Goal: Task Accomplishment & Management: Complete application form

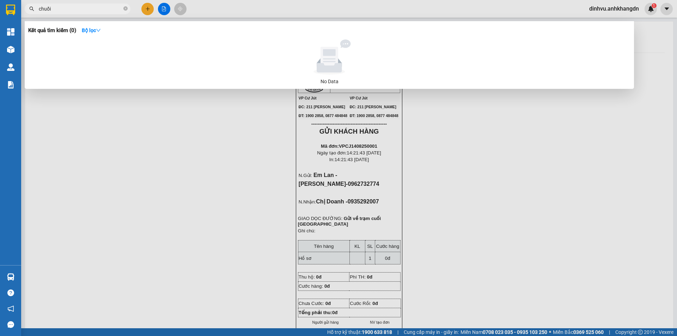
click at [247, 291] on div at bounding box center [338, 168] width 677 height 336
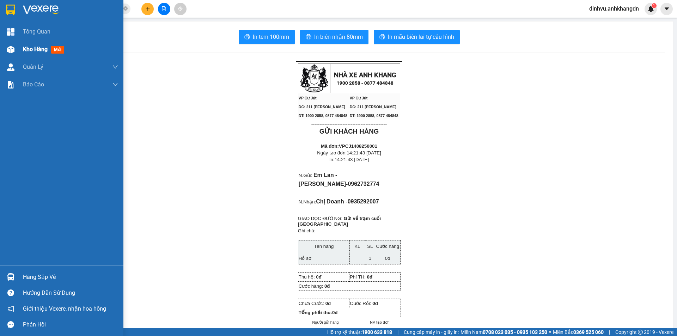
click at [23, 49] on span "Kho hàng" at bounding box center [35, 49] width 25 height 7
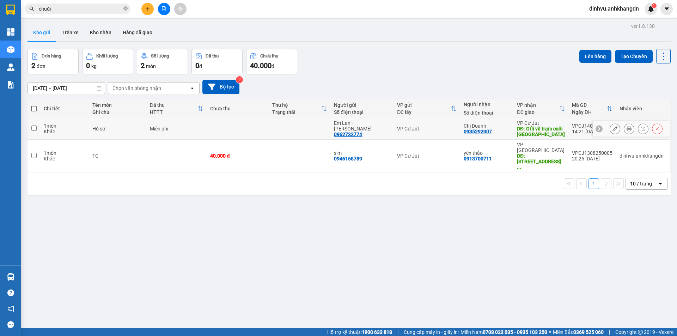
click at [655, 128] on icon at bounding box center [657, 128] width 5 height 5
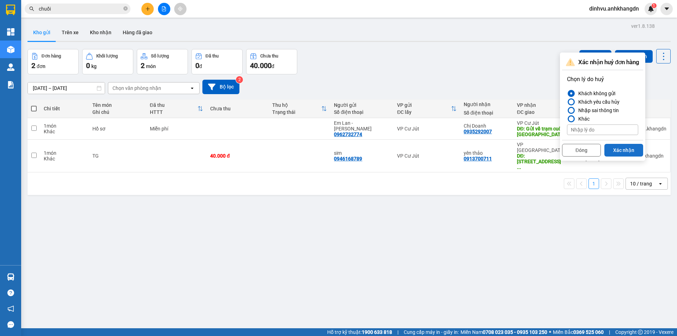
click at [624, 146] on button "Xác nhận" at bounding box center [623, 150] width 39 height 13
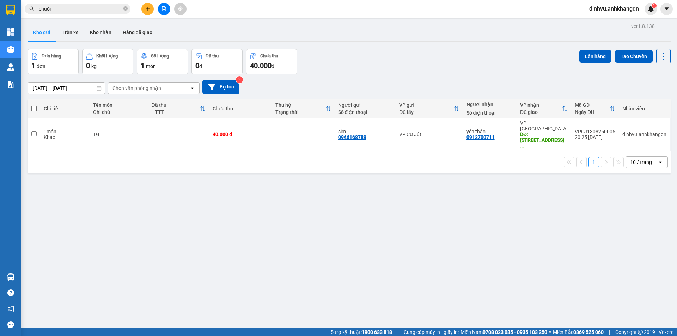
click at [315, 163] on div "ver 1.8.138 Kho gửi Trên xe Kho nhận Hàng đã giao Đơn hàng 1 đơn Khối lượng 0 k…" at bounding box center [349, 189] width 649 height 336
click at [81, 10] on input "chuối" at bounding box center [80, 9] width 83 height 8
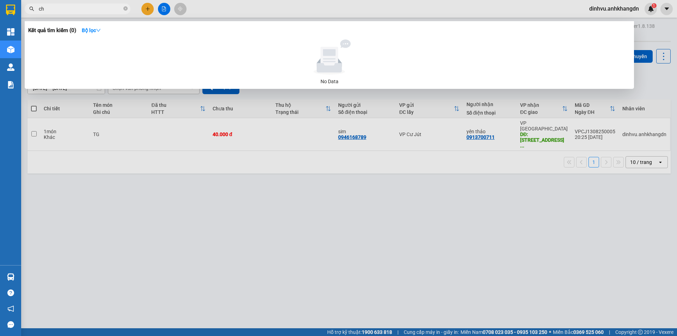
type input "c"
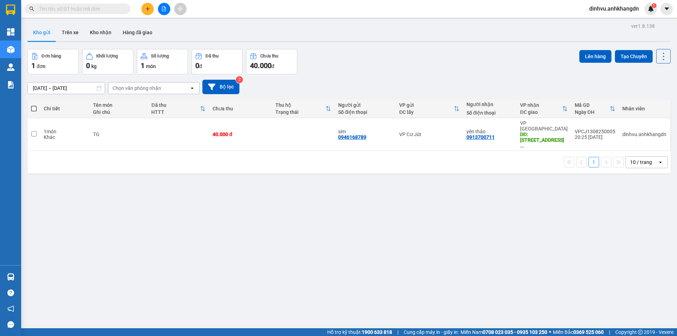
type input "b"
click at [161, 8] on icon "file-add" at bounding box center [163, 8] width 5 height 5
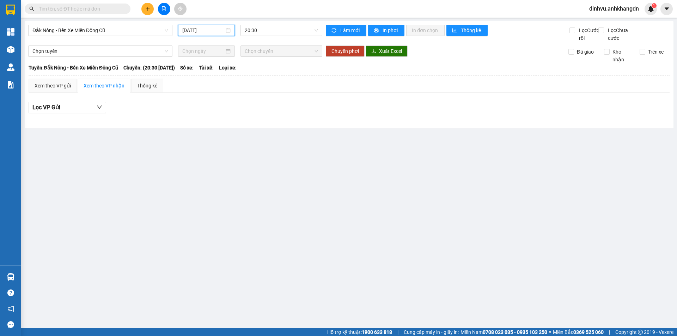
click at [215, 31] on input "[DATE]" at bounding box center [203, 30] width 42 height 8
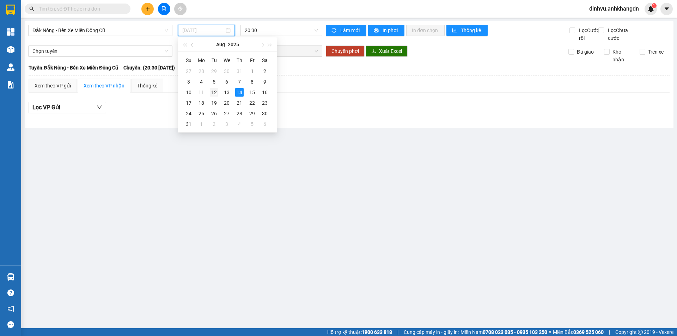
click at [216, 92] on div "12" at bounding box center [214, 92] width 8 height 8
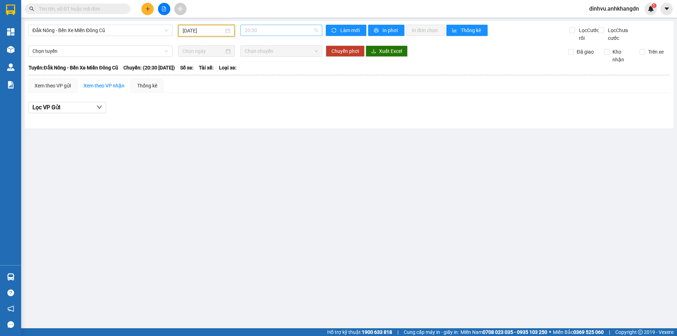
click at [279, 30] on span "20:30" at bounding box center [281, 30] width 73 height 11
click at [272, 67] on div "21:30 - 74F-005.97" at bounding box center [272, 67] width 55 height 8
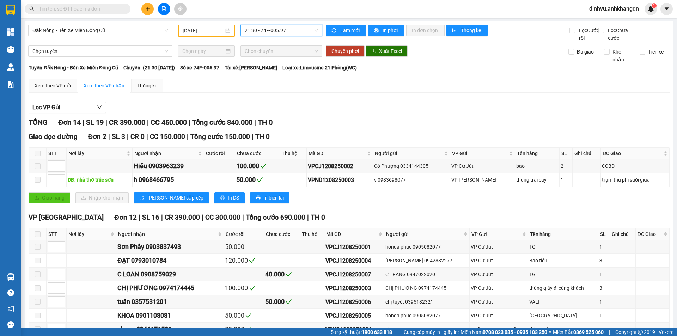
click at [214, 28] on input "12/08/2025" at bounding box center [203, 31] width 41 height 8
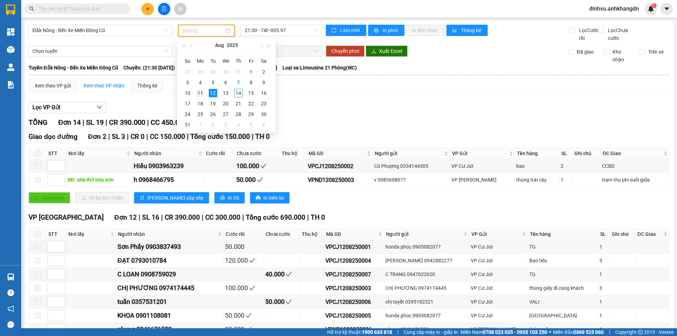
click at [202, 93] on div "11" at bounding box center [200, 93] width 8 height 8
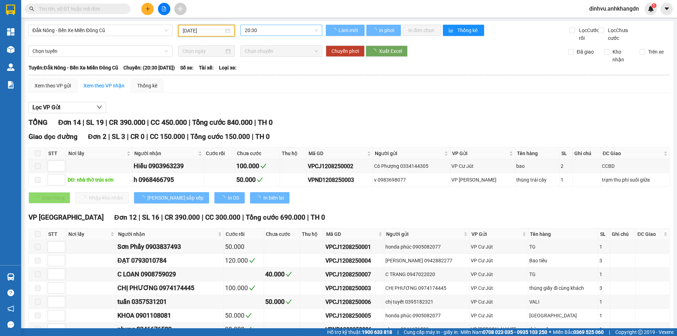
click at [300, 32] on span "20:30" at bounding box center [281, 30] width 73 height 11
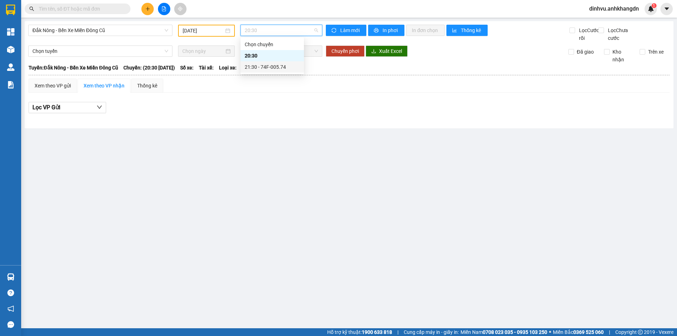
click at [290, 65] on div "21:30 - 74F-005.74" at bounding box center [272, 67] width 55 height 8
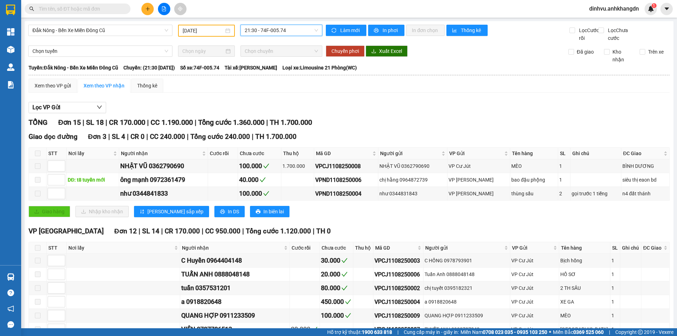
click at [197, 30] on input "11/08/2025" at bounding box center [203, 31] width 41 height 8
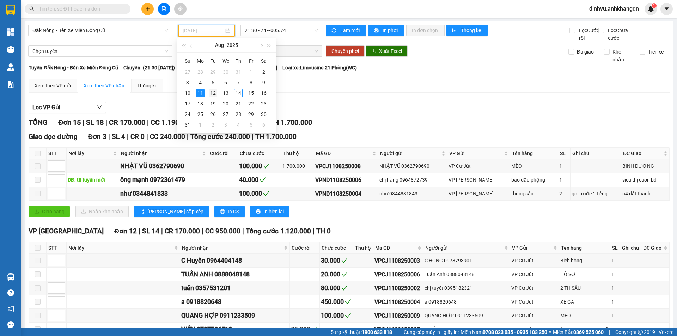
click at [216, 93] on div "12" at bounding box center [213, 93] width 8 height 8
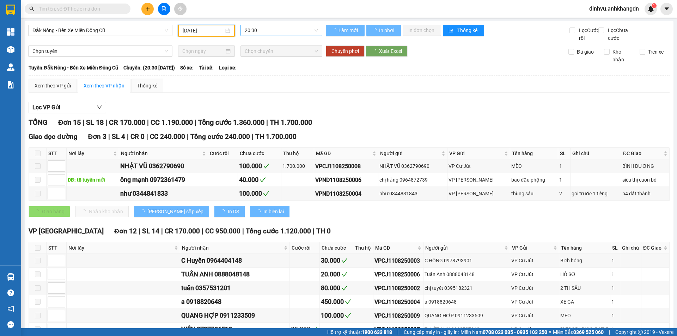
click at [282, 29] on span "20:30" at bounding box center [281, 30] width 73 height 11
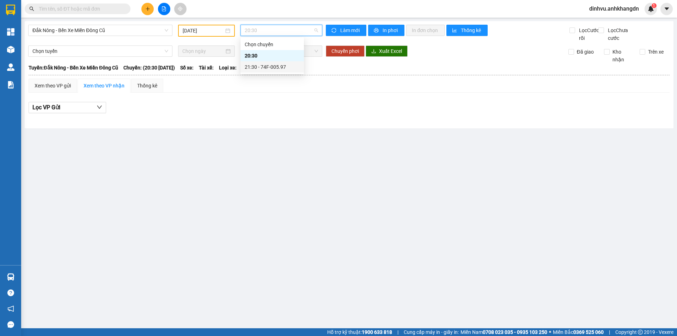
click at [270, 64] on div "21:30 - 74F-005.97" at bounding box center [272, 67] width 55 height 8
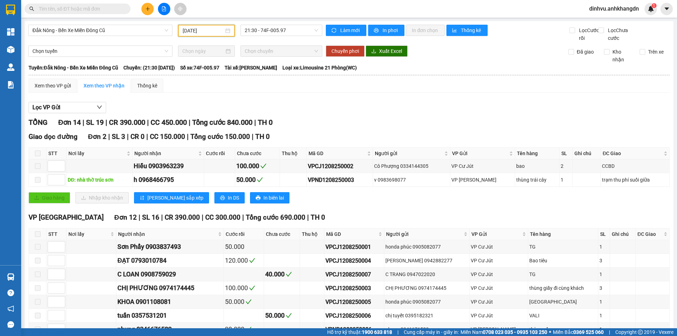
click at [213, 30] on input "12/08/2025" at bounding box center [203, 31] width 41 height 8
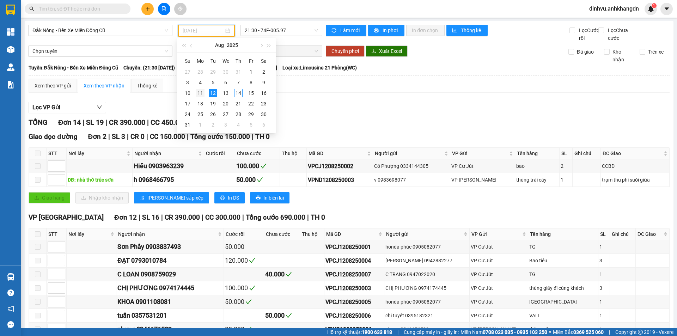
click at [204, 94] on td "11" at bounding box center [200, 93] width 13 height 11
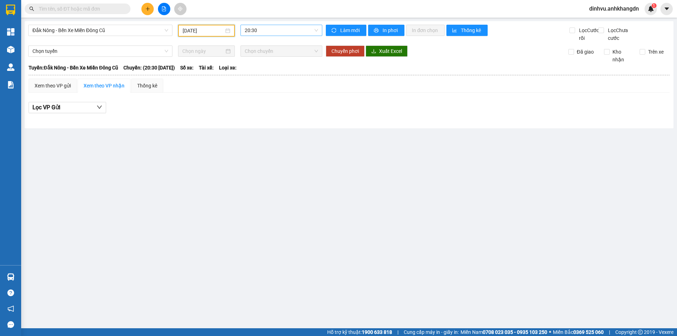
click at [297, 33] on span "20:30" at bounding box center [281, 30] width 73 height 11
click at [293, 63] on div "21:30 - 74F-005.74" at bounding box center [272, 67] width 55 height 8
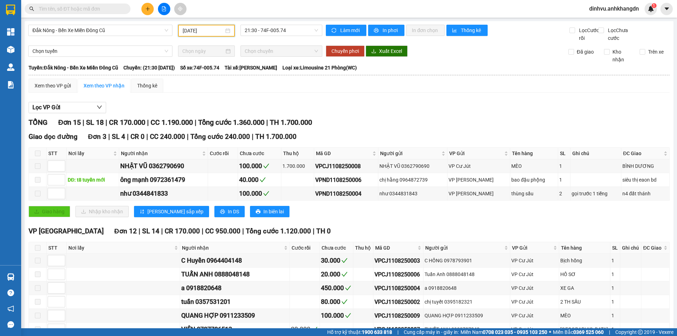
click at [216, 33] on input "11/08/2025" at bounding box center [203, 31] width 41 height 8
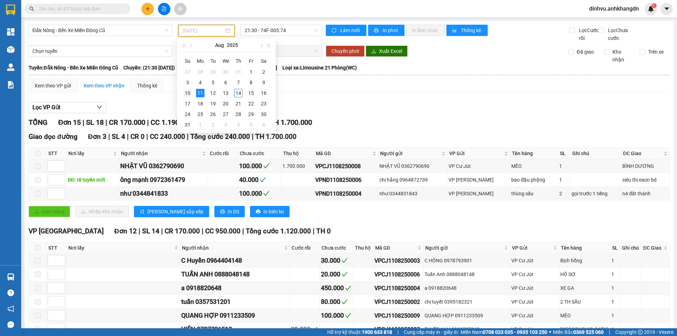
click at [187, 96] on div "10" at bounding box center [187, 93] width 8 height 8
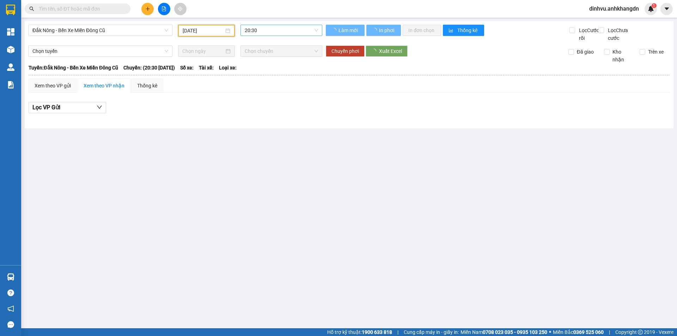
click at [300, 32] on span "20:30" at bounding box center [281, 30] width 73 height 11
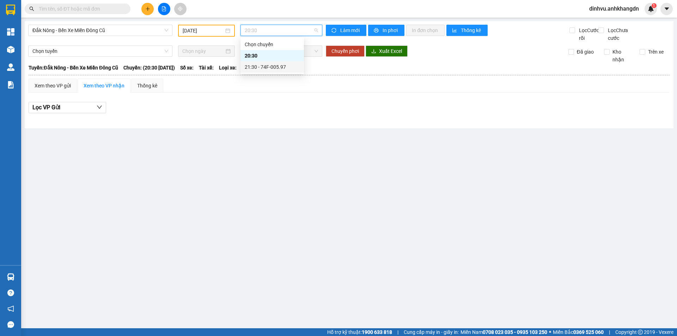
click at [296, 65] on div "21:30 - 74F-005.97" at bounding box center [272, 67] width 55 height 8
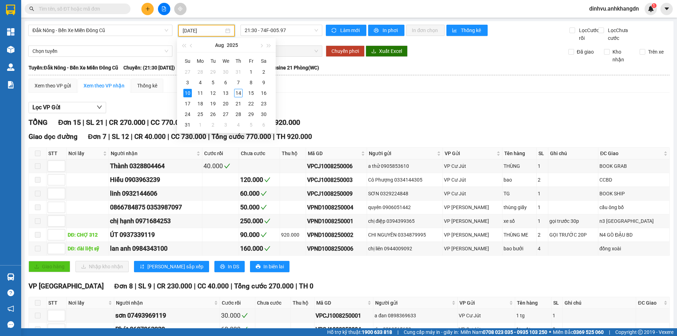
click at [214, 32] on input "10/08/2025" at bounding box center [203, 31] width 41 height 8
click at [263, 82] on div "9" at bounding box center [263, 82] width 8 height 8
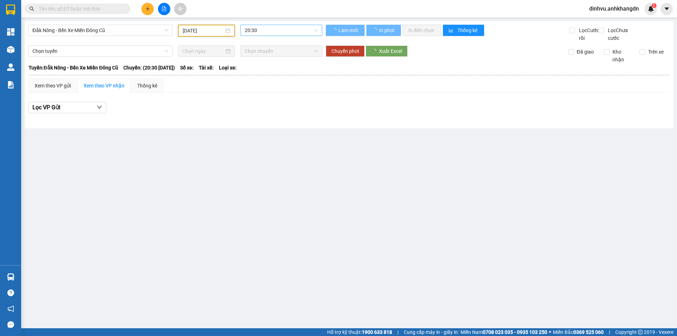
click at [282, 32] on span "20:30" at bounding box center [281, 30] width 73 height 11
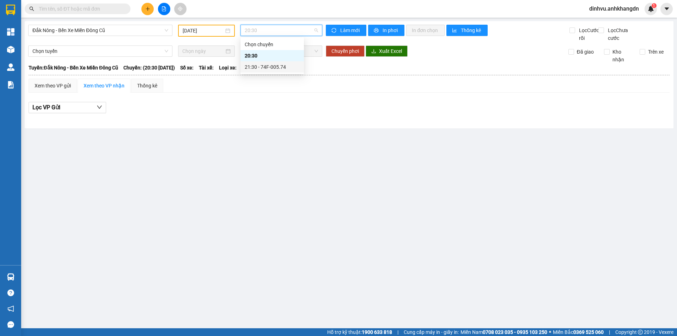
click at [278, 65] on div "21:30 - 74F-005.74" at bounding box center [272, 67] width 55 height 8
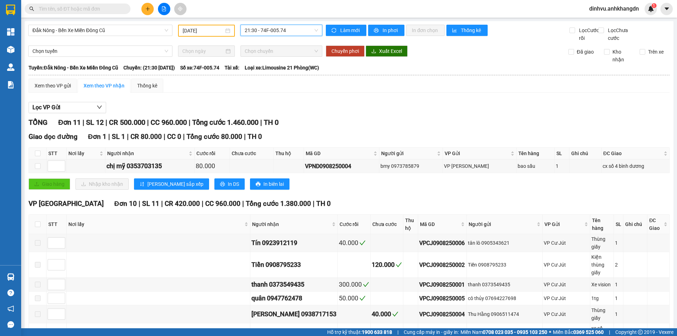
click at [184, 30] on input "09/08/2025" at bounding box center [203, 31] width 41 height 8
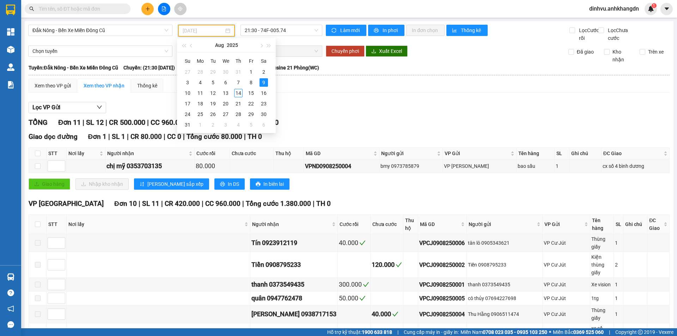
drag, startPoint x: 250, startPoint y: 84, endPoint x: 249, endPoint y: 68, distance: 15.9
click at [250, 81] on div "8" at bounding box center [251, 82] width 8 height 8
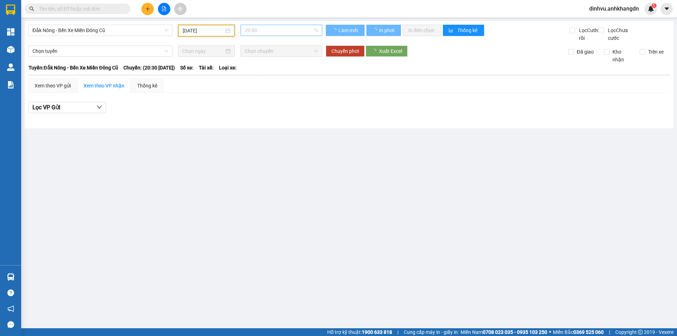
click at [280, 31] on span "20:30" at bounding box center [281, 30] width 73 height 11
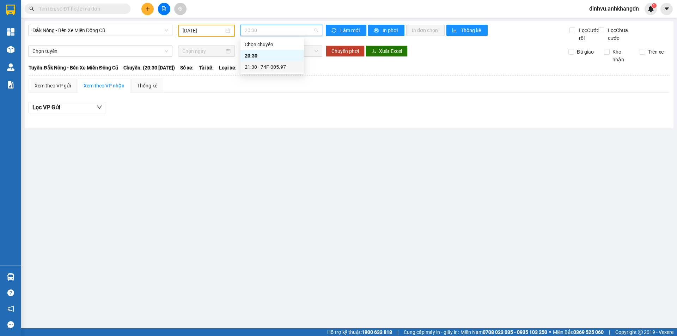
click at [284, 63] on div "21:30 - 74F-005.97" at bounding box center [271, 66] width 63 height 11
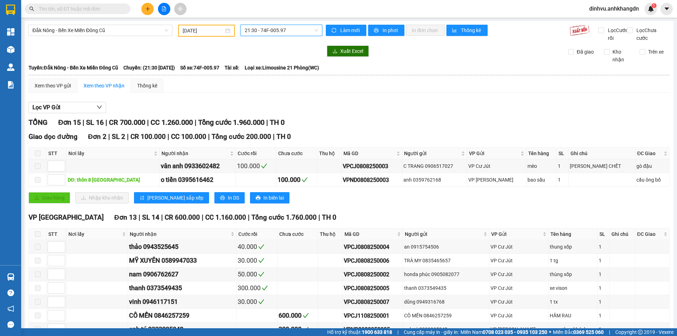
click at [197, 30] on input "08/08/2025" at bounding box center [203, 31] width 41 height 8
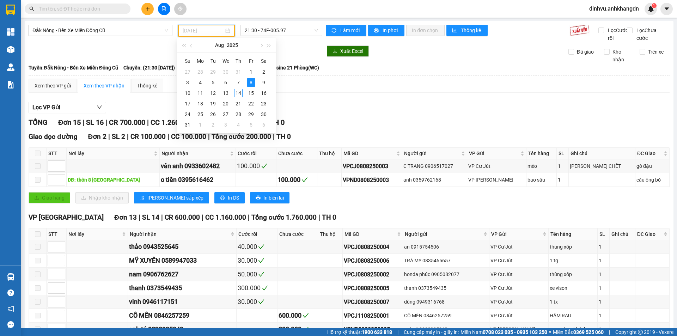
drag, startPoint x: 237, startPoint y: 82, endPoint x: 237, endPoint y: 67, distance: 15.2
click at [237, 82] on div "7" at bounding box center [238, 82] width 8 height 8
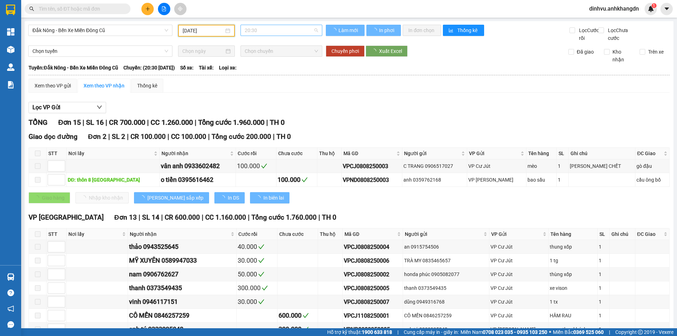
click at [270, 30] on span "20:30" at bounding box center [281, 30] width 73 height 11
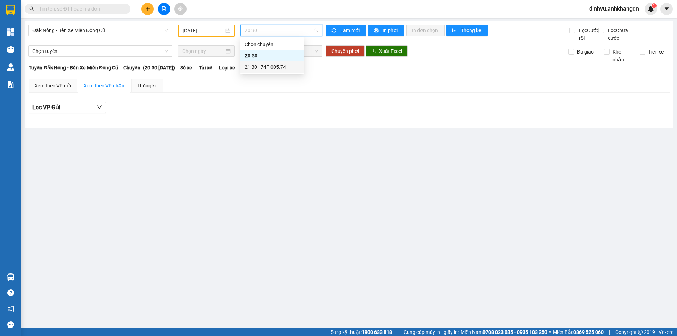
click at [271, 66] on div "21:30 - 74F-005.74" at bounding box center [272, 67] width 55 height 8
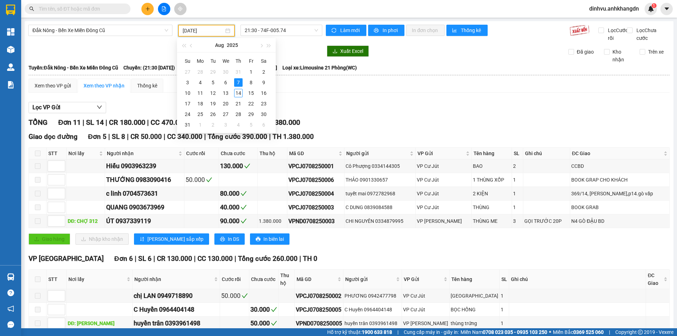
click at [197, 31] on input "07/08/2025" at bounding box center [203, 31] width 41 height 8
click at [227, 84] on div "6" at bounding box center [225, 82] width 8 height 8
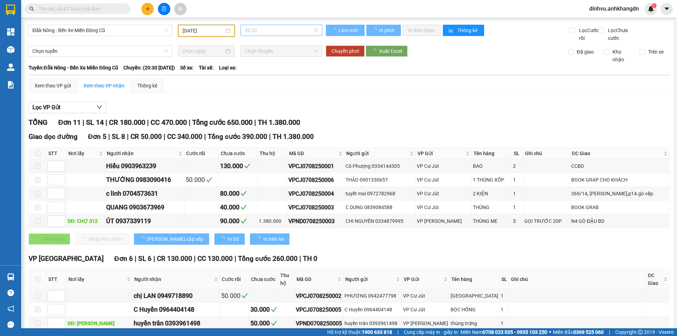
click at [257, 26] on span "20:30" at bounding box center [281, 30] width 73 height 11
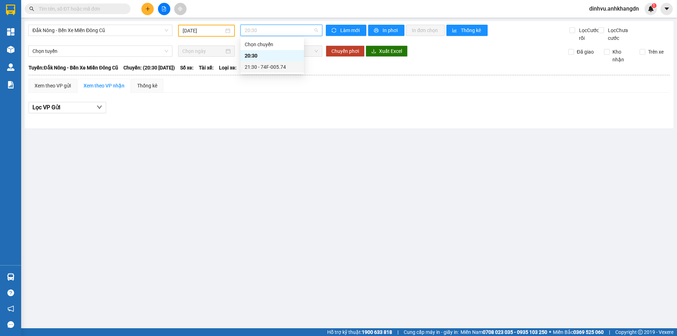
click at [261, 63] on div "21:30 - 74F-005.74" at bounding box center [272, 67] width 55 height 8
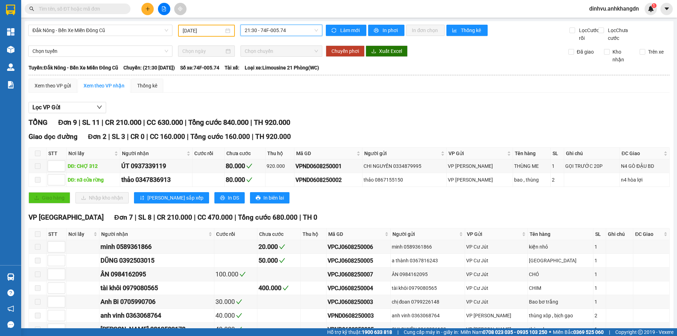
click at [208, 33] on input "06/08/2025" at bounding box center [203, 31] width 41 height 8
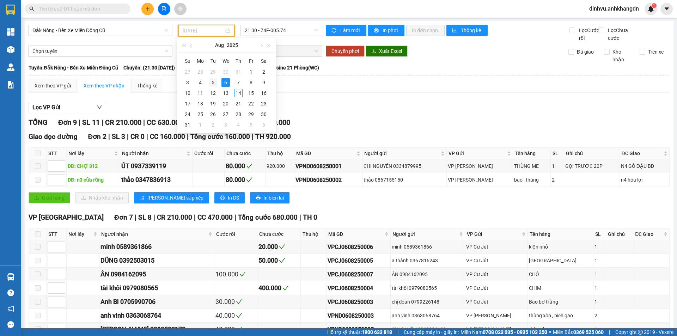
click at [216, 84] on div "5" at bounding box center [213, 82] width 8 height 8
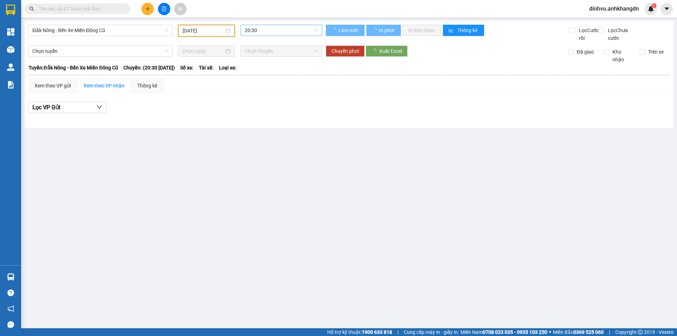
click at [268, 31] on span "20:30" at bounding box center [281, 30] width 73 height 11
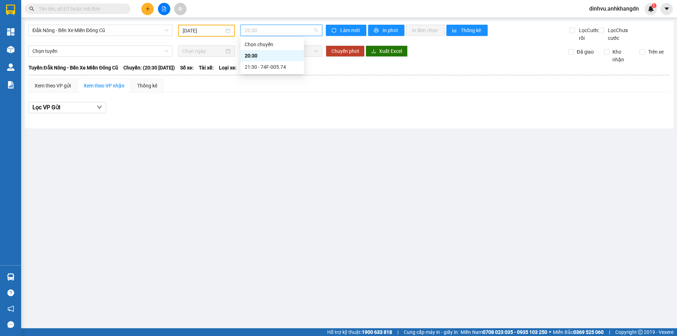
click at [269, 63] on div "21:30 - 74F-005.74" at bounding box center [271, 66] width 63 height 11
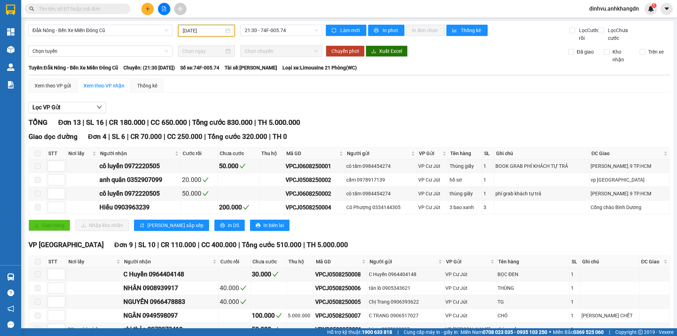
click at [192, 31] on input "[DATE]" at bounding box center [203, 31] width 41 height 8
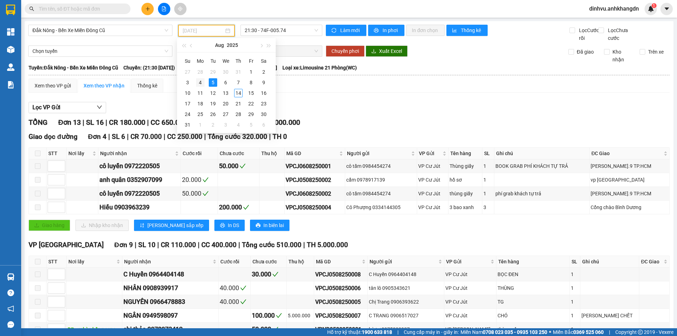
click at [201, 82] on div "4" at bounding box center [200, 82] width 8 height 8
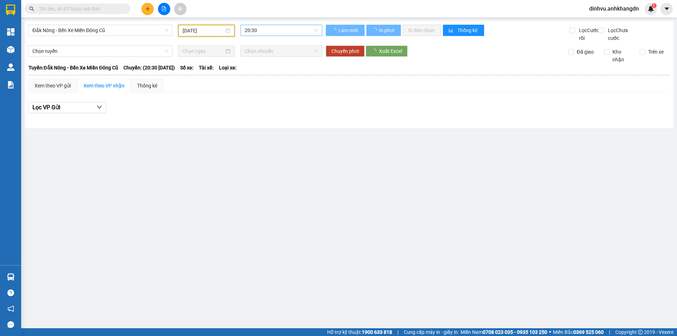
drag, startPoint x: 259, startPoint y: 24, endPoint x: 260, endPoint y: 29, distance: 5.1
click at [259, 25] on div "Đắk Nông - Bến Xe Miền Đông Cũ 04/08/2025 20:30 Làm mới In phơi In đơn chọn Thố…" at bounding box center [349, 74] width 649 height 107
drag, startPoint x: 268, startPoint y: 22, endPoint x: 268, endPoint y: 31, distance: 9.9
click at [268, 23] on div "Đắk Nông - Bến Xe Miền Đông Cũ 04/08/2025 20:30 Làm mới In phơi In đơn chọn Thố…" at bounding box center [349, 74] width 649 height 107
click at [268, 32] on span "20:30" at bounding box center [281, 30] width 73 height 11
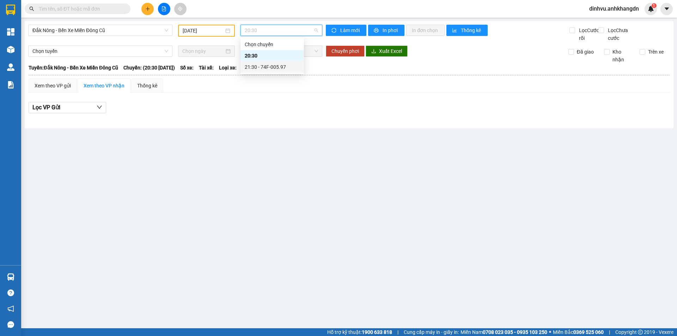
click at [269, 65] on div "21:30 - 74F-005.97" at bounding box center [272, 67] width 55 height 8
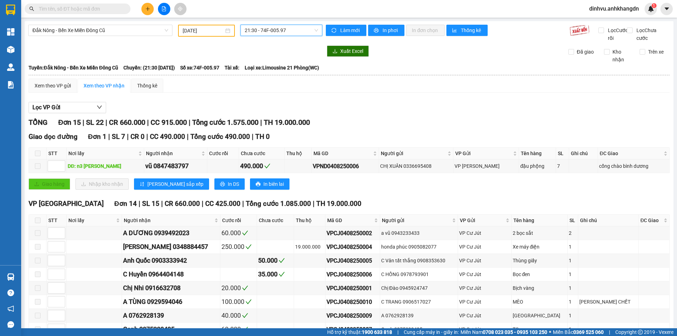
click at [210, 32] on input "04/08/2025" at bounding box center [203, 31] width 41 height 8
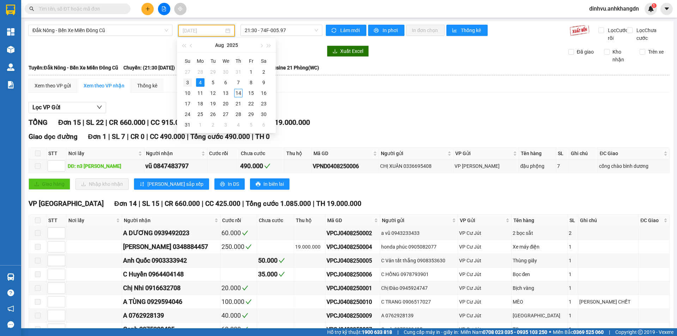
click at [190, 83] on div "3" at bounding box center [187, 82] width 8 height 8
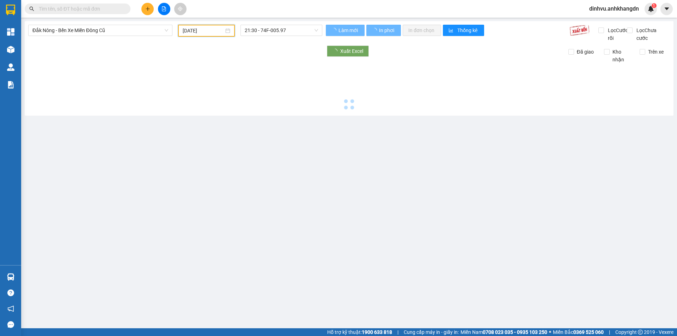
type input "03/08/2025"
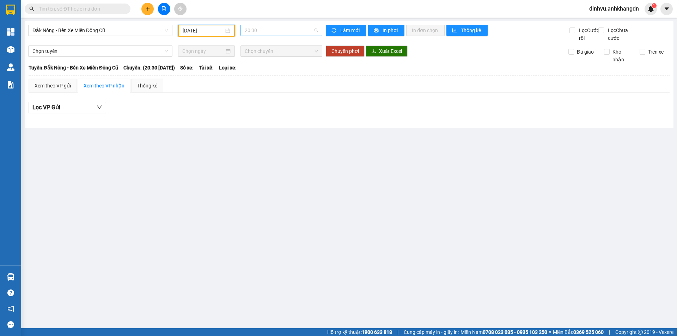
click at [260, 34] on span "20:30" at bounding box center [281, 30] width 73 height 11
click at [260, 68] on div "21:30 - 74F-005.74" at bounding box center [272, 67] width 55 height 8
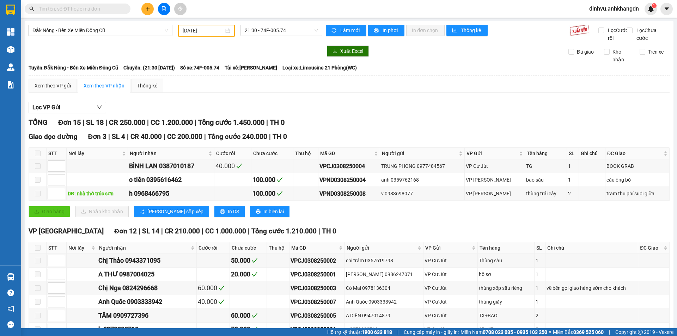
click at [74, 12] on input "text" at bounding box center [80, 9] width 83 height 8
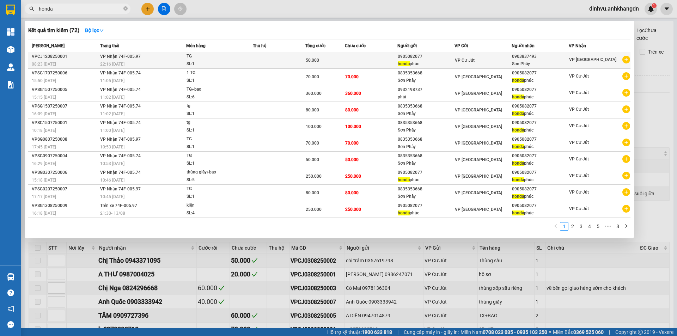
type input "honda"
click at [627, 60] on icon "plus-circle" at bounding box center [626, 60] width 8 height 8
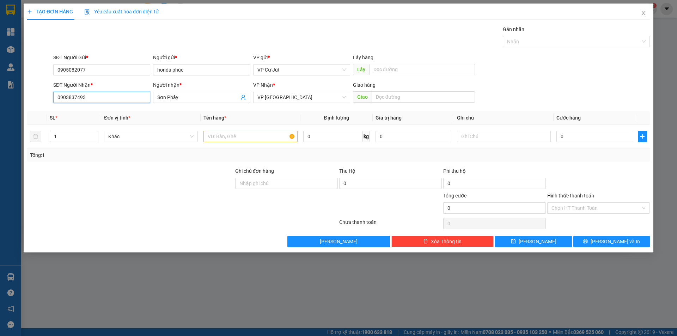
drag, startPoint x: 105, startPoint y: 102, endPoint x: 40, endPoint y: 99, distance: 64.9
click at [40, 99] on div "SĐT Người Nhận * 0903837493 0903837493 Người nhận * Sơn Phẩy VP Nhận * VP Sài G…" at bounding box center [338, 93] width 624 height 25
click at [384, 97] on input "text" at bounding box center [423, 96] width 103 height 11
click at [307, 99] on span "VP [GEOGRAPHIC_DATA]" at bounding box center [301, 97] width 88 height 11
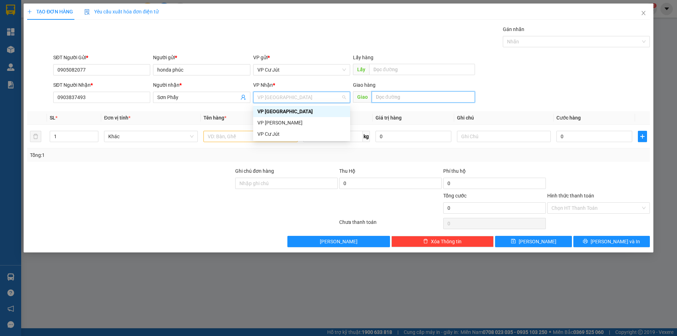
click at [386, 99] on input "text" at bounding box center [423, 96] width 103 height 11
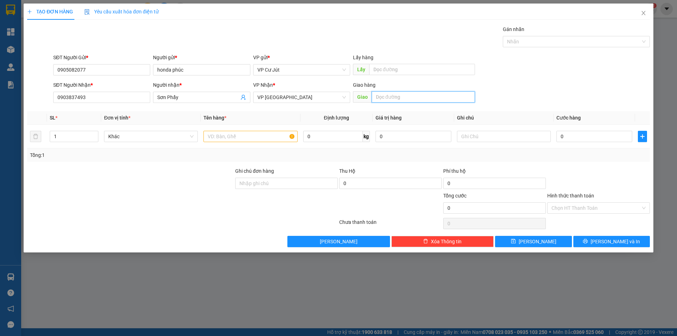
click at [386, 99] on input "text" at bounding box center [423, 96] width 103 height 11
click at [418, 95] on input "text" at bounding box center [423, 96] width 103 height 11
type input "2250 Huỳnh Tấn Phát, Xã Phú Xuân, Huyện Nhà Bè tphcm"
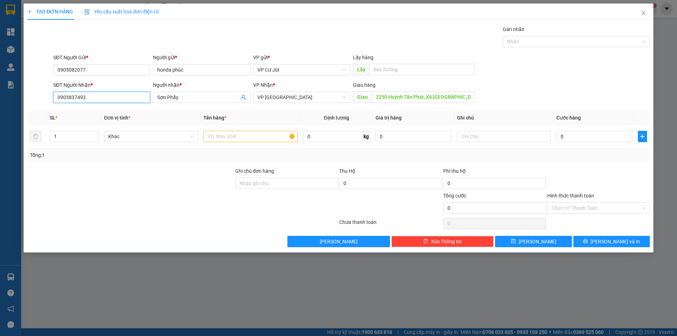
drag, startPoint x: 105, startPoint y: 95, endPoint x: 0, endPoint y: 87, distance: 105.7
click at [0, 87] on div "TẠO ĐƠN HÀNG Yêu cầu xuất hóa đơn điện tử Transit Pickup Surcharge Ids Transit …" at bounding box center [338, 168] width 677 height 336
click at [236, 133] on input "text" at bounding box center [250, 136] width 94 height 11
type input "Thùng xốp"
click at [315, 158] on div "Tổng: 1" at bounding box center [338, 155] width 617 height 8
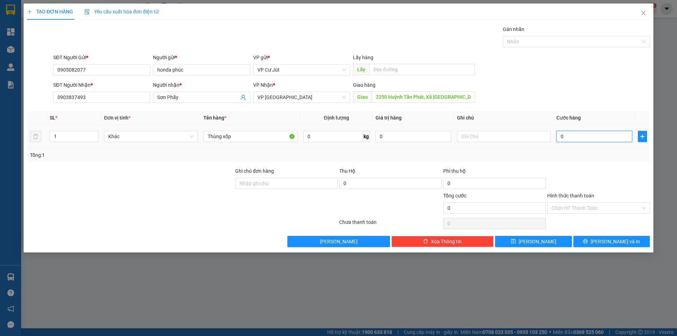
click at [565, 139] on input "0" at bounding box center [594, 136] width 76 height 11
type input "5"
type input "50"
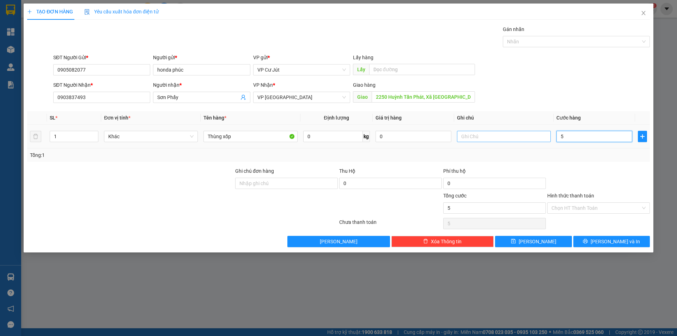
type input "50"
type input "500"
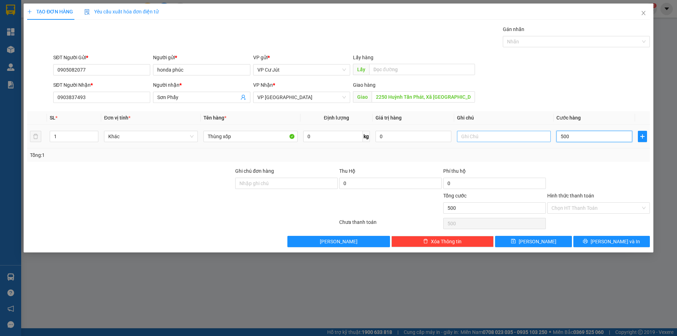
type input "5.000"
type input "50.000"
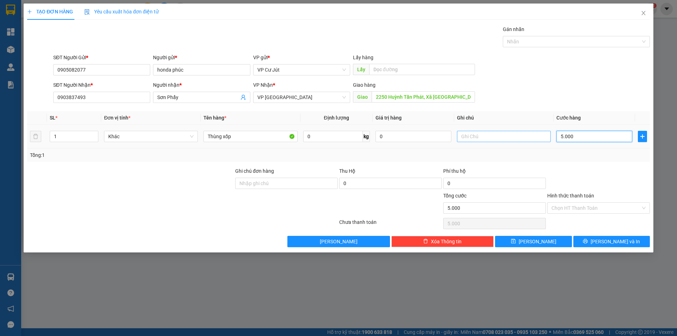
type input "50.000"
drag, startPoint x: 648, startPoint y: 167, endPoint x: 564, endPoint y: 167, distance: 83.5
click at [646, 167] on div at bounding box center [598, 179] width 104 height 25
click at [470, 139] on input "text" at bounding box center [504, 136] width 94 height 11
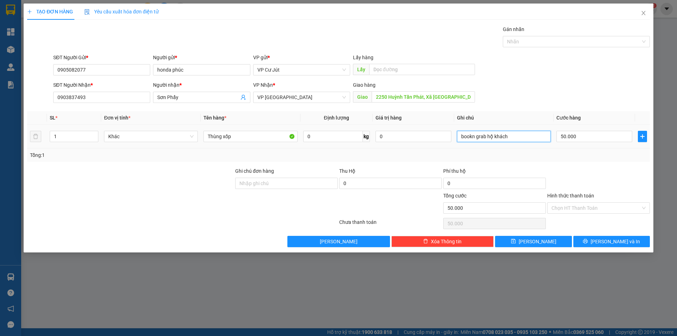
click at [477, 139] on input "bookn grab hộ khách" at bounding box center [504, 136] width 94 height 11
click at [475, 140] on input "bookn grab hộ khách" at bounding box center [504, 136] width 94 height 11
type input "book grab hộ khách"
click at [479, 151] on div "Tổng: 1" at bounding box center [338, 155] width 617 height 8
drag, startPoint x: 178, startPoint y: 97, endPoint x: 154, endPoint y: 97, distance: 24.0
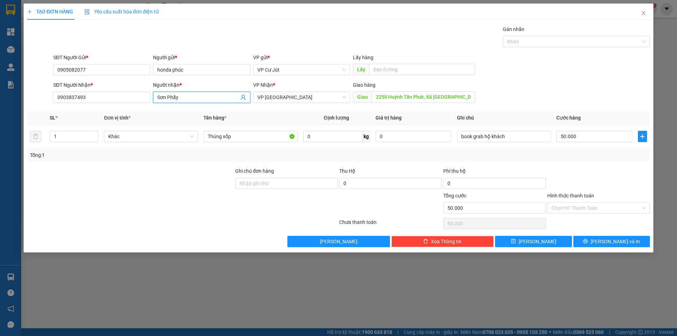
click at [154, 97] on span "Sơn Phẩy" at bounding box center [201, 97] width 97 height 11
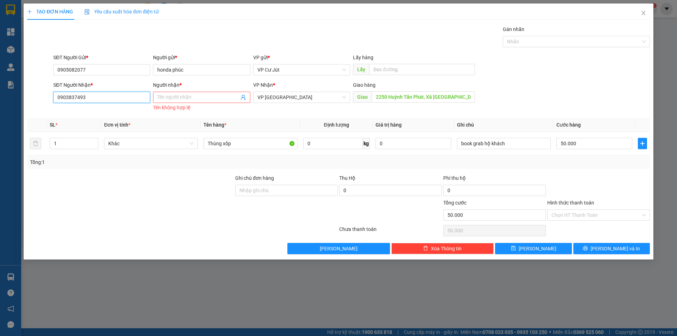
click at [99, 95] on input "0903837493" at bounding box center [101, 97] width 97 height 11
drag, startPoint x: 99, startPoint y: 95, endPoint x: 81, endPoint y: 98, distance: 18.2
click at [81, 98] on input "0903837493" at bounding box center [101, 97] width 97 height 11
click at [88, 99] on input "SĐT Người Nhận *" at bounding box center [101, 97] width 97 height 11
click at [91, 97] on input "SĐT Người Nhận *" at bounding box center [101, 97] width 97 height 11
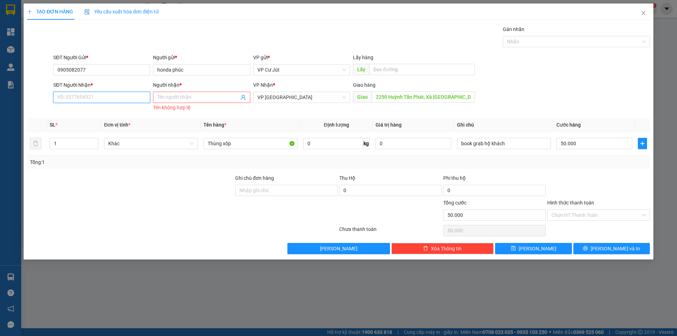
click at [91, 97] on input "SĐT Người Nhận *" at bounding box center [101, 97] width 97 height 11
click at [194, 97] on input "Người nhận *" at bounding box center [197, 97] width 81 height 8
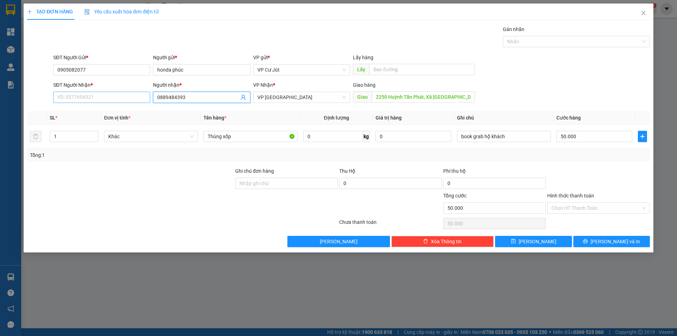
drag, startPoint x: 197, startPoint y: 97, endPoint x: 149, endPoint y: 99, distance: 47.6
click at [149, 99] on div "SĐT Người Nhận * VD: 0377654321 Người nhận * 0889484393 0889484393 VP Nhận * VP…" at bounding box center [351, 93] width 599 height 25
type input "0889484393"
click at [111, 97] on input "SĐT Người Nhận *" at bounding box center [101, 97] width 97 height 11
paste input "0889484393"
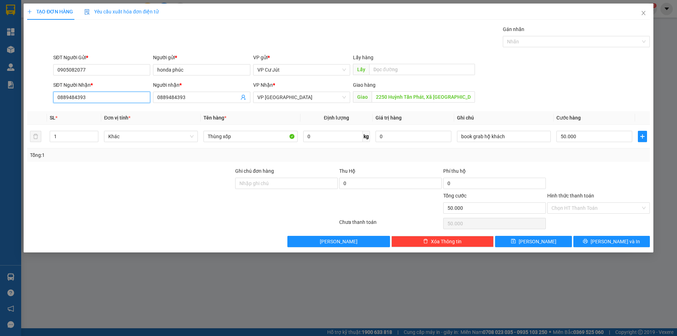
click at [75, 98] on input "0889484393" at bounding box center [101, 97] width 97 height 11
click at [99, 96] on input "0889484393" at bounding box center [101, 97] width 97 height 11
type input "0889484393"
click at [211, 98] on input "Cửa hàng xe máy điện Gi ải Pháp Việt" at bounding box center [197, 97] width 81 height 8
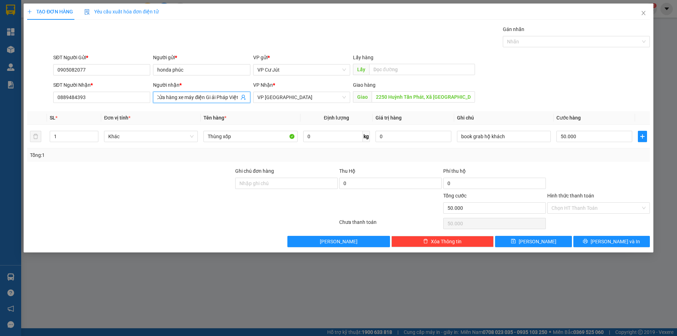
click at [214, 97] on input "Cửa hàng xe máy điện Gi ải Pháp Việt" at bounding box center [197, 97] width 81 height 8
click at [212, 98] on input "Cửa hàng xe máy điện Gi ải Pháp Việt" at bounding box center [197, 97] width 81 height 8
type input "Cửa hàng xe máy điện Giải Pháp Việt"
click at [593, 244] on button "[PERSON_NAME] và In" at bounding box center [611, 241] width 76 height 11
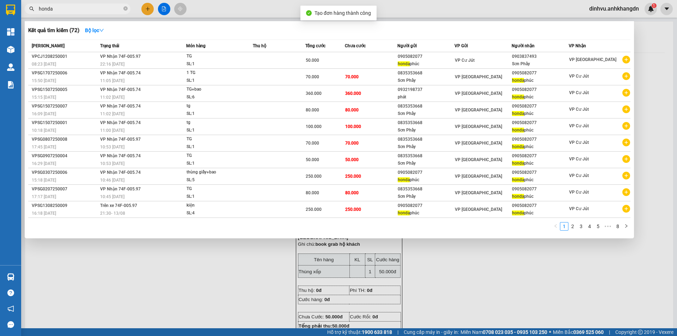
drag, startPoint x: 490, startPoint y: 291, endPoint x: 464, endPoint y: 235, distance: 61.7
click at [490, 284] on div at bounding box center [338, 168] width 677 height 336
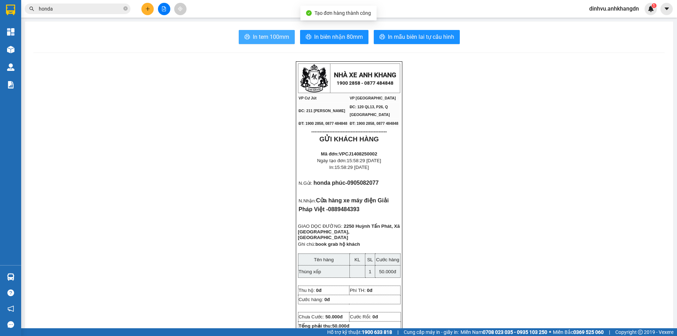
click at [265, 42] on button "In tem 100mm" at bounding box center [267, 37] width 56 height 14
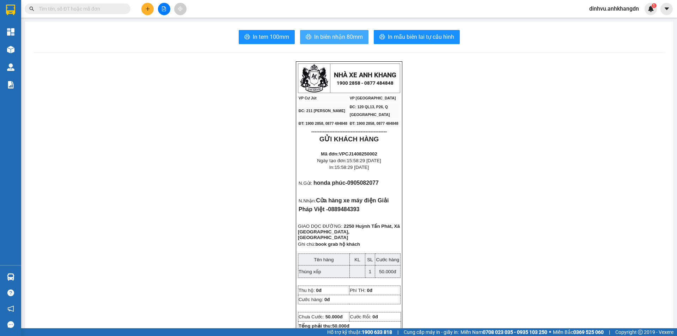
click at [331, 35] on span "In biên nhận 80mm" at bounding box center [338, 36] width 49 height 9
drag, startPoint x: 270, startPoint y: 44, endPoint x: 271, endPoint y: 39, distance: 5.6
click at [145, 13] on button at bounding box center [147, 9] width 12 height 12
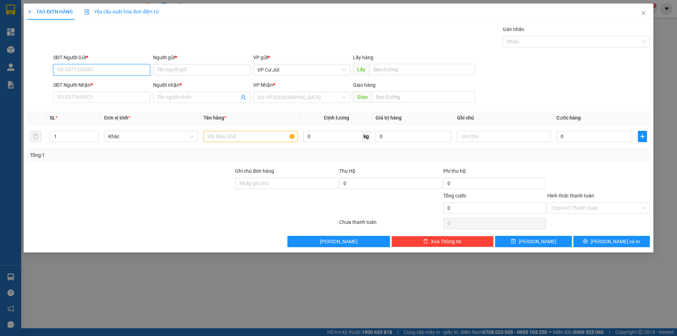
click at [104, 69] on input "SĐT Người Gửi *" at bounding box center [101, 69] width 97 height 11
type input "0379391147"
click at [110, 87] on div "0379391147 - Trần Thị Bảy" at bounding box center [101, 84] width 88 height 8
type input "Trần Thị Bảy"
type input "0706152295"
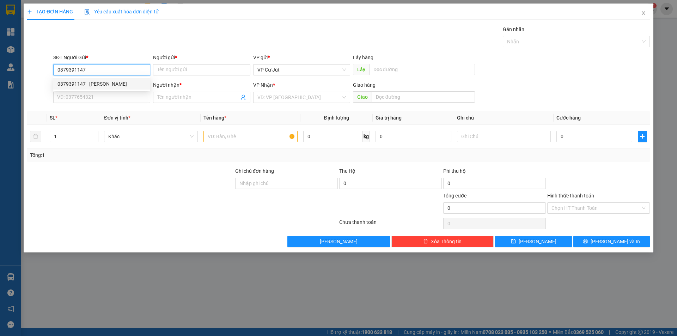
type input "Thu Thủy"
type input "Nhẹ tay có Trứng"
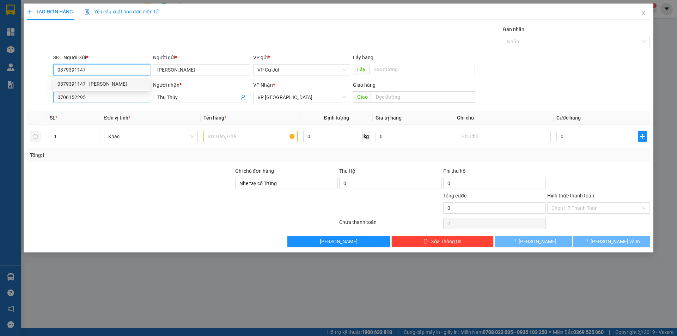
type input "30.000"
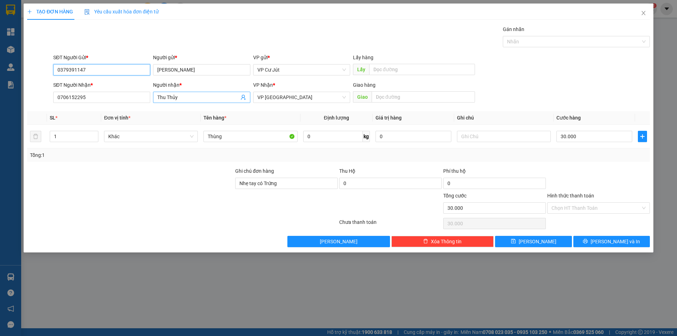
type input "0379391147"
click at [187, 93] on input "Thu Thủy" at bounding box center [197, 97] width 81 height 8
click at [133, 99] on input "0706152295" at bounding box center [101, 97] width 97 height 11
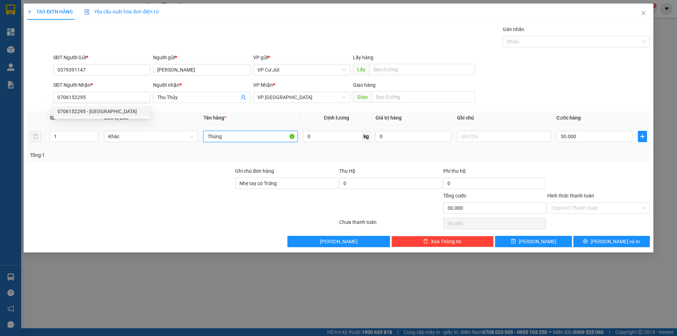
click at [223, 136] on input "Thùng" at bounding box center [250, 136] width 94 height 11
type input "Thùng giấy"
click at [574, 139] on input "30.000" at bounding box center [594, 136] width 76 height 11
type input "4"
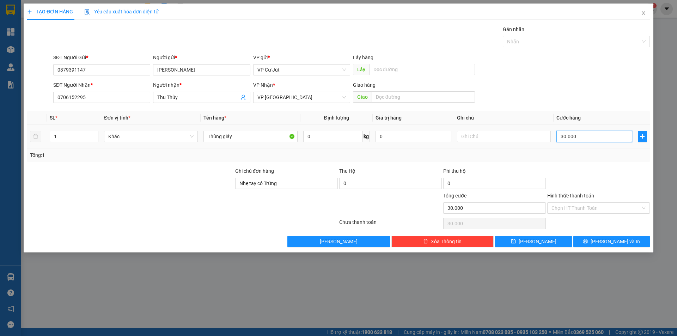
type input "4"
type input "40"
type input "400"
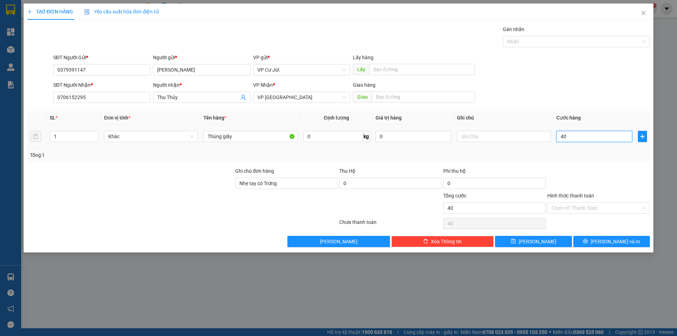
type input "400"
type input "4.000"
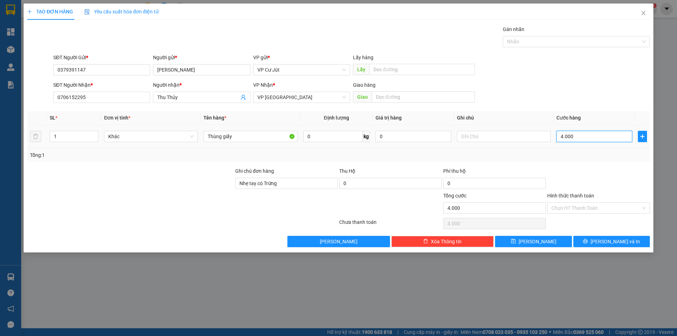
type input "40.000"
click at [590, 162] on div "Transit Pickup Surcharge Ids Transit Deliver Surcharge Ids Transit Deliver Surc…" at bounding box center [338, 136] width 623 height 222
click at [529, 98] on div "SĐT Người Nhận * 0706152295 Người nhận * Thu Thủy VP Nhận * VP Sài Gòn Giao hàn…" at bounding box center [351, 93] width 599 height 25
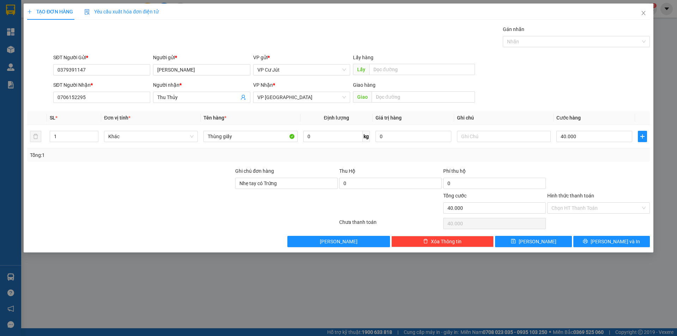
click at [531, 88] on div "SĐT Người Nhận * 0706152295 Người nhận * Thu Thủy VP Nhận * VP Sài Gòn Giao hàn…" at bounding box center [351, 93] width 599 height 25
click at [533, 83] on div "SĐT Người Nhận * 0706152295 Người nhận * Thu Thủy VP Nhận * VP Sài Gòn Giao hàn…" at bounding box center [351, 93] width 599 height 25
click at [587, 204] on input "Hình thức thanh toán" at bounding box center [595, 208] width 89 height 11
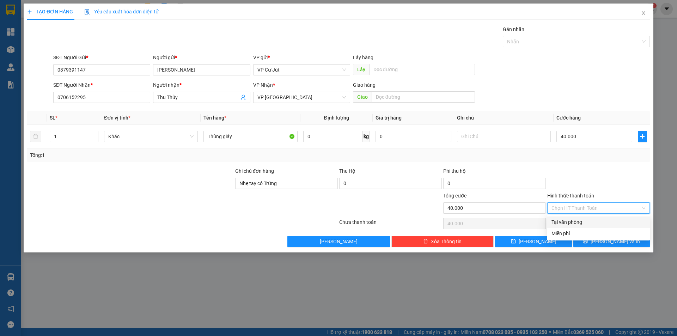
click at [579, 218] on div "Tại văn phòng" at bounding box center [598, 221] width 103 height 11
type input "0"
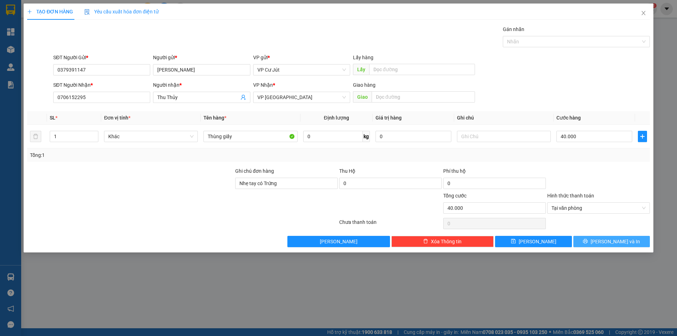
click at [588, 243] on icon "printer" at bounding box center [585, 241] width 5 height 5
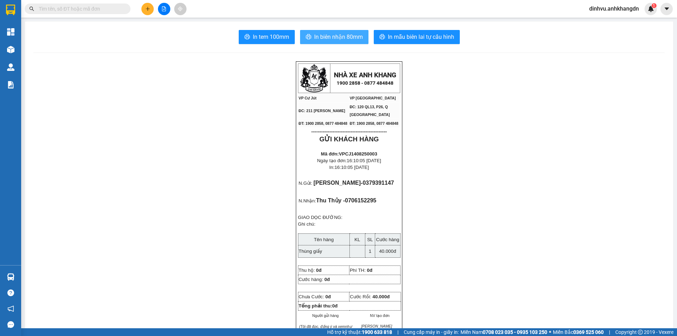
click at [340, 41] on span "In biên nhận 80mm" at bounding box center [338, 36] width 49 height 9
click at [261, 31] on button "In tem 100mm" at bounding box center [267, 37] width 56 height 14
click at [167, 13] on button at bounding box center [164, 9] width 12 height 12
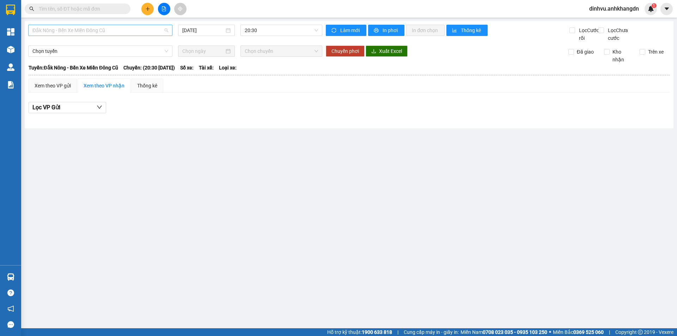
click at [120, 30] on span "Đắk Nông - Bến Xe Miền Đông Cũ" at bounding box center [100, 30] width 136 height 11
click at [103, 71] on div "Bến Xe Miền Đông Cũ - [GEOGRAPHIC_DATA]" at bounding box center [100, 66] width 144 height 11
click at [201, 24] on div "Bến Xe Miền Đông Cũ - Đắk Nông 14/08/2025 20:00 Làm mới In phơi In đơn chọn Thố…" at bounding box center [349, 74] width 649 height 107
click at [202, 28] on input "[DATE]" at bounding box center [203, 30] width 42 height 8
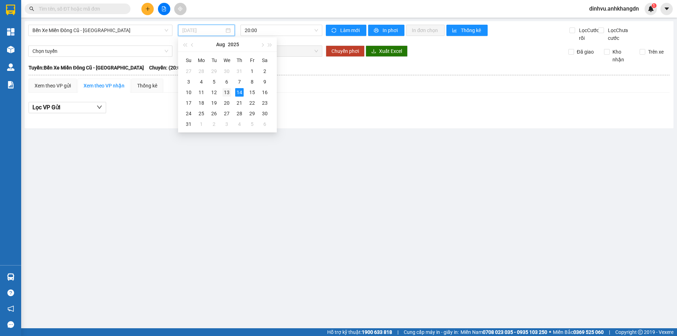
click at [225, 89] on div "13" at bounding box center [226, 92] width 8 height 8
type input "[DATE]"
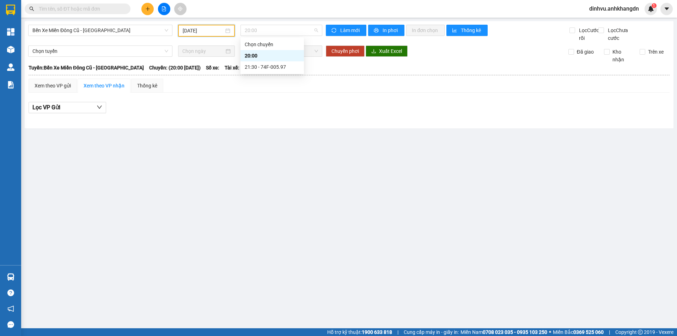
drag, startPoint x: 286, startPoint y: 30, endPoint x: 286, endPoint y: 47, distance: 17.3
click at [286, 29] on span "20:00" at bounding box center [281, 30] width 73 height 11
click at [283, 68] on div "21:30 - 74F-005.97" at bounding box center [272, 67] width 55 height 8
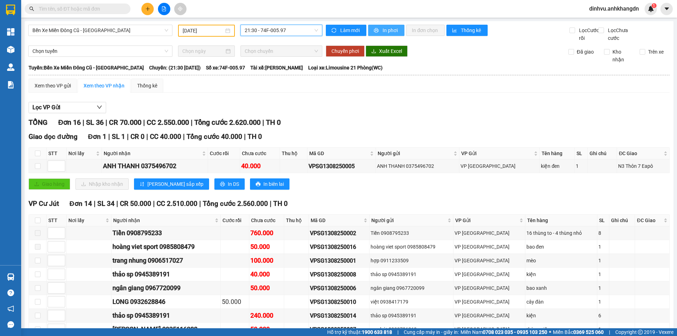
click at [382, 30] on span "In phơi" at bounding box center [390, 30] width 16 height 8
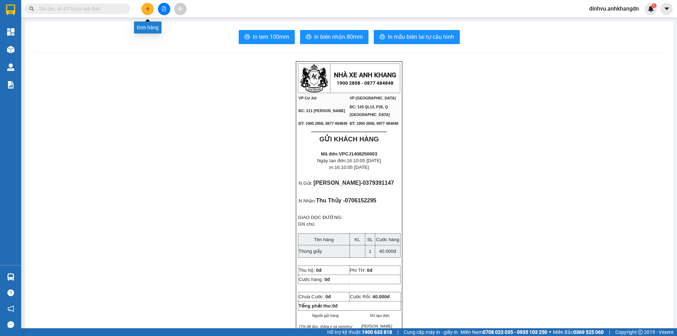
click at [151, 7] on button at bounding box center [147, 9] width 12 height 12
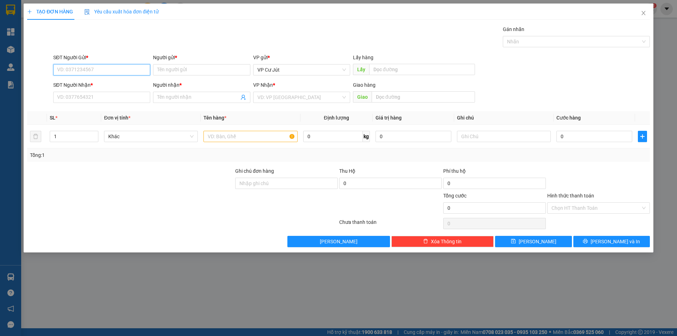
click at [125, 67] on input "SĐT Người Gửi *" at bounding box center [101, 69] width 97 height 11
type input "0978167448"
click at [180, 69] on input "Người gửi *" at bounding box center [201, 69] width 97 height 11
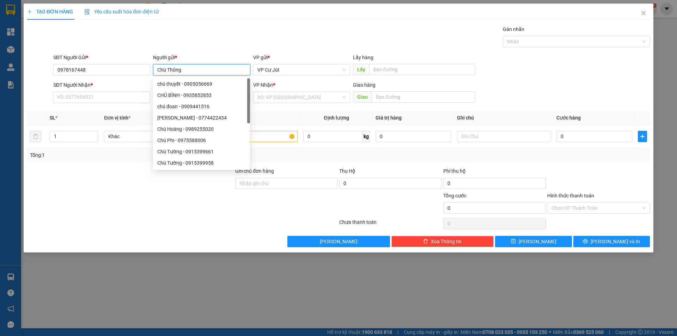
type input "Chú Thông"
click at [98, 104] on div "SĐT Người Nhận * VD: 0377654321" at bounding box center [101, 93] width 97 height 25
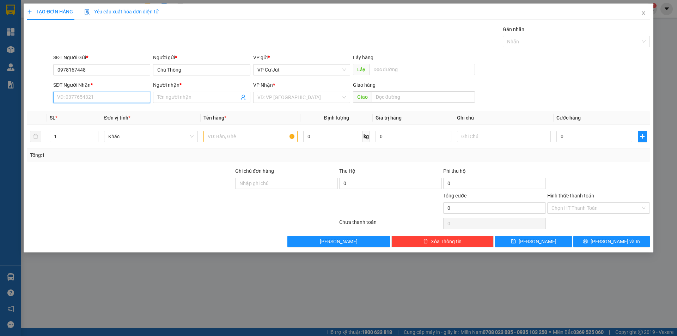
click at [98, 98] on input "SĐT Người Nhận *" at bounding box center [101, 97] width 97 height 11
click at [645, 17] on span "Close" at bounding box center [643, 14] width 20 height 20
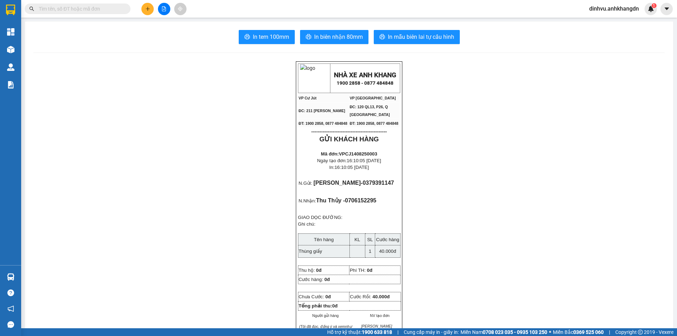
click at [59, 12] on input "text" at bounding box center [80, 9] width 83 height 8
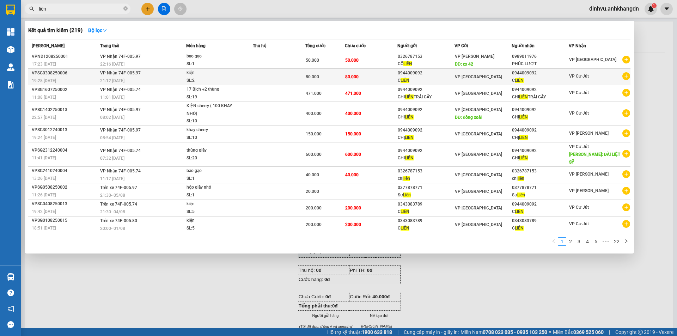
type input "liên"
click at [283, 73] on td at bounding box center [279, 77] width 53 height 17
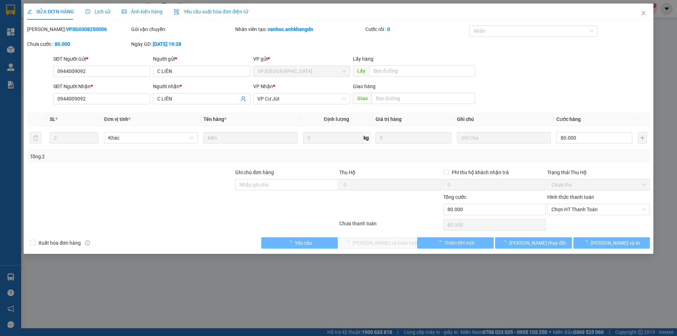
type input "0944009092"
type input "C LIÊN"
type input "0944009092"
type input "C LIÊN"
type input "80.000"
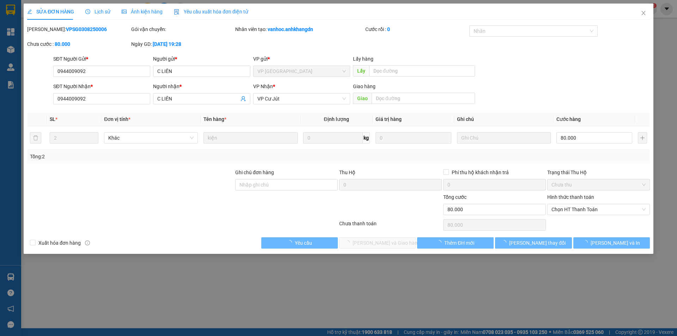
type input "80.000"
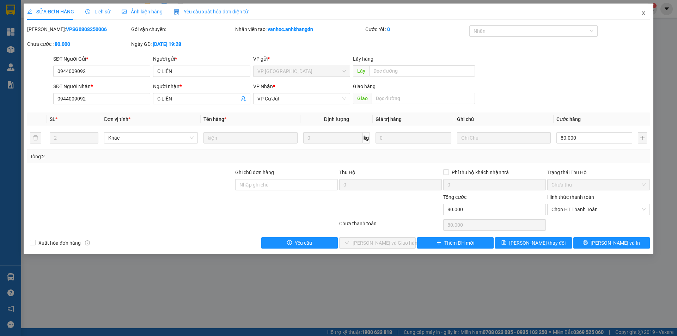
click at [639, 14] on span "Close" at bounding box center [643, 14] width 20 height 20
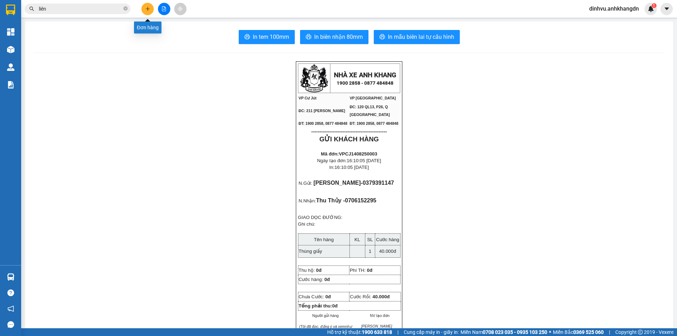
click at [147, 11] on icon "plus" at bounding box center [147, 8] width 5 height 5
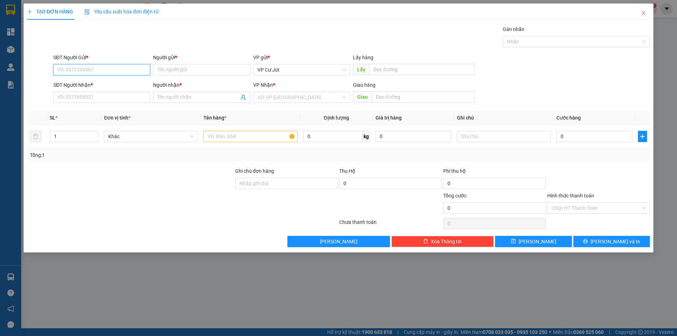
click at [124, 69] on input "SĐT Người Gửi *" at bounding box center [101, 69] width 97 height 11
click at [115, 98] on input "SĐT Người Nhận *" at bounding box center [101, 97] width 97 height 11
type input "0933174455"
click at [176, 97] on input "Người nhận *" at bounding box center [197, 97] width 81 height 8
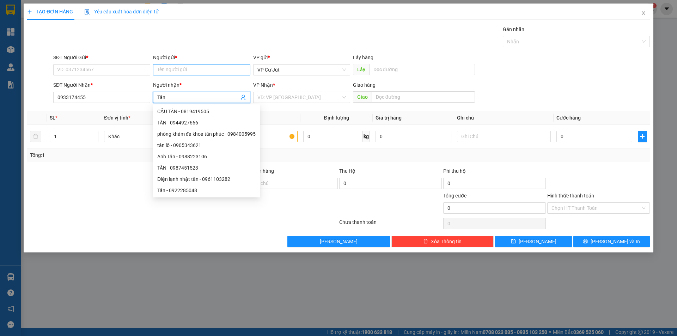
type input "Tân"
click at [180, 72] on input "Người gửi *" at bounding box center [201, 69] width 97 height 11
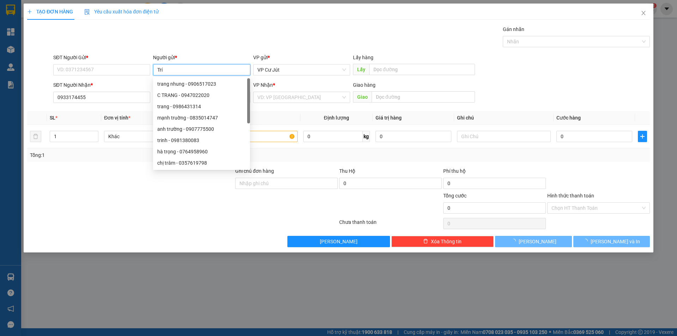
type input "Trí"
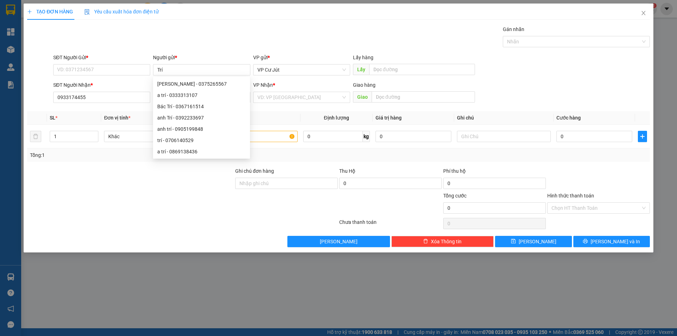
click at [121, 63] on div "SĐT Người Gửi *" at bounding box center [101, 59] width 97 height 11
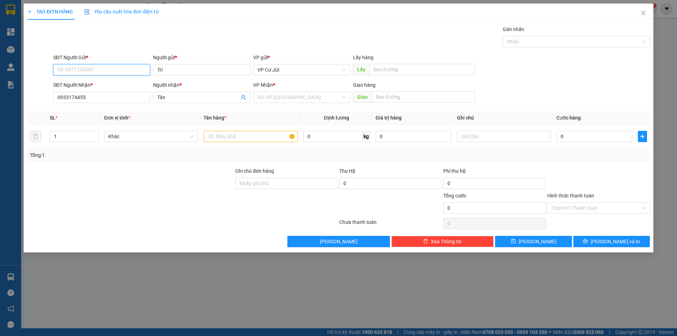
click at [104, 65] on input "SĐT Người Gửi *" at bounding box center [101, 69] width 97 height 11
type input "0905199848"
click at [250, 137] on input "text" at bounding box center [250, 136] width 94 height 11
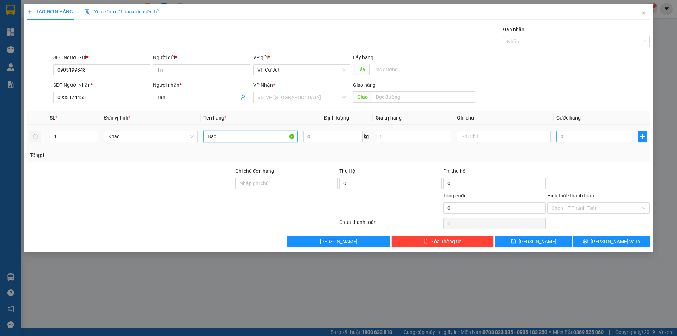
type input "Bao"
click at [596, 140] on input "0" at bounding box center [594, 136] width 76 height 11
type input "5"
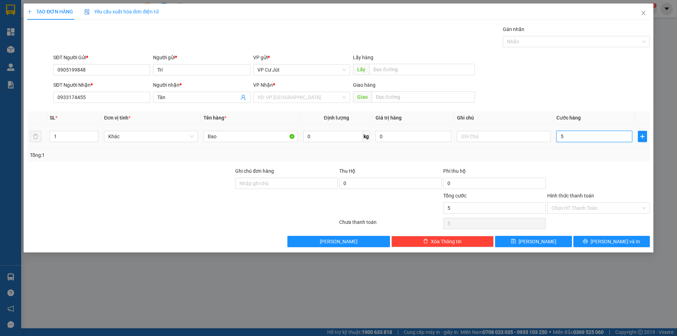
type input "50"
type input "500"
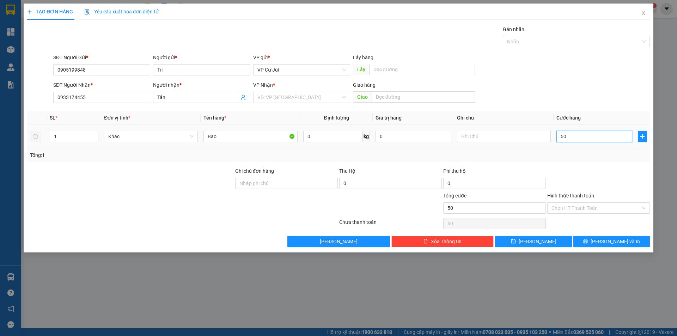
type input "500"
type input "5.000"
type input "50.000"
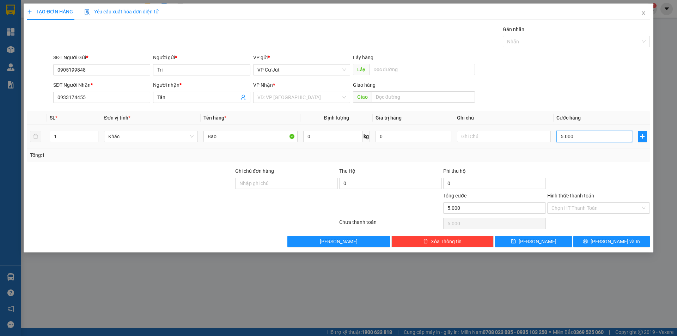
type input "50.000"
click at [621, 186] on div at bounding box center [598, 179] width 104 height 25
drag, startPoint x: 597, startPoint y: 203, endPoint x: 591, endPoint y: 212, distance: 11.4
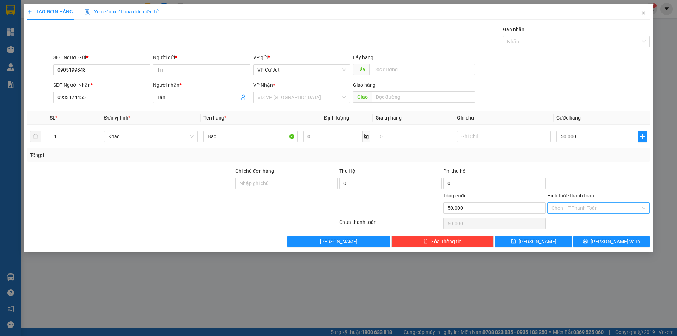
click at [597, 203] on input "Hình thức thanh toán" at bounding box center [595, 208] width 89 height 11
click at [579, 221] on div "Tại văn phòng" at bounding box center [598, 222] width 94 height 8
type input "0"
click at [595, 240] on button "[PERSON_NAME] và In" at bounding box center [611, 241] width 76 height 11
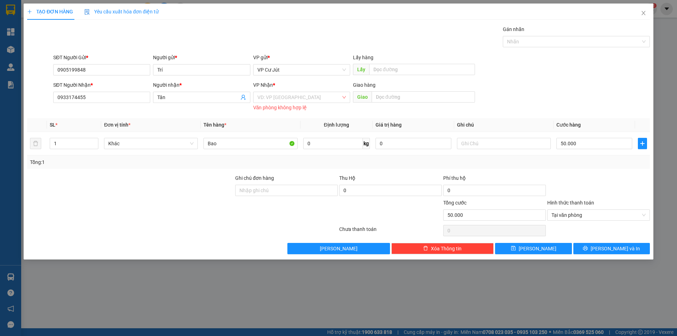
drag, startPoint x: 306, startPoint y: 95, endPoint x: 306, endPoint y: 103, distance: 8.1
click at [306, 98] on input "search" at bounding box center [299, 97] width 84 height 11
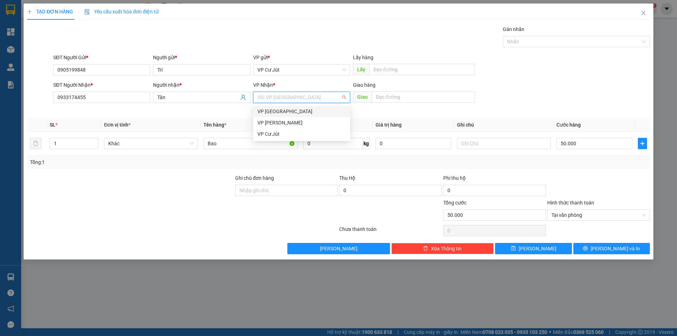
drag, startPoint x: 295, startPoint y: 109, endPoint x: 316, endPoint y: 128, distance: 28.2
click at [296, 110] on div "VP [GEOGRAPHIC_DATA]" at bounding box center [301, 112] width 88 height 8
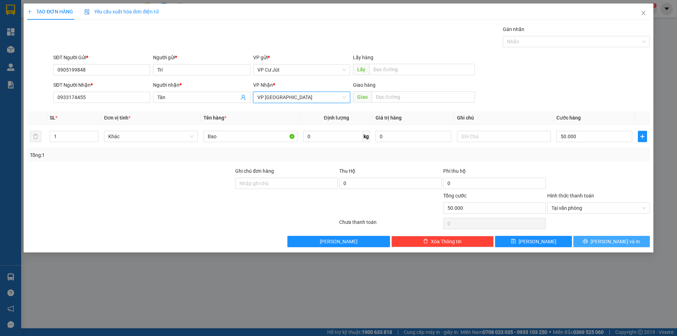
click at [594, 241] on button "[PERSON_NAME] và In" at bounding box center [611, 241] width 76 height 11
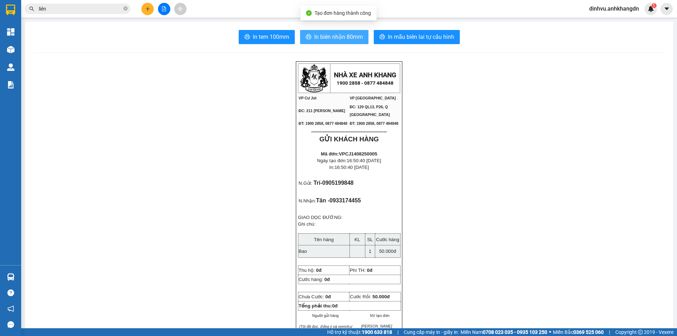
click at [341, 33] on span "In biên nhận 80mm" at bounding box center [338, 36] width 49 height 9
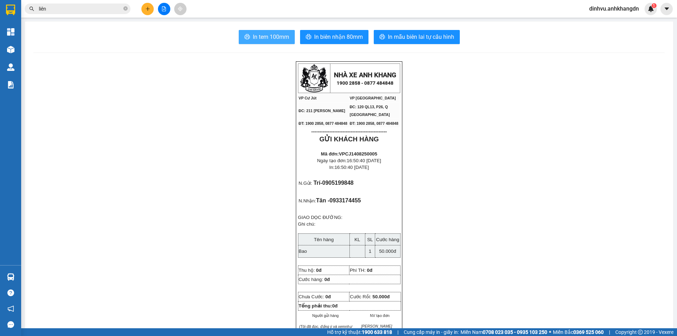
click at [278, 38] on span "In tem 100mm" at bounding box center [271, 36] width 36 height 9
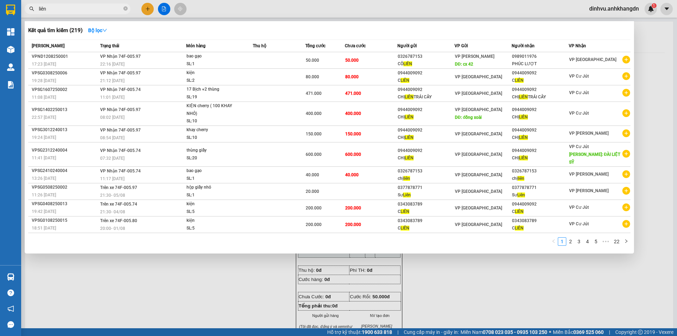
drag, startPoint x: 67, startPoint y: 6, endPoint x: 37, endPoint y: 11, distance: 30.4
click at [37, 11] on span "liên" at bounding box center [78, 9] width 106 height 11
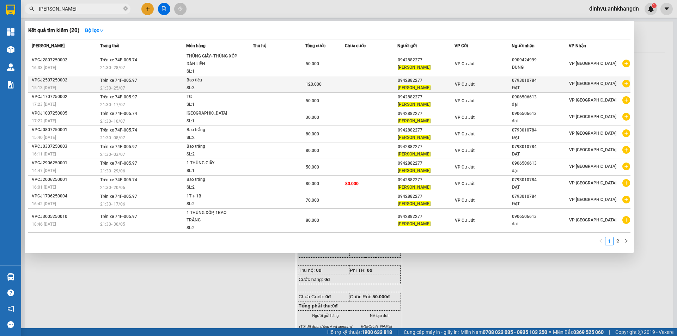
type input "hồng ngọc"
click at [626, 84] on icon "plus-circle" at bounding box center [626, 84] width 8 height 8
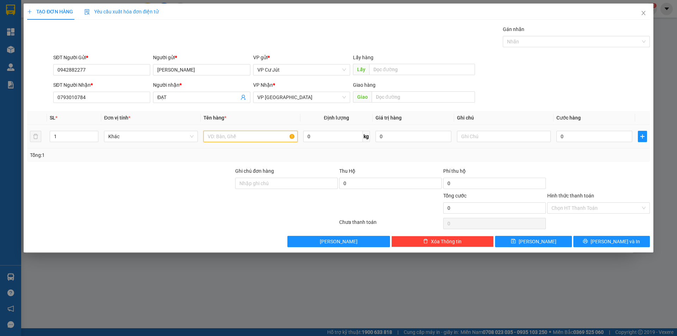
click at [234, 134] on input "text" at bounding box center [250, 136] width 94 height 11
drag, startPoint x: 87, startPoint y: 98, endPoint x: 47, endPoint y: 98, distance: 40.5
click at [47, 98] on div "SĐT Người Nhận * 0793010784 0793010784 Người nhận * ĐẠT VP Nhận * VP Sài Gòn Gi…" at bounding box center [338, 93] width 624 height 25
click at [75, 110] on div "0909424999 - DUNG" at bounding box center [101, 112] width 88 height 8
type input "0909424999"
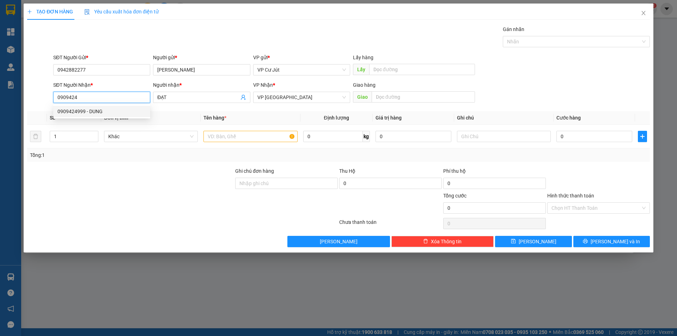
type input "DUNG"
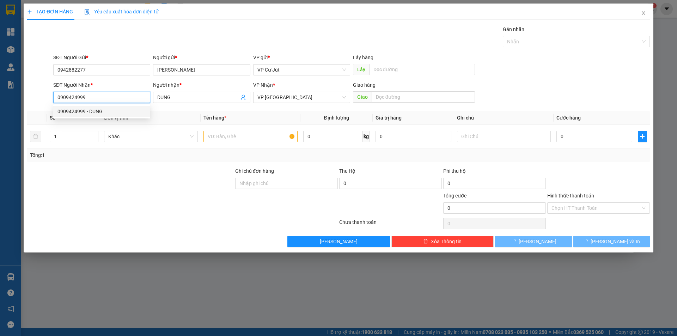
type input "50.000"
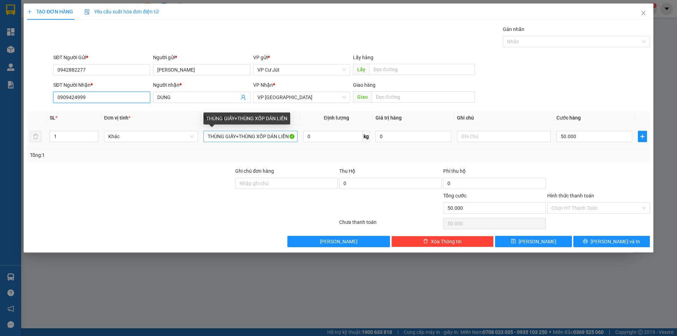
type input "0909424999"
click at [253, 140] on input "THÙNG GIẤY+THÙNG XỐP DÁN LIỀN" at bounding box center [250, 136] width 94 height 11
drag, startPoint x: 206, startPoint y: 137, endPoint x: 292, endPoint y: 138, distance: 86.0
click at [292, 138] on input "THÙNG GIẤY+THÙNG XỐP DÁN LIỀN" at bounding box center [250, 136] width 94 height 11
type input "t"
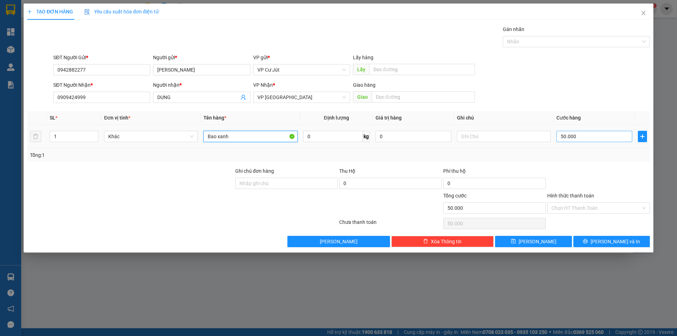
type input "Bao xanh"
click at [578, 134] on input "50.000" at bounding box center [594, 136] width 76 height 11
click at [573, 186] on div at bounding box center [598, 179] width 104 height 25
click at [571, 210] on input "Hình thức thanh toán" at bounding box center [595, 208] width 89 height 11
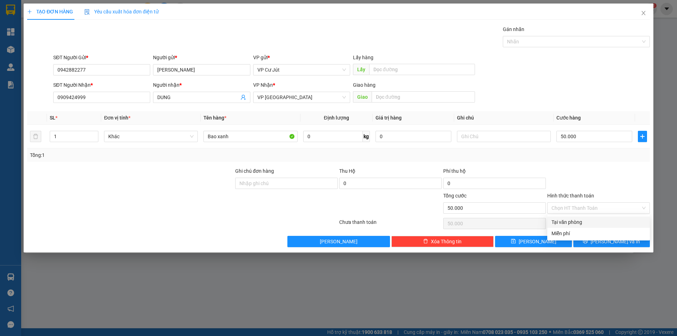
click at [575, 170] on div at bounding box center [598, 179] width 104 height 25
click at [581, 206] on input "Hình thức thanh toán" at bounding box center [595, 208] width 89 height 11
click at [570, 222] on div "Tại văn phòng" at bounding box center [598, 222] width 94 height 8
type input "0"
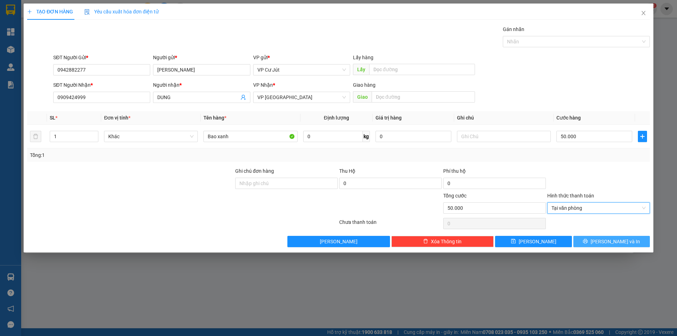
click at [593, 239] on button "[PERSON_NAME] và In" at bounding box center [611, 241] width 76 height 11
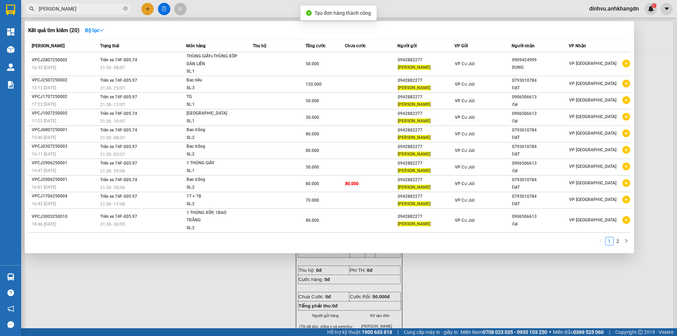
drag, startPoint x: 483, startPoint y: 271, endPoint x: 442, endPoint y: 256, distance: 43.7
click at [482, 272] on div at bounding box center [338, 168] width 677 height 336
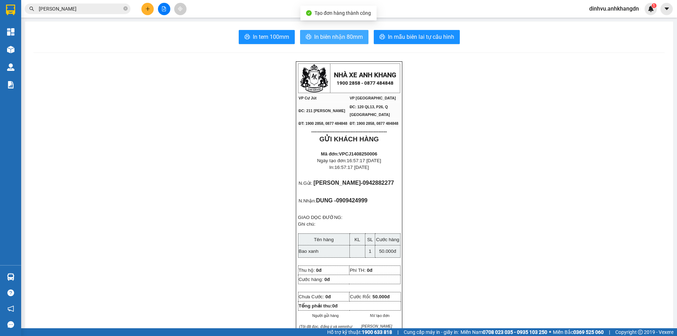
click at [331, 38] on span "In biên nhận 80mm" at bounding box center [338, 36] width 49 height 9
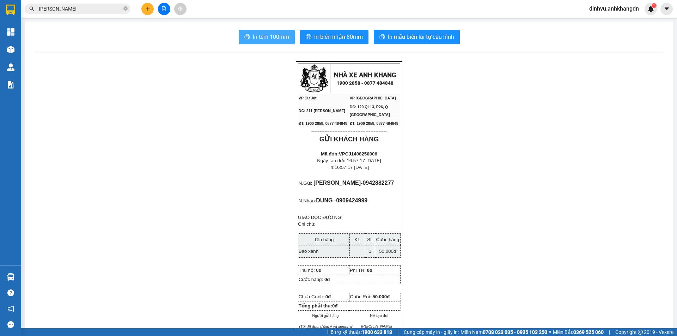
click at [279, 32] on button "In tem 100mm" at bounding box center [267, 37] width 56 height 14
click at [165, 7] on icon "file-add" at bounding box center [163, 8] width 5 height 5
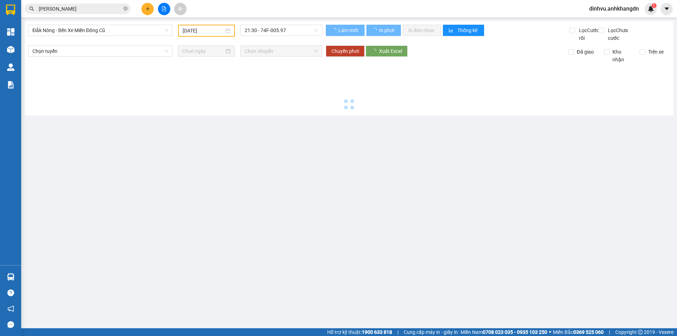
type input "[DATE]"
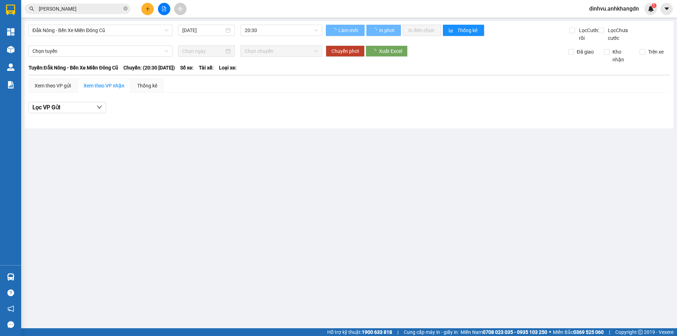
click at [112, 23] on div "Đắk Nông - Bến Xe Miền Đông Cũ 14/08/2025 20:30 Làm mới In phơi In đơn chọn Thố…" at bounding box center [349, 74] width 649 height 107
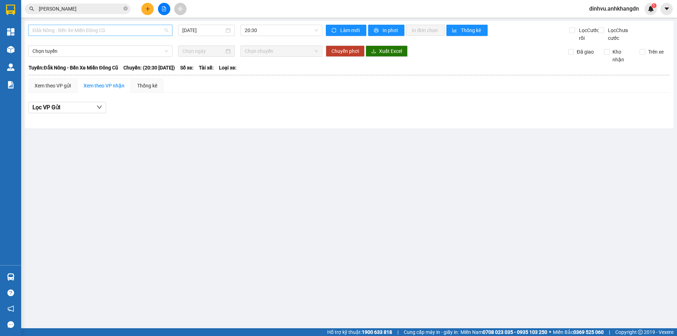
click at [111, 30] on span "Đắk Nông - Bến Xe Miền Đông Cũ" at bounding box center [100, 30] width 136 height 11
drag, startPoint x: 92, startPoint y: 74, endPoint x: 124, endPoint y: 55, distance: 37.1
click at [97, 67] on div "Đắk Nông - Bến Xe Miền Đông Cũ 14/08/2025 20:30 Làm mới In phơi In đơn chọn Thố…" at bounding box center [349, 74] width 649 height 107
click at [142, 34] on span "Đắk Nông - Bến Xe Miền Đông Cũ" at bounding box center [100, 30] width 136 height 11
drag, startPoint x: 122, startPoint y: 63, endPoint x: 177, endPoint y: 23, distance: 69.1
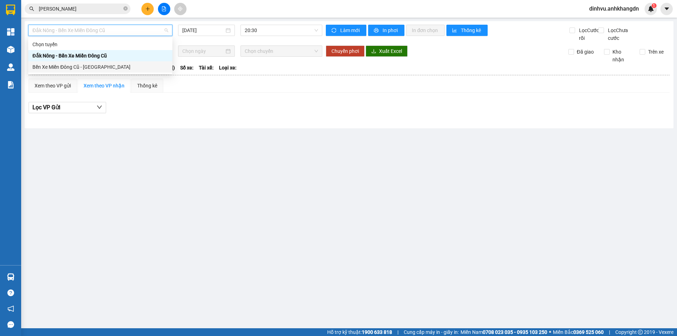
click at [124, 62] on div "Bến Xe Miền Đông Cũ - [GEOGRAPHIC_DATA]" at bounding box center [100, 66] width 144 height 11
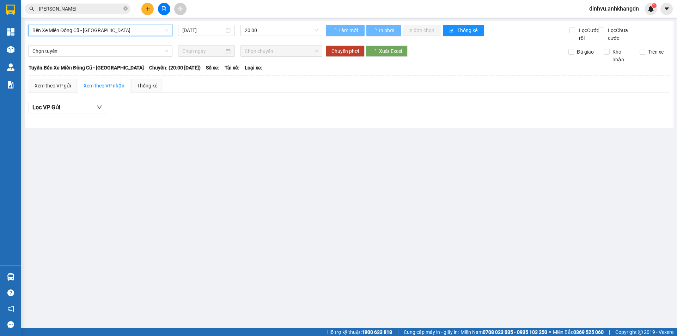
click at [202, 37] on div "Bến Xe Miền Đông Cũ - Đắk Nông Bến Xe Miền Đông Cũ - Đắk Nông 14/08/2025 20:00" at bounding box center [175, 33] width 294 height 17
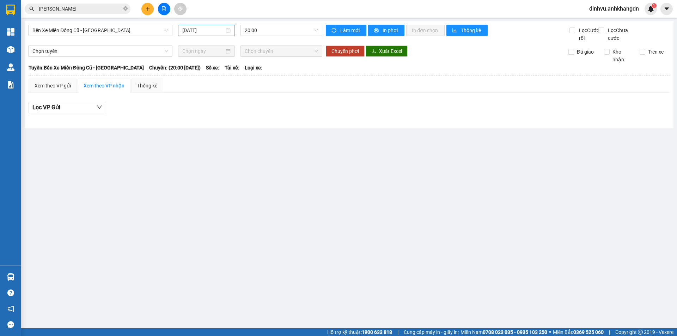
click at [204, 32] on input "[DATE]" at bounding box center [203, 30] width 42 height 8
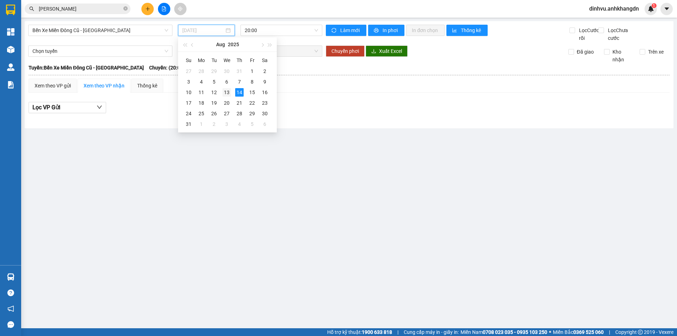
click at [228, 93] on div "13" at bounding box center [226, 92] width 8 height 8
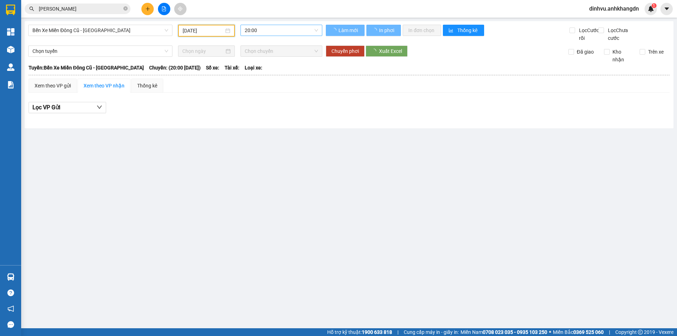
type input "[DATE]"
click at [272, 30] on span "20:00" at bounding box center [281, 30] width 73 height 11
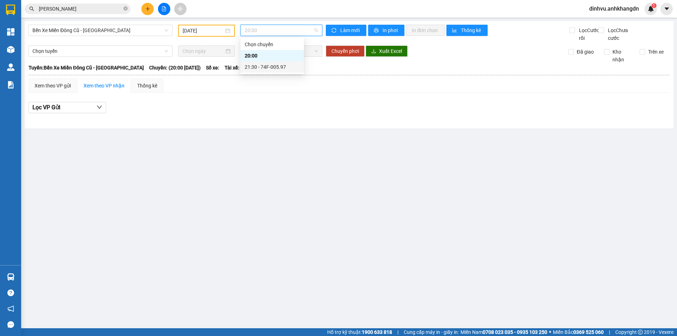
click at [269, 66] on div "21:30 - 74F-005.97" at bounding box center [272, 67] width 55 height 8
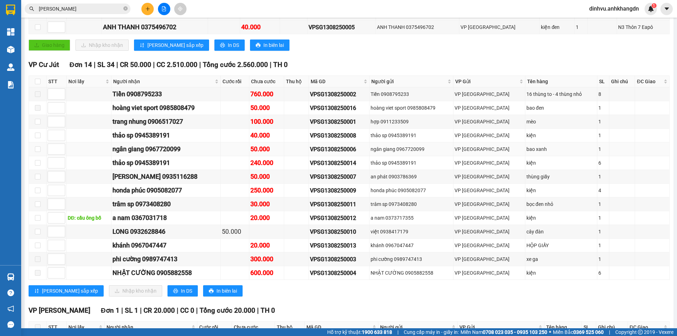
scroll to position [141, 0]
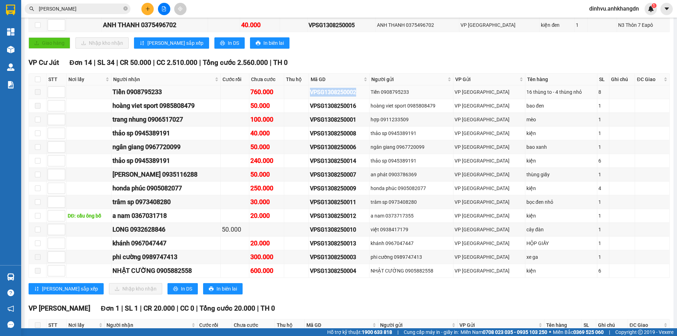
drag, startPoint x: 375, startPoint y: 102, endPoint x: 324, endPoint y: 101, distance: 51.8
click at [324, 99] on tr "Tiền 0908795233 760.000 VPSG1308250002 Tiền 0908795233 VP Sài Gòn 16 thùng to -…" at bounding box center [349, 92] width 640 height 14
copy div "VPSG1308250002"
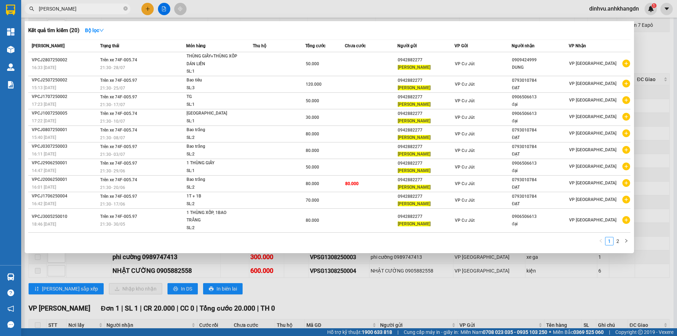
drag, startPoint x: 90, startPoint y: 11, endPoint x: 31, endPoint y: 13, distance: 58.6
click at [31, 13] on span "hồng ngọc" at bounding box center [78, 9] width 106 height 11
paste input "VPSG1308250002"
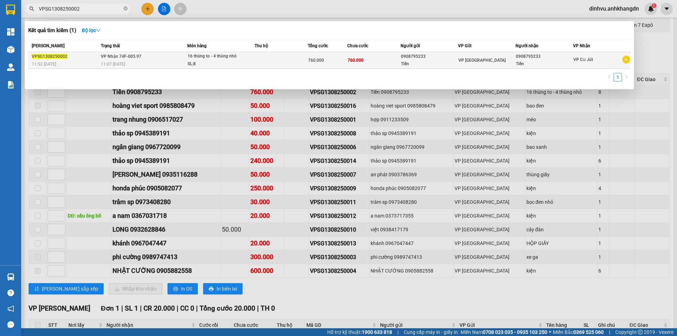
type input "VPSG1308250002"
click at [381, 62] on td "760.000" at bounding box center [373, 60] width 53 height 17
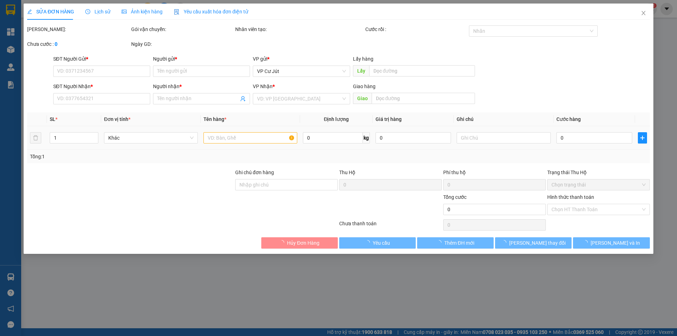
type input "0908795233"
type input "Tiền"
type input "0908795233"
type input "Tiền"
type input "760.000"
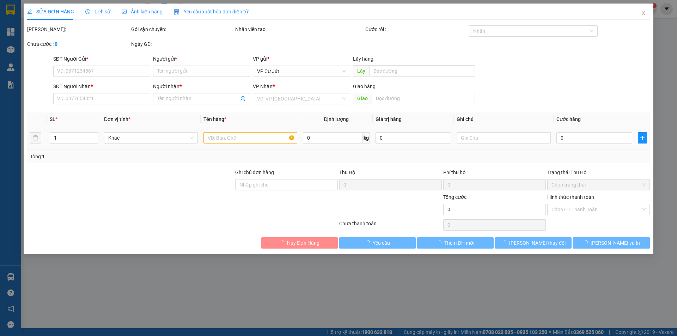
type input "760.000"
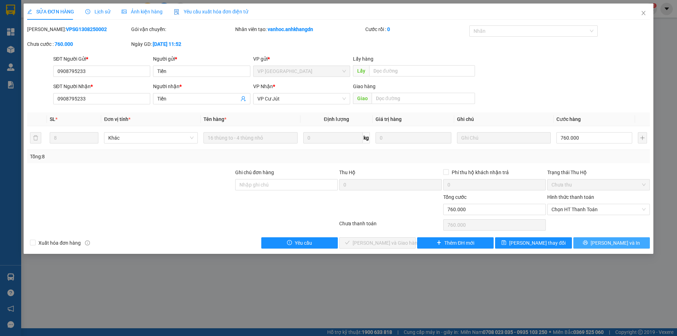
click at [619, 245] on span "[PERSON_NAME] và In" at bounding box center [614, 243] width 49 height 8
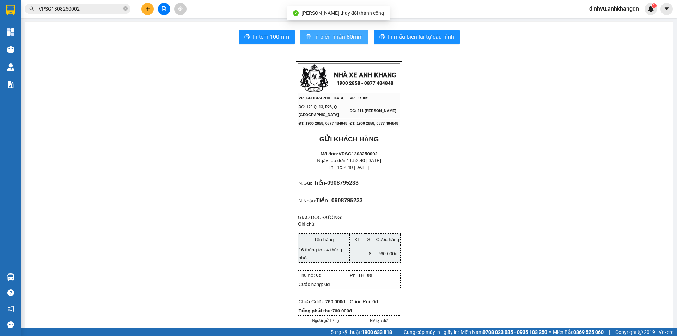
click at [352, 37] on span "In biên nhận 80mm" at bounding box center [338, 36] width 49 height 9
click at [316, 39] on span "In biên nhận 80mm" at bounding box center [338, 36] width 49 height 9
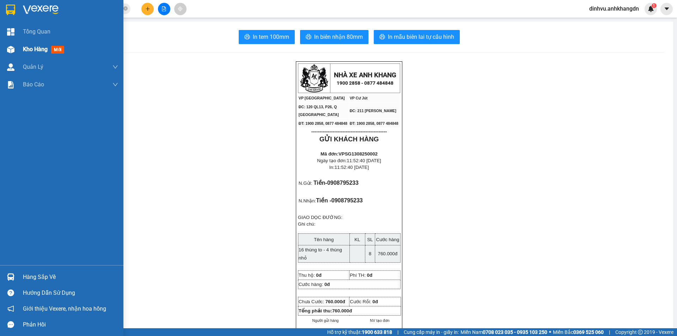
click at [10, 50] on img at bounding box center [10, 49] width 7 height 7
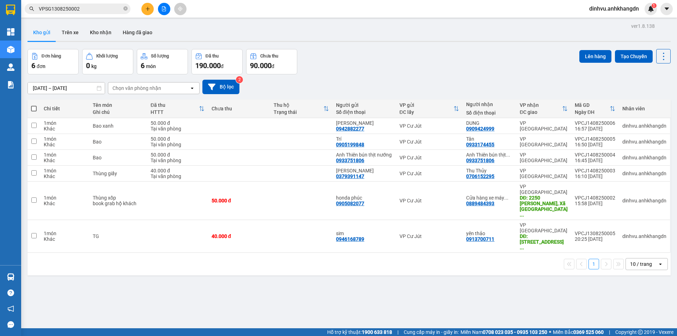
click at [266, 258] on div "1 10 / trang open" at bounding box center [348, 264] width 637 height 12
click at [268, 258] on div "1 10 / trang open" at bounding box center [348, 264] width 637 height 12
click at [217, 259] on div "ver 1.8.138 Kho gửi Trên xe Kho nhận Hàng đã giao Đơn hàng 6 đơn Khối lượng 0 k…" at bounding box center [349, 189] width 649 height 336
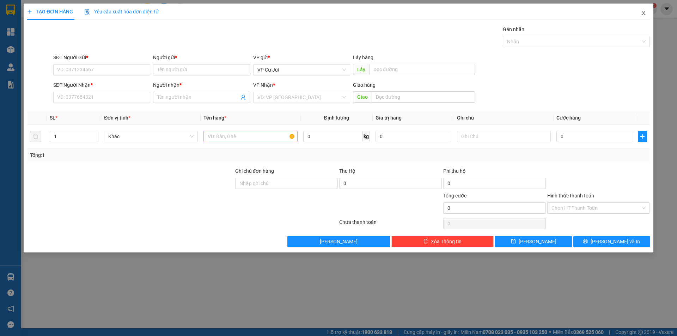
click at [639, 12] on span "Close" at bounding box center [643, 14] width 20 height 20
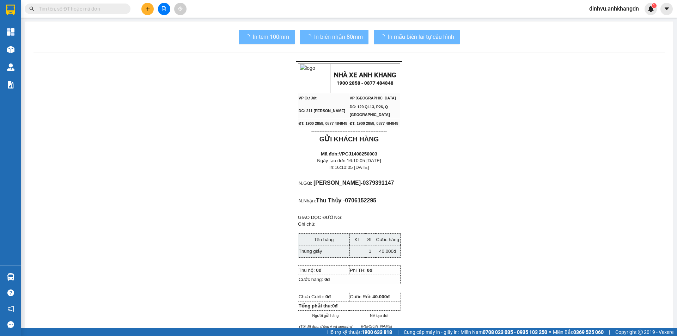
click at [88, 8] on input "text" at bounding box center [80, 9] width 83 height 8
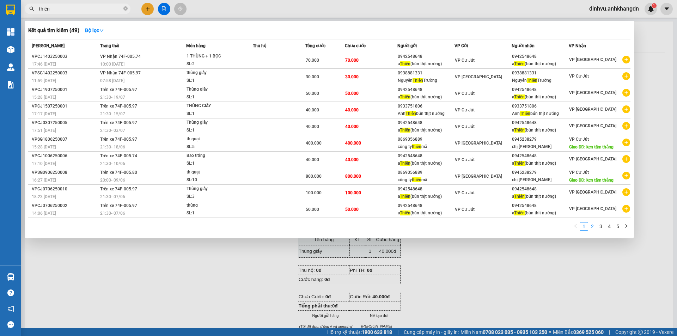
click at [592, 224] on link "2" at bounding box center [592, 226] width 8 height 8
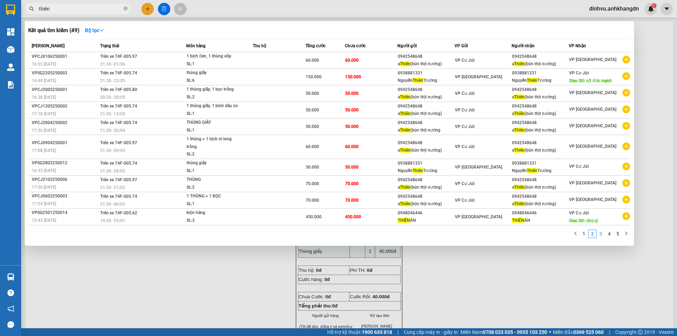
click at [600, 232] on link "3" at bounding box center [601, 234] width 8 height 8
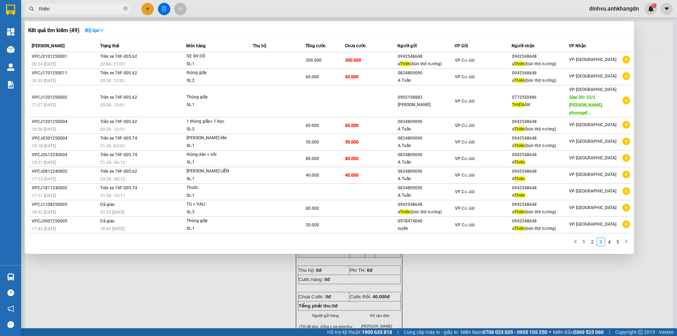
drag, startPoint x: 61, startPoint y: 8, endPoint x: 56, endPoint y: 8, distance: 4.9
click at [56, 8] on input "thiên" at bounding box center [80, 9] width 83 height 8
type input "t"
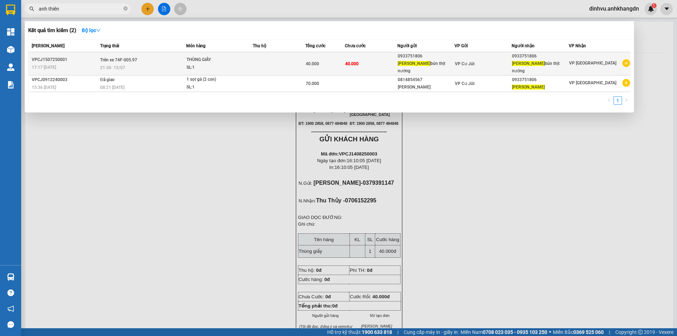
type input "anh thiên"
click at [626, 62] on icon "plus-circle" at bounding box center [626, 63] width 8 height 8
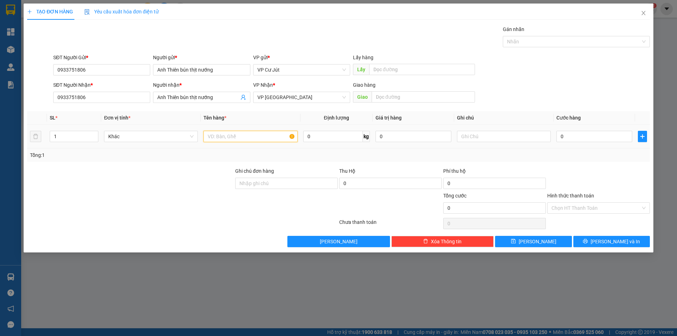
drag, startPoint x: 240, startPoint y: 134, endPoint x: 257, endPoint y: 142, distance: 18.8
click at [240, 135] on input "text" at bounding box center [250, 136] width 94 height 11
type input "Bao"
click at [599, 135] on input "0" at bounding box center [594, 136] width 76 height 11
type input "5"
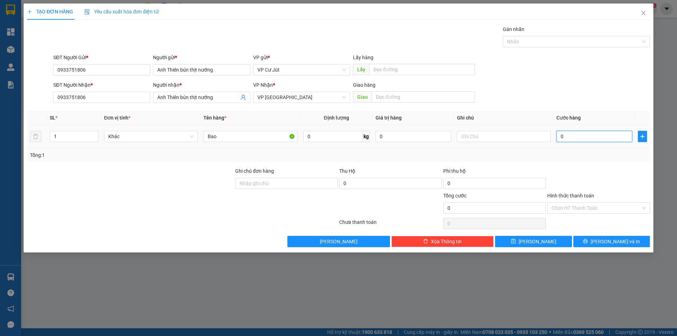
type input "5"
type input "50"
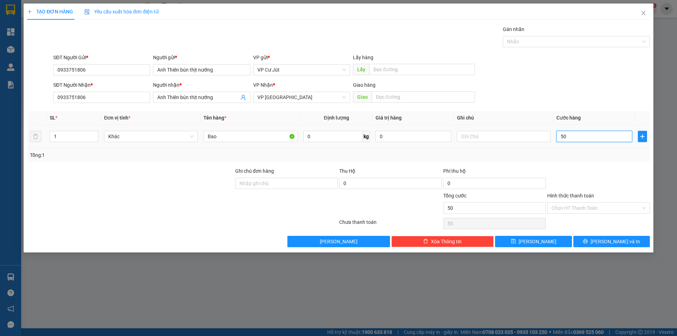
type input "500"
type input "5.000"
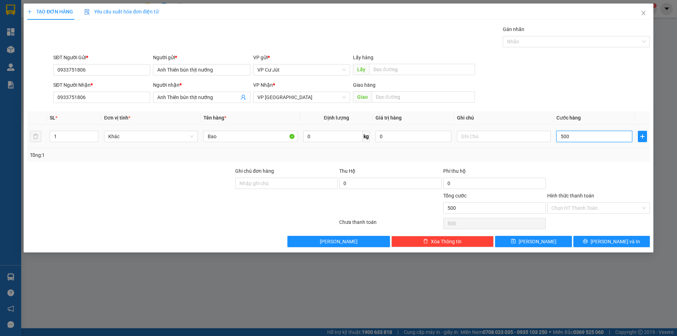
type input "5.000"
type input "50.000"
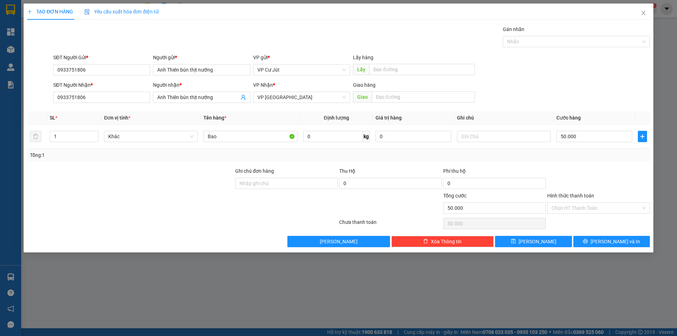
click at [573, 155] on div "Tổng: 1" at bounding box center [338, 155] width 617 height 8
click at [584, 204] on input "Hình thức thanh toán" at bounding box center [595, 208] width 89 height 11
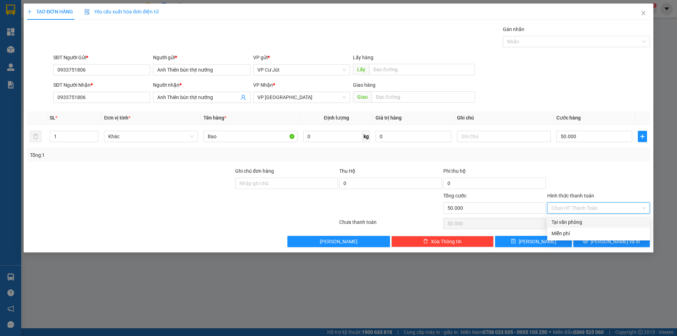
drag, startPoint x: 563, startPoint y: 223, endPoint x: 581, endPoint y: 231, distance: 19.8
click at [563, 223] on div "Tại văn phòng" at bounding box center [598, 222] width 94 height 8
type input "0"
click at [606, 241] on span "[PERSON_NAME] và In" at bounding box center [614, 242] width 49 height 8
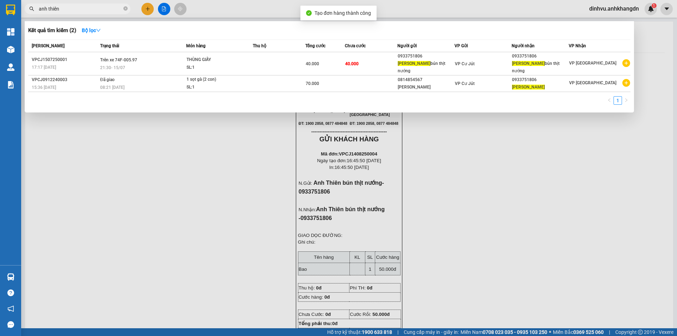
drag, startPoint x: 499, startPoint y: 208, endPoint x: 407, endPoint y: 106, distance: 137.3
click at [496, 202] on div at bounding box center [338, 168] width 677 height 336
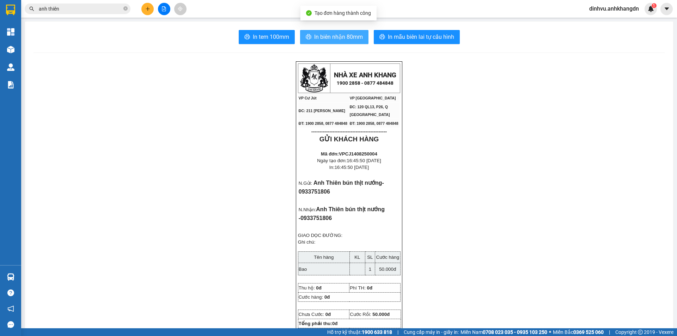
click at [337, 32] on span "In biên nhận 80mm" at bounding box center [338, 36] width 49 height 9
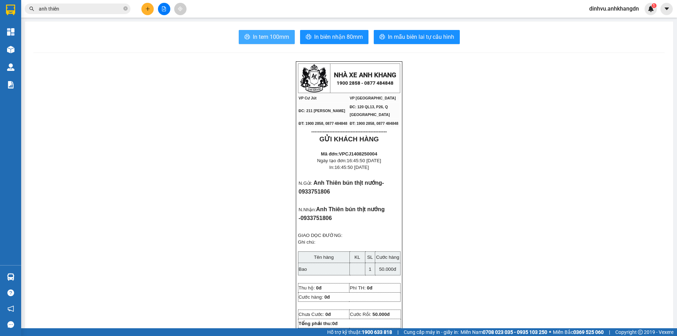
click at [279, 40] on span "In tem 100mm" at bounding box center [271, 36] width 36 height 9
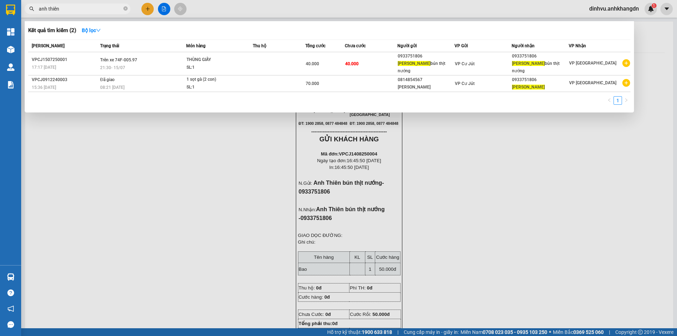
click at [68, 12] on input "anh thiên" at bounding box center [80, 9] width 83 height 8
type input "a"
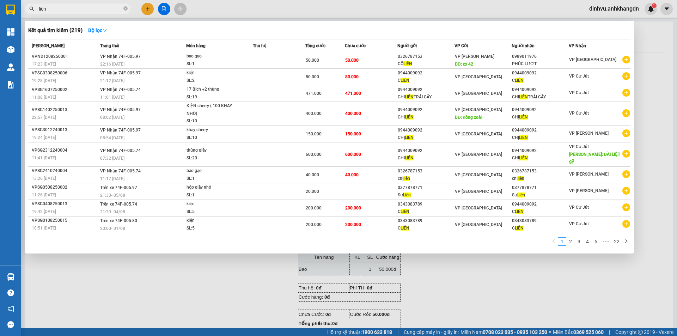
type input "liên"
click at [225, 254] on div at bounding box center [338, 168] width 677 height 336
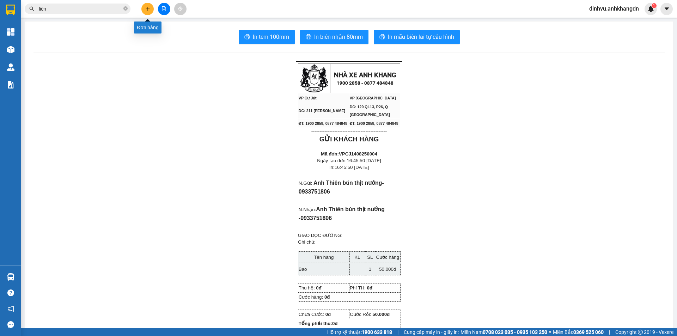
click at [141, 5] on div at bounding box center [163, 9] width 53 height 12
click at [151, 8] on button at bounding box center [147, 9] width 12 height 12
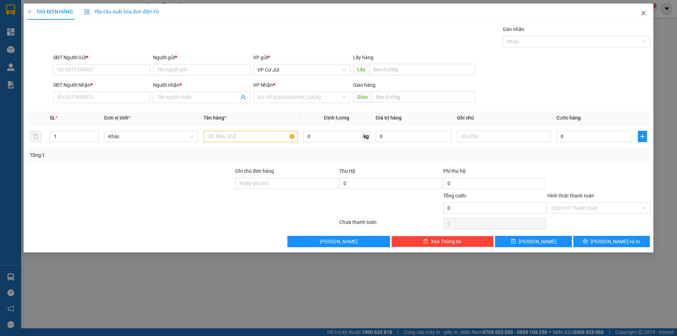
click at [644, 11] on icon "close" at bounding box center [643, 13] width 6 height 6
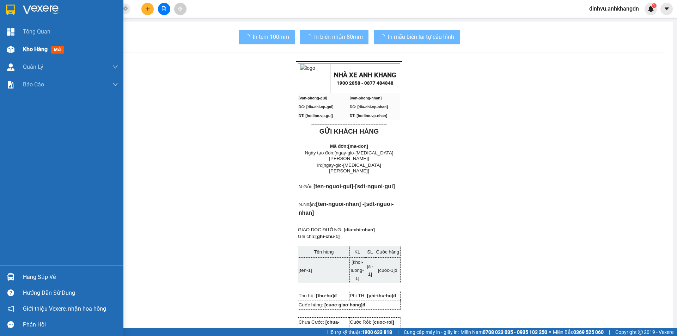
click at [14, 51] on div at bounding box center [11, 49] width 12 height 12
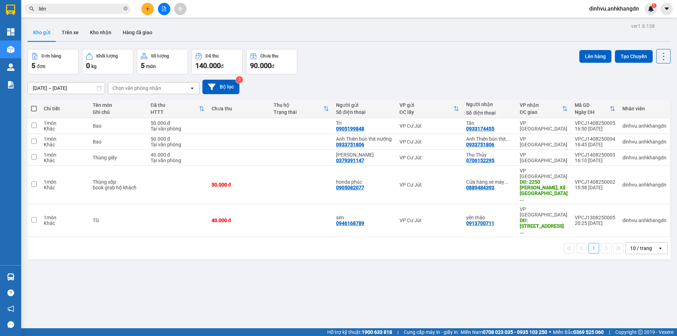
click at [231, 242] on div "1 10 / trang open" at bounding box center [348, 248] width 637 height 12
click at [148, 8] on icon "plus" at bounding box center [147, 8] width 5 height 5
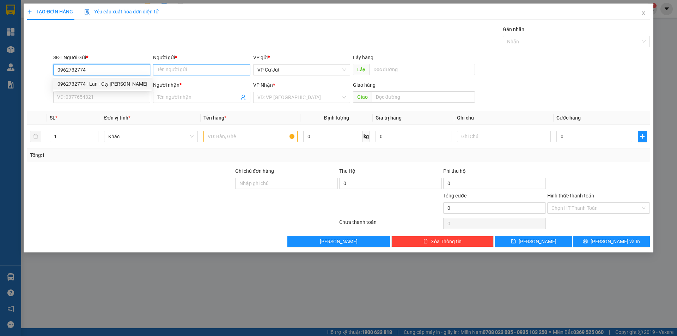
type input "0962732774"
click at [174, 67] on input "Người gửi *" at bounding box center [201, 69] width 97 height 11
type input "a"
drag, startPoint x: 86, startPoint y: 74, endPoint x: 50, endPoint y: 72, distance: 35.3
click at [50, 72] on div "SĐT Người Gửi * 0962732774 Người gửi * a VP gửi * VP Cư Jút Lấy hàng Lấy" at bounding box center [338, 66] width 624 height 25
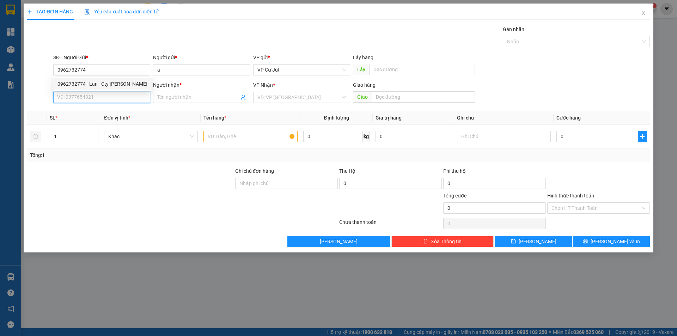
click at [93, 99] on input "SĐT Người Nhận *" at bounding box center [101, 97] width 97 height 11
paste input "0962732774"
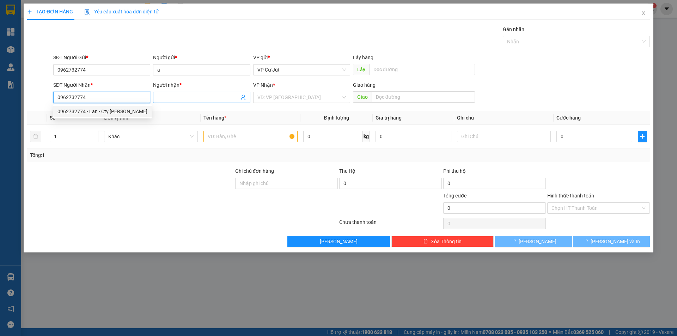
type input "0962732774"
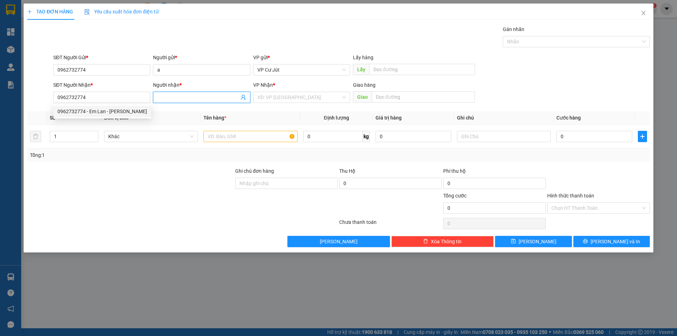
click at [184, 93] on span at bounding box center [201, 97] width 97 height 11
type input "a"
click at [272, 94] on input "search" at bounding box center [299, 97] width 84 height 11
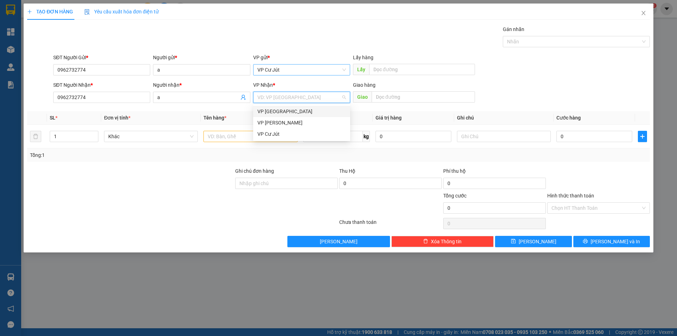
drag, startPoint x: 297, startPoint y: 67, endPoint x: 299, endPoint y: 76, distance: 10.1
click at [297, 67] on span "VP Cư Jút" at bounding box center [301, 70] width 88 height 11
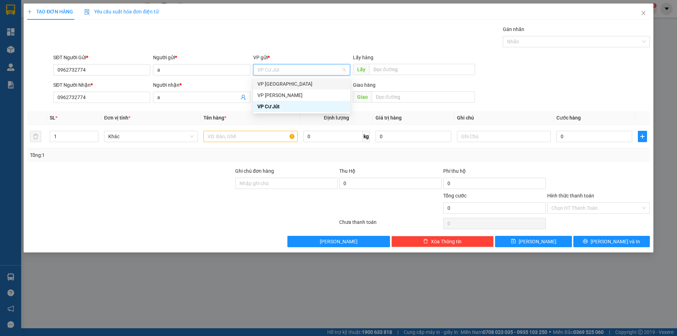
click at [299, 88] on div "VP [GEOGRAPHIC_DATA]" at bounding box center [301, 83] width 97 height 11
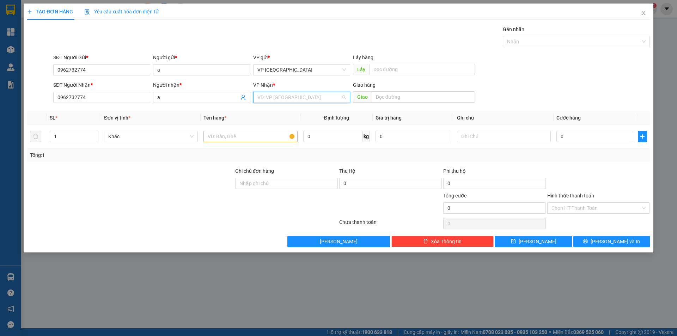
click at [295, 98] on input "search" at bounding box center [299, 97] width 84 height 11
click at [286, 132] on div "VP Cư Jút" at bounding box center [301, 134] width 88 height 8
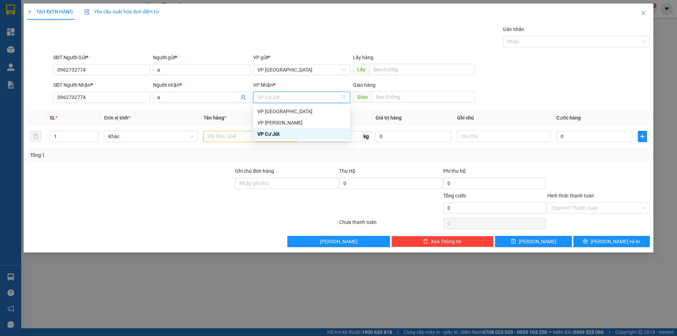
click at [272, 134] on div "VP Cư Jút" at bounding box center [301, 134] width 88 height 8
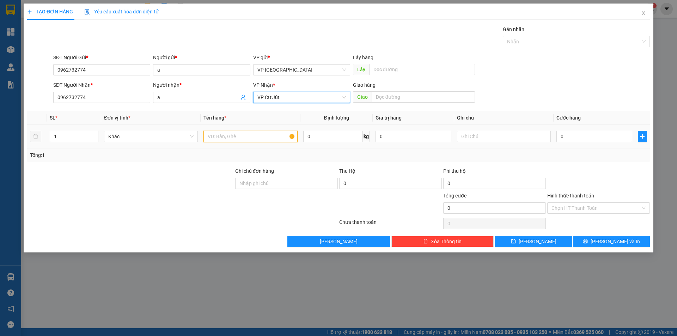
click at [250, 141] on input "text" at bounding box center [250, 136] width 94 height 11
type input "Thùng xốp"
type input "5"
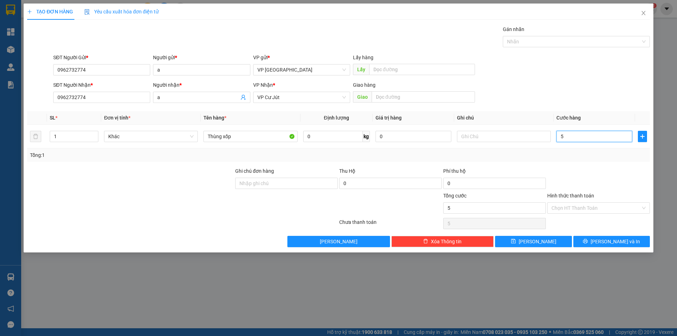
type input "50"
type input "500"
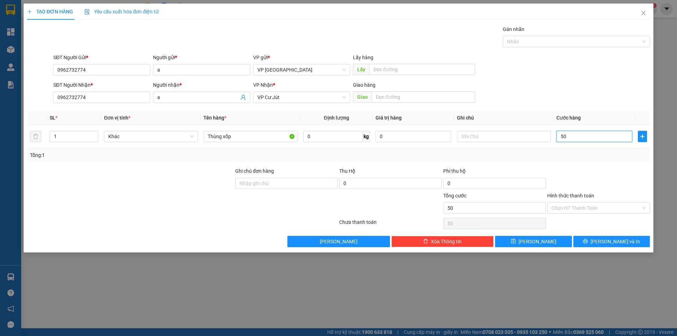
type input "500"
type input "5.000"
type input "50.000"
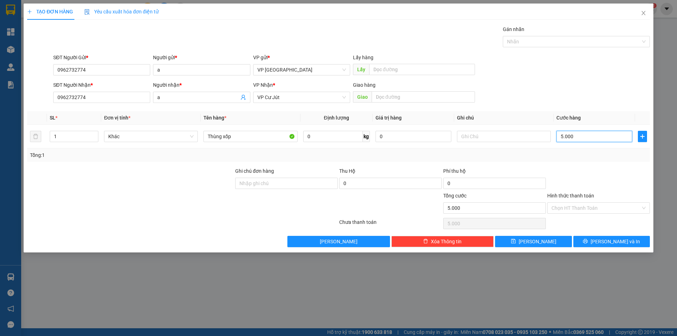
type input "50.000"
click at [559, 160] on div "Tổng: 1" at bounding box center [338, 154] width 623 height 13
click at [580, 207] on input "Hình thức thanh toán" at bounding box center [595, 208] width 89 height 11
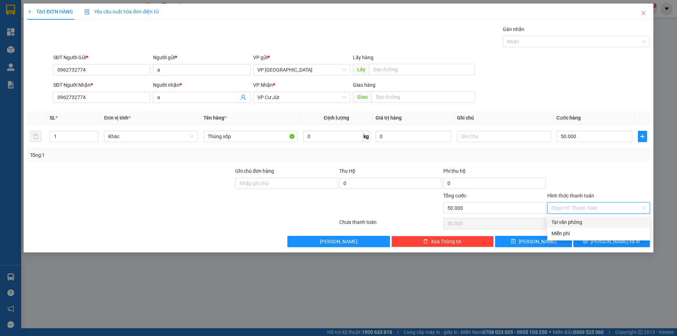
click at [578, 221] on div "Tại văn phòng" at bounding box center [598, 222] width 94 height 8
click at [571, 208] on span "Tại văn phòng" at bounding box center [598, 208] width 94 height 11
click at [641, 205] on span "Tại văn phòng" at bounding box center [598, 208] width 94 height 11
click at [592, 149] on div "Tổng: 1" at bounding box center [338, 154] width 623 height 13
type input "50.000"
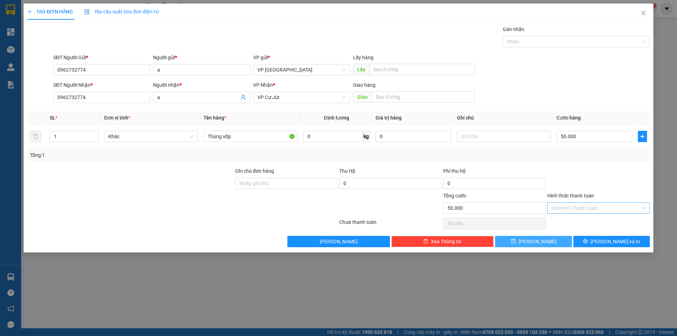
click at [556, 241] on button "[PERSON_NAME]" at bounding box center [533, 241] width 76 height 11
type input "0"
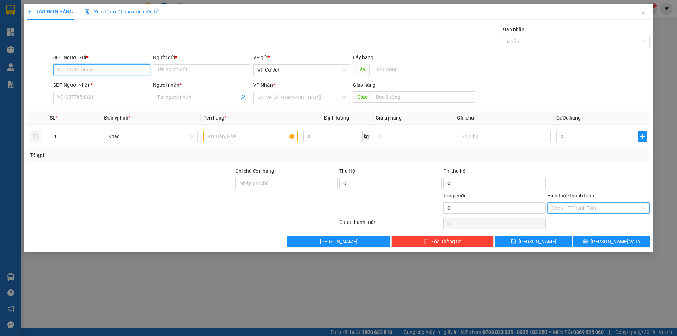
click at [96, 72] on input "SĐT Người Gửi *" at bounding box center [101, 69] width 97 height 11
click at [640, 13] on span "Close" at bounding box center [643, 14] width 20 height 20
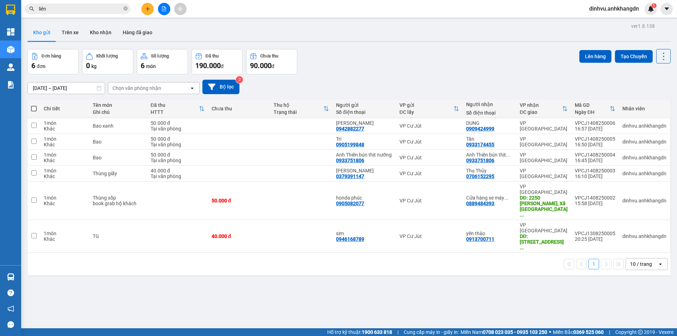
click at [109, 8] on input "liên" at bounding box center [80, 9] width 83 height 8
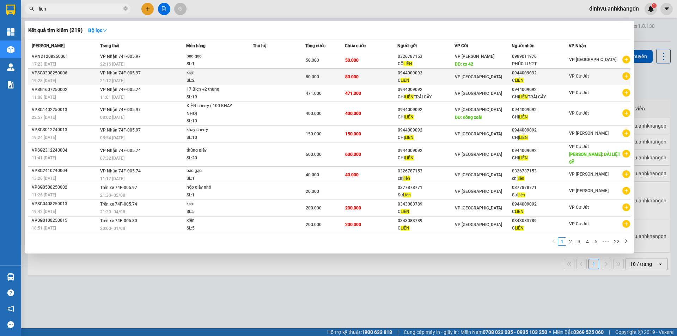
drag, startPoint x: 632, startPoint y: 76, endPoint x: 625, endPoint y: 76, distance: 6.7
click at [631, 76] on div "Kết quả tìm kiếm ( 219 ) Bộ lọc Mã ĐH Trạng thái Món hàng Thu hộ Tổng cước Chưa…" at bounding box center [329, 137] width 609 height 232
click at [624, 77] on icon "plus-circle" at bounding box center [626, 76] width 8 height 8
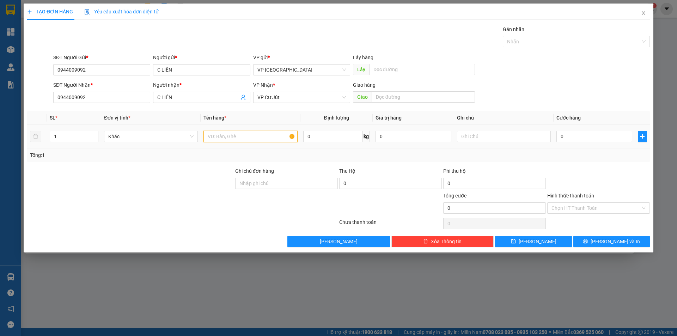
click at [253, 135] on input "text" at bounding box center [250, 136] width 94 height 11
type input "5"
type input "Xọt + thùng"
click at [96, 134] on span "up" at bounding box center [94, 135] width 4 height 4
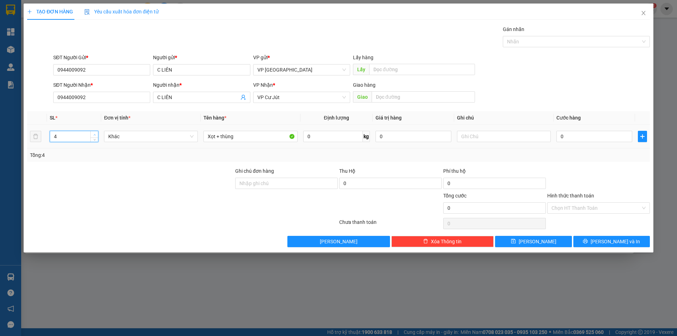
click at [96, 134] on span "up" at bounding box center [94, 135] width 4 height 4
type input "6"
click at [96, 134] on span "up" at bounding box center [94, 135] width 4 height 4
click at [587, 138] on input "0" at bounding box center [594, 136] width 76 height 11
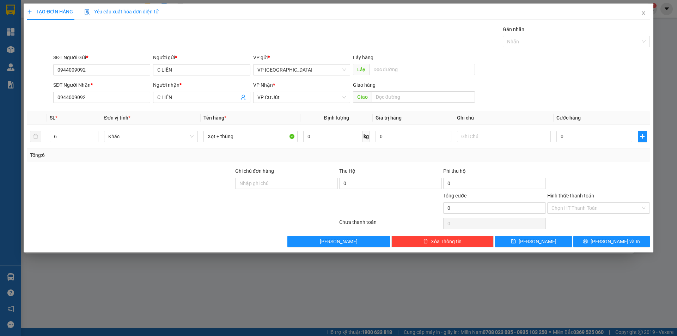
click at [66, 179] on div at bounding box center [130, 179] width 208 height 25
click at [602, 137] on input "0" at bounding box center [594, 136] width 76 height 11
type input "7"
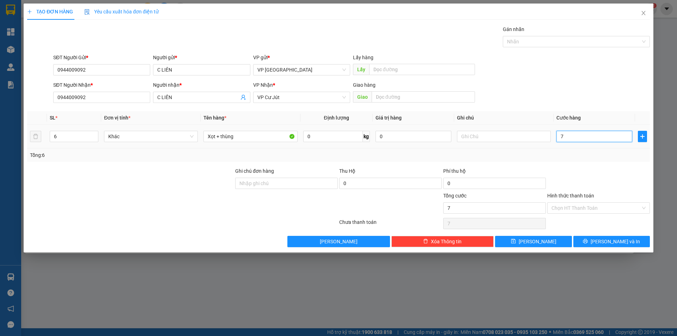
type input "70"
type input "700"
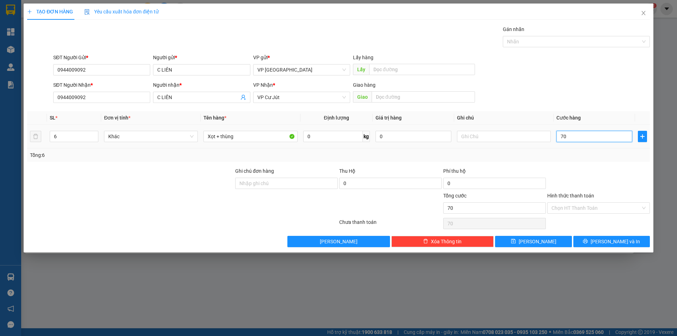
type input "700"
type input "7.000"
type input "70.000"
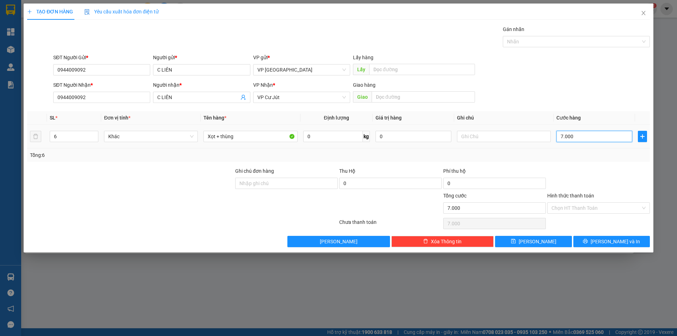
type input "70.000"
click at [599, 142] on div "70.000" at bounding box center [594, 136] width 76 height 14
type input "70.000"
click at [597, 167] on div "Transit Pickup Surcharge Ids Transit Deliver Surcharge Ids Transit Deliver Surc…" at bounding box center [338, 136] width 623 height 222
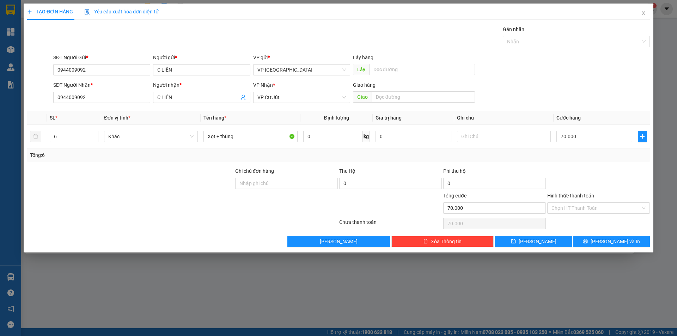
click at [206, 199] on div at bounding box center [130, 204] width 208 height 25
click at [612, 242] on span "[PERSON_NAME] và In" at bounding box center [614, 242] width 49 height 8
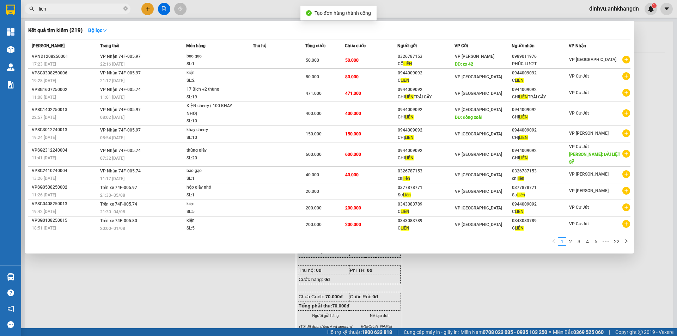
drag, startPoint x: 548, startPoint y: 293, endPoint x: 539, endPoint y: 286, distance: 11.4
click at [546, 293] on div at bounding box center [338, 168] width 677 height 336
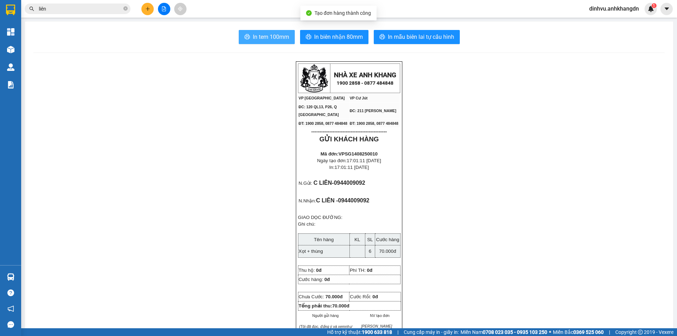
click at [244, 36] on icon "printer" at bounding box center [247, 37] width 6 height 6
click at [612, 10] on span "dinhvu.anhkhangdn" at bounding box center [613, 8] width 61 height 9
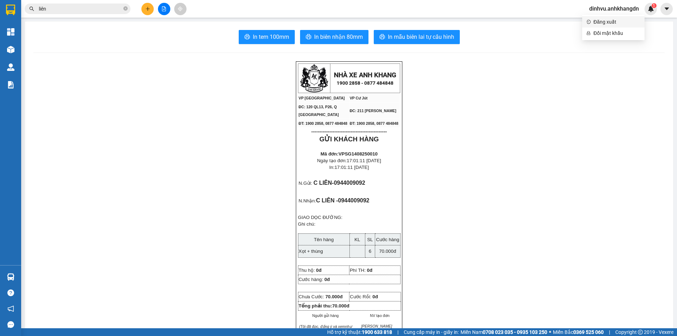
click at [608, 20] on span "Đăng xuất" at bounding box center [616, 22] width 47 height 8
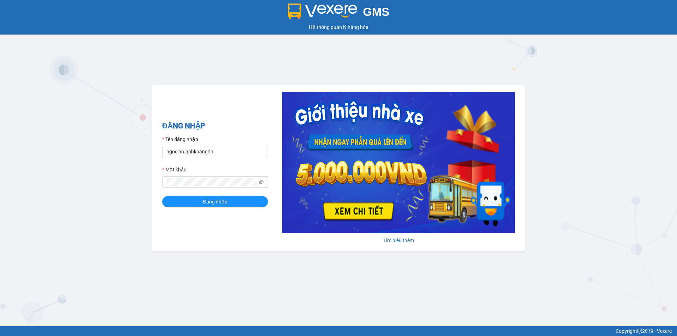
click at [210, 160] on form "Tên đăng nhập ngoclan.anhkhangdn Mật khẩu Đăng nhập" at bounding box center [215, 171] width 106 height 72
drag, startPoint x: 182, startPoint y: 152, endPoint x: 174, endPoint y: 152, distance: 8.1
click at [174, 152] on input "ngoclan.anhkhangdn" at bounding box center [215, 151] width 106 height 11
drag, startPoint x: 184, startPoint y: 152, endPoint x: 161, endPoint y: 157, distance: 23.1
click at [161, 157] on div "ĐĂNG NHẬP Tên đăng nhập ngoclan.anhkhangdn Mật khẩu Đăng nhập Tìm hiểu thêm" at bounding box center [339, 168] width 374 height 166
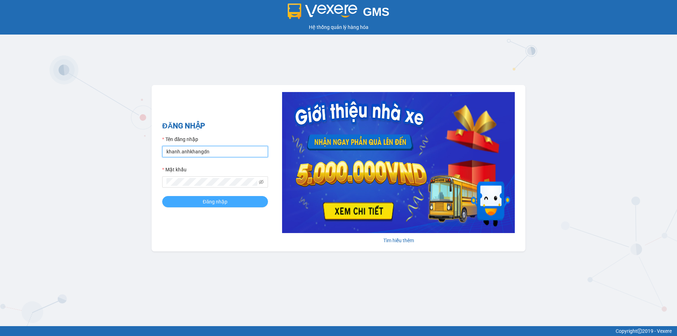
type input "khanh.anhkhangdn"
click at [191, 204] on button "Đăng nhập" at bounding box center [215, 201] width 106 height 11
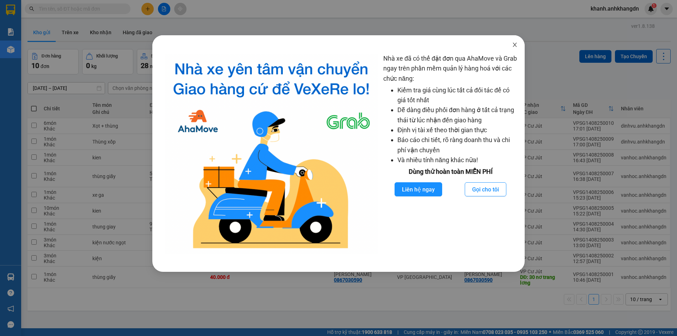
click at [514, 42] on icon "close" at bounding box center [515, 45] width 6 height 6
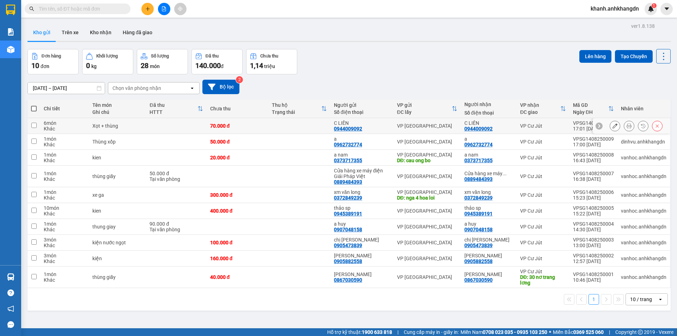
click at [36, 127] on input "checkbox" at bounding box center [33, 125] width 5 height 5
checkbox input "true"
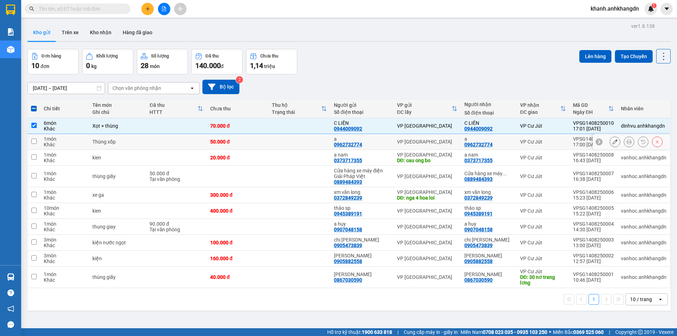
click at [33, 139] on input "checkbox" at bounding box center [33, 141] width 5 height 5
checkbox input "true"
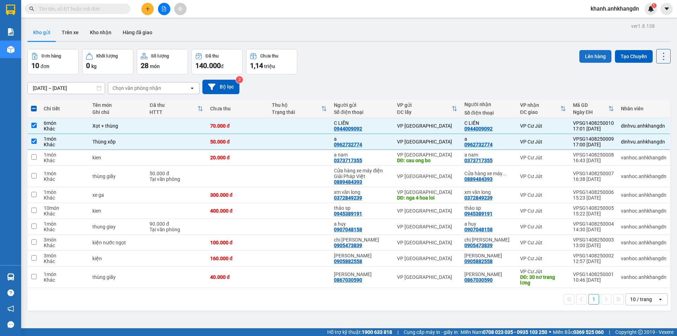
click at [591, 56] on button "Lên hàng" at bounding box center [595, 56] width 32 height 13
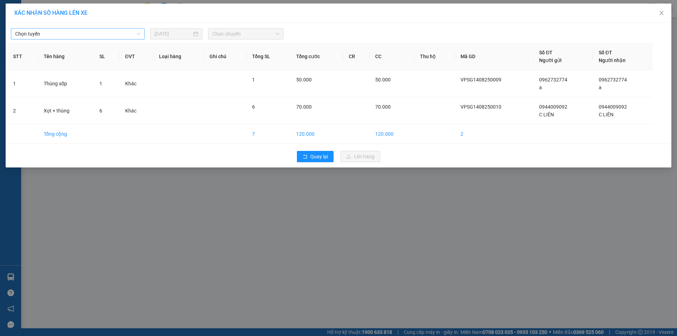
click at [103, 35] on span "Chọn tuyến" at bounding box center [77, 34] width 125 height 11
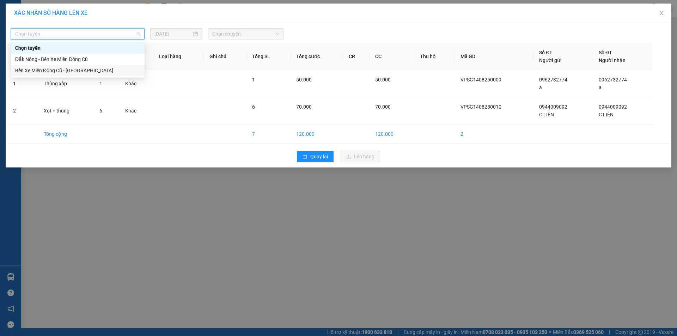
click at [92, 69] on div "Bến Xe Miền Đông Cũ - [GEOGRAPHIC_DATA]" at bounding box center [77, 71] width 125 height 8
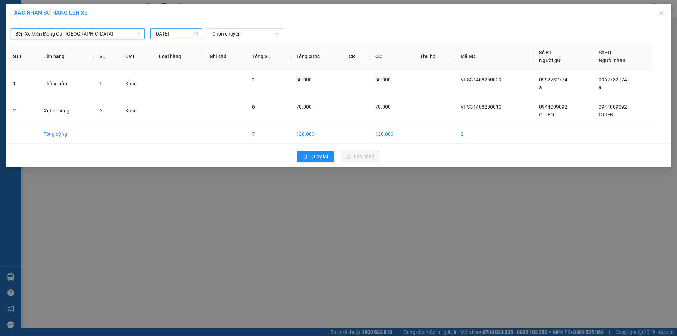
click at [183, 35] on input "[DATE]" at bounding box center [172, 34] width 37 height 8
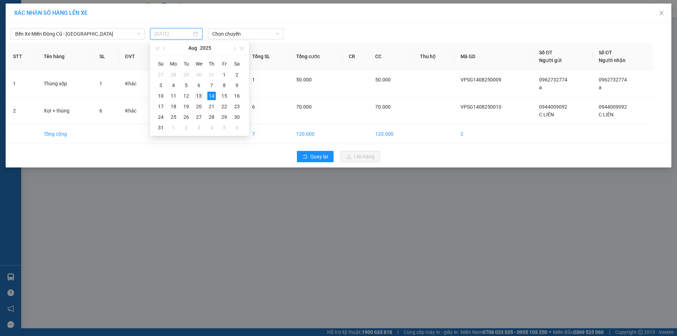
click at [196, 93] on div "13" at bounding box center [199, 96] width 8 height 8
type input "[DATE]"
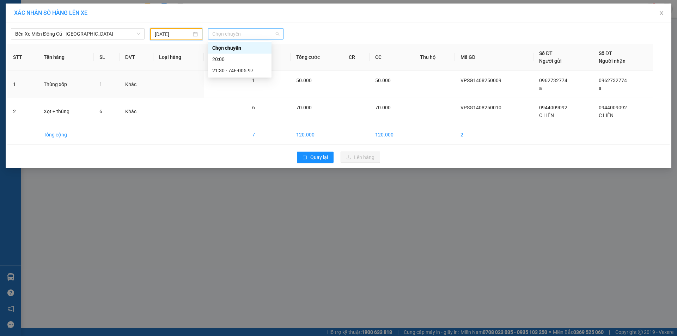
click at [248, 33] on span "Chọn chuyến" at bounding box center [245, 34] width 67 height 11
click at [251, 69] on div "21:30 - 74F-005.97" at bounding box center [239, 71] width 55 height 8
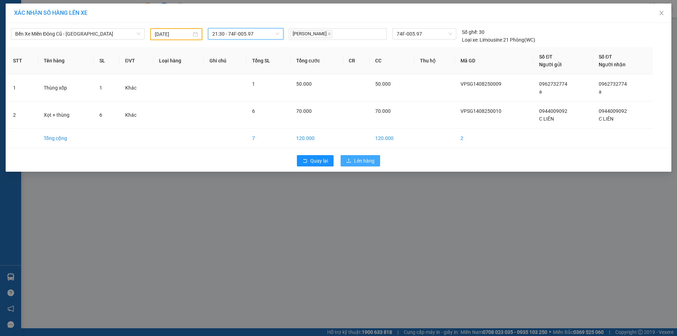
click at [364, 160] on span "Lên hàng" at bounding box center [364, 161] width 20 height 8
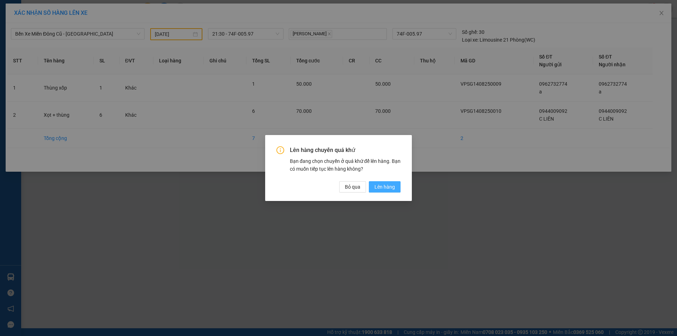
click at [382, 185] on span "Lên hàng" at bounding box center [384, 187] width 20 height 8
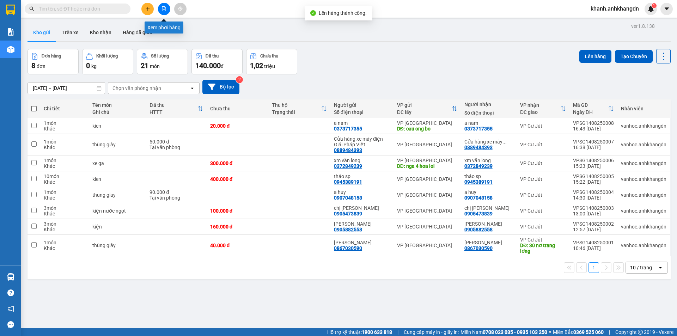
click at [164, 10] on icon "file-add" at bounding box center [163, 8] width 5 height 5
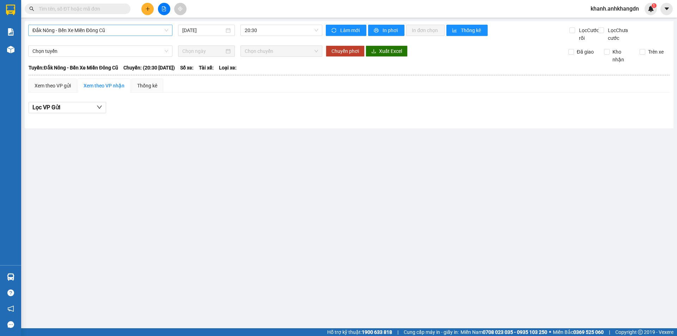
click at [113, 32] on span "Đắk Nông - Bến Xe Miền Đông Cũ" at bounding box center [100, 30] width 136 height 11
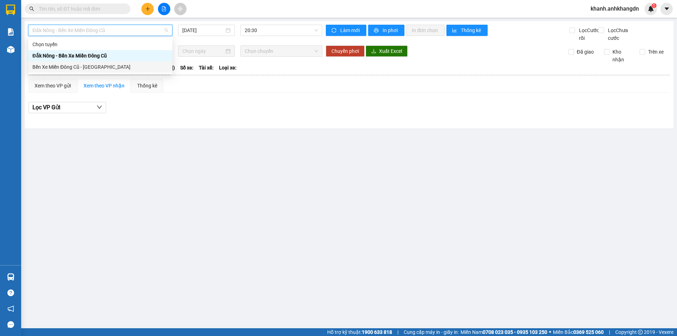
drag, startPoint x: 117, startPoint y: 66, endPoint x: 135, endPoint y: 58, distance: 20.2
click at [117, 66] on div "Bến Xe Miền Đông Cũ - [GEOGRAPHIC_DATA]" at bounding box center [100, 67] width 136 height 8
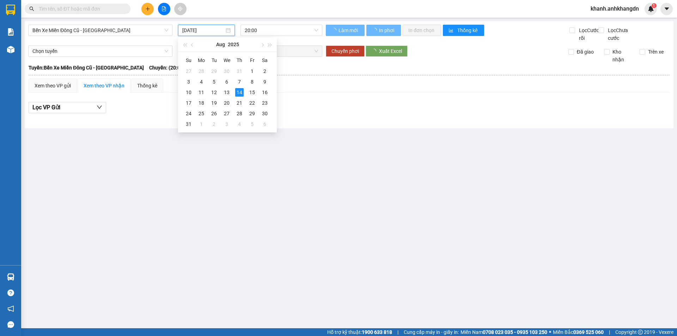
click at [204, 29] on input "[DATE]" at bounding box center [203, 30] width 42 height 8
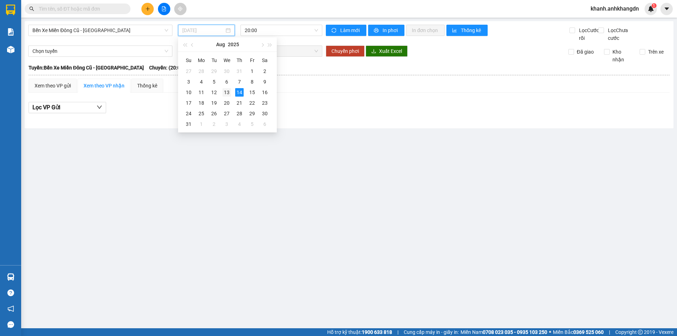
click at [229, 90] on div "13" at bounding box center [226, 92] width 8 height 8
type input "[DATE]"
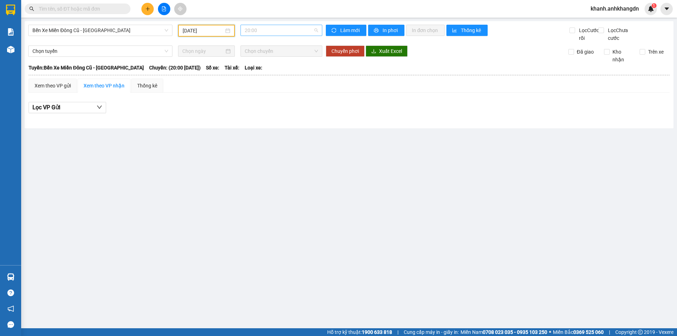
click at [295, 36] on div "20:00" at bounding box center [281, 30] width 82 height 11
click at [281, 68] on div "21:30 - 74F-005.97" at bounding box center [272, 67] width 55 height 8
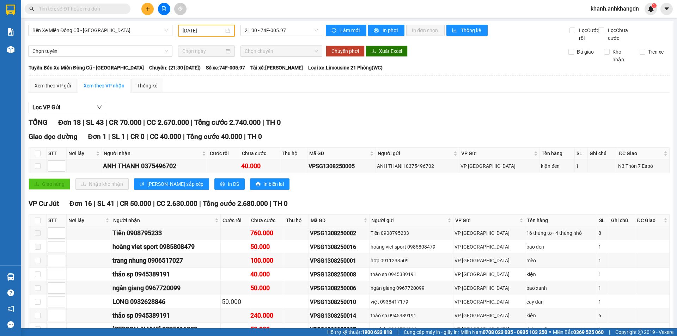
click at [352, 114] on div "Lọc VP Gửi" at bounding box center [349, 108] width 641 height 12
click at [409, 114] on div "Lọc VP Gửi" at bounding box center [349, 108] width 641 height 12
click at [399, 123] on div "Lọc VP Gửi TỔNG Đơn 18 | SL 43 | CR 70.000 | CC 2.670.000 | Tổng cước 2.740.00…" at bounding box center [349, 318] width 641 height 440
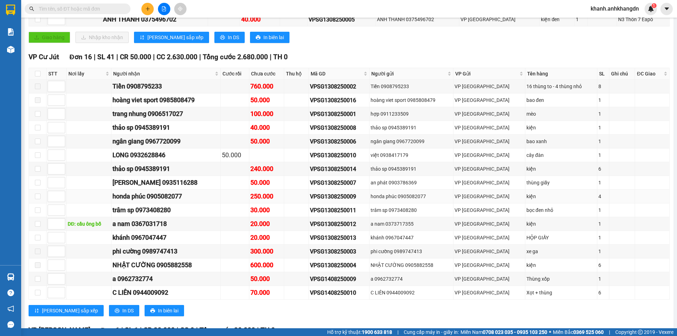
scroll to position [88, 0]
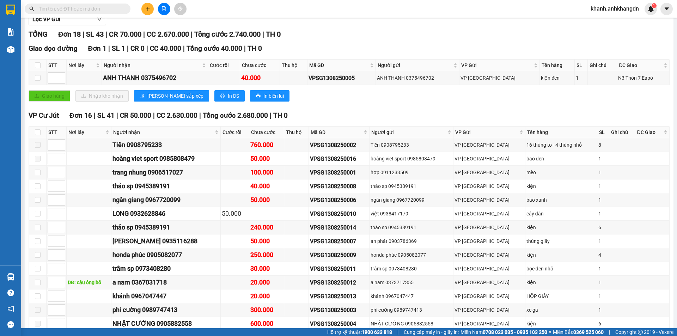
click at [498, 121] on div "VP Cư Jút Đơn 16 | SL 41 | CR 50.000 | CC 2.630.000 | Tổng cước 2.680.000 | TH 0" at bounding box center [349, 115] width 641 height 11
click at [528, 102] on div "Giao hàng Nhập kho nhận Lưu sắp xếp In DS In biên lai" at bounding box center [349, 95] width 641 height 11
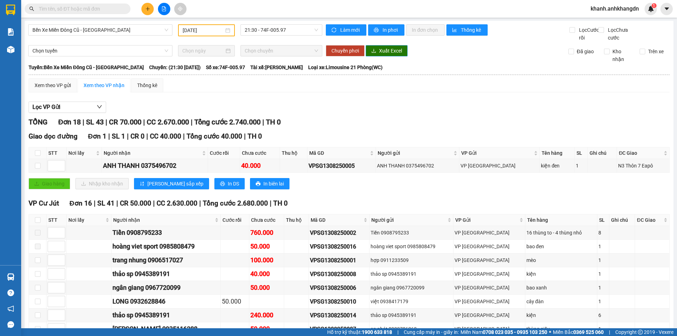
scroll to position [0, 0]
click at [382, 30] on span "In phơi" at bounding box center [390, 30] width 16 height 8
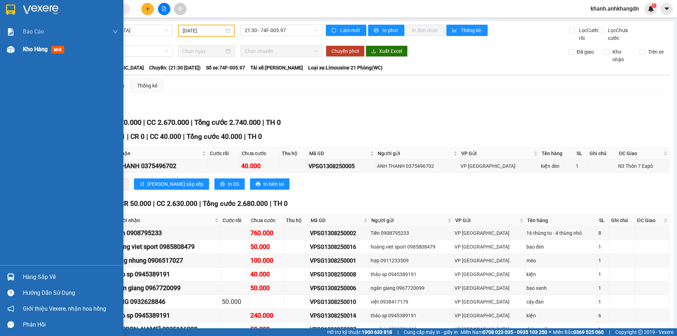
drag, startPoint x: 0, startPoint y: 41, endPoint x: 13, endPoint y: 49, distance: 14.9
click at [2, 42] on div "Kho hàng mới" at bounding box center [61, 50] width 123 height 18
click at [13, 49] on img at bounding box center [10, 49] width 7 height 7
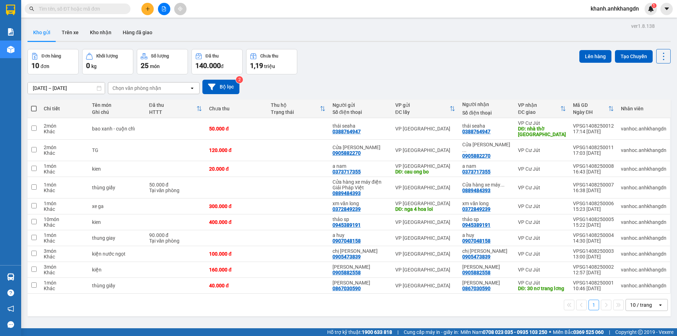
click at [630, 8] on span "khanh.anhkhangdn" at bounding box center [615, 8] width 60 height 9
click at [600, 24] on span "Đăng xuất" at bounding box center [617, 22] width 45 height 8
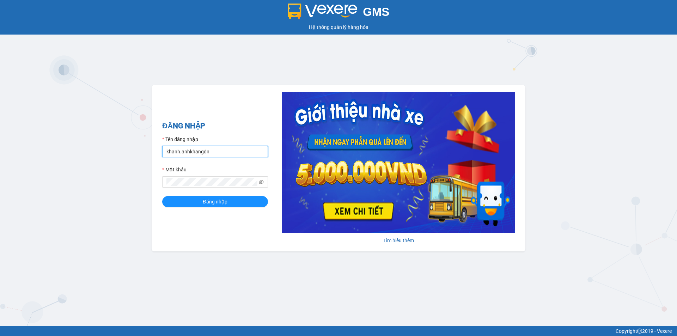
click at [223, 153] on input "khanh.anhkhangdn" at bounding box center [215, 151] width 106 height 11
drag, startPoint x: 178, startPoint y: 152, endPoint x: 152, endPoint y: 155, distance: 26.2
click at [152, 155] on div "ĐĂNG NHẬP Tên đăng nhập khanh.anhkhangdn Mật khẩu Đăng nhập Tìm hiểu thêm" at bounding box center [339, 168] width 374 height 166
type input "ngoclan.anhkhangdn"
click at [202, 203] on button "Đăng nhập" at bounding box center [215, 201] width 106 height 11
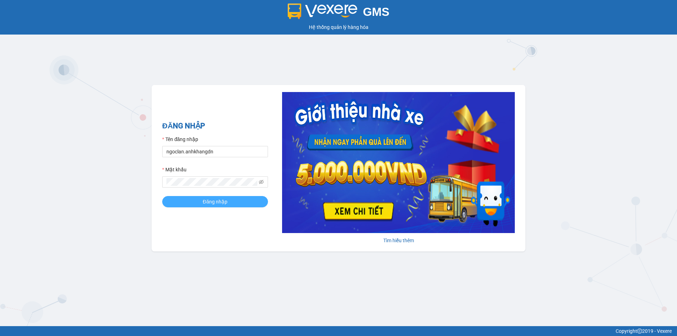
click at [219, 203] on span "Đăng nhập" at bounding box center [215, 202] width 25 height 8
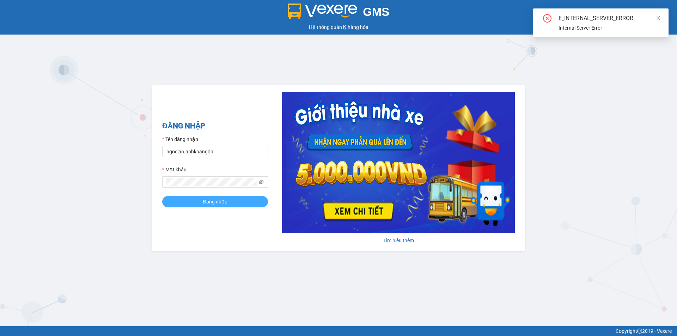
click at [219, 203] on span "Đăng nhập" at bounding box center [215, 202] width 25 height 8
click at [260, 184] on icon "eye-invisible" at bounding box center [261, 181] width 5 height 5
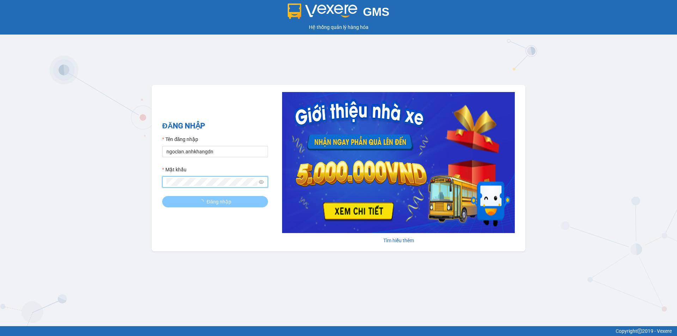
click at [184, 196] on button "Đăng nhập" at bounding box center [215, 201] width 106 height 11
click at [184, 198] on button "Đăng nhập" at bounding box center [215, 201] width 106 height 11
click at [186, 201] on button "Đăng nhập" at bounding box center [215, 201] width 106 height 11
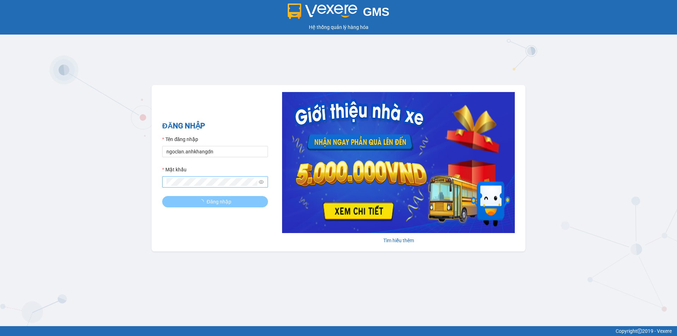
click at [186, 201] on button "Đăng nhập" at bounding box center [215, 201] width 106 height 11
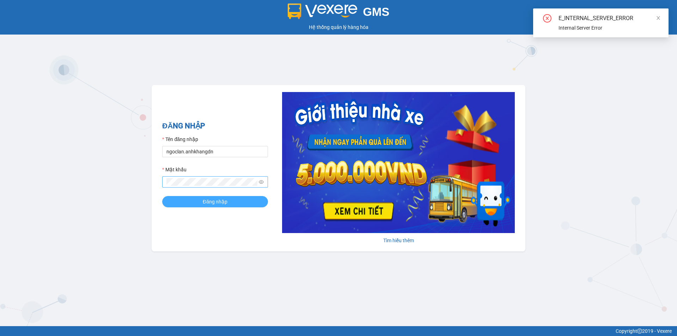
click at [190, 199] on button "Đăng nhập" at bounding box center [215, 201] width 106 height 11
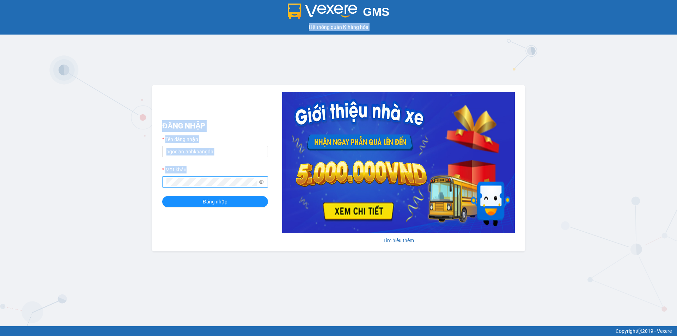
click at [148, 158] on div "GMS Hệ thống quản lý hàng hóa ĐĂNG NHẬP Tên đăng nhập ngoclan.anhkhangdn Mật kh…" at bounding box center [338, 163] width 677 height 326
click at [240, 160] on form "Tên đăng nhập ngoclan.anhkhangdn Mật khẩu Đăng nhập" at bounding box center [215, 171] width 106 height 72
drag, startPoint x: 231, startPoint y: 155, endPoint x: 155, endPoint y: 155, distance: 75.8
click at [155, 155] on div "ĐĂNG NHẬP Tên đăng nhập ngoclan.anhkhangdn Mật khẩu Đăng nhập Tìm hiểu thêm" at bounding box center [339, 168] width 374 height 166
type input "dinhvu.anhkhangdn"
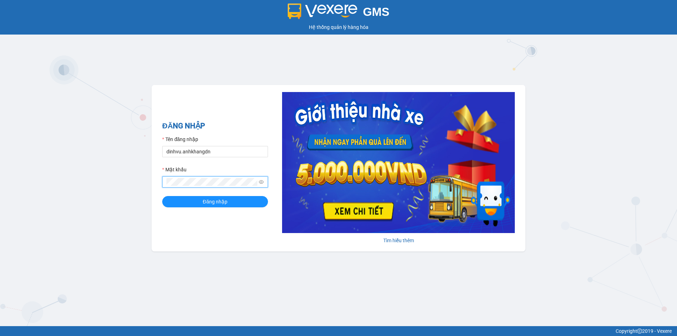
click at [102, 179] on div "GMS Hệ thống quản lý hàng hóa ĐĂNG NHẬP Tên đăng nhập dinhvu.anhkhangdn Mật khẩ…" at bounding box center [338, 163] width 677 height 326
click at [162, 196] on button "Đăng nhập" at bounding box center [215, 201] width 106 height 11
click at [211, 199] on span "Đăng nhập" at bounding box center [215, 202] width 25 height 8
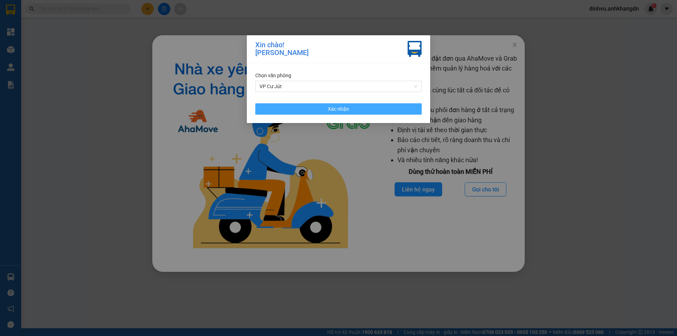
click at [369, 107] on button "Xác nhận" at bounding box center [338, 108] width 166 height 11
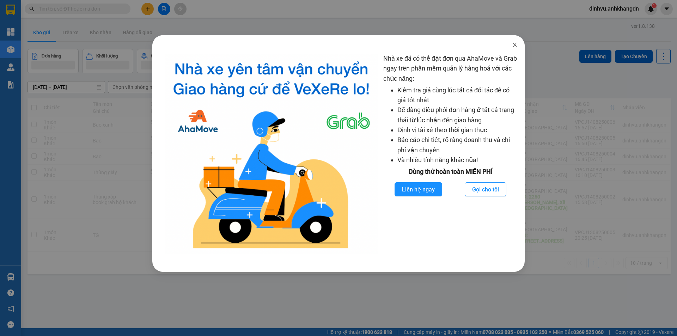
click at [519, 42] on span "Close" at bounding box center [515, 45] width 20 height 20
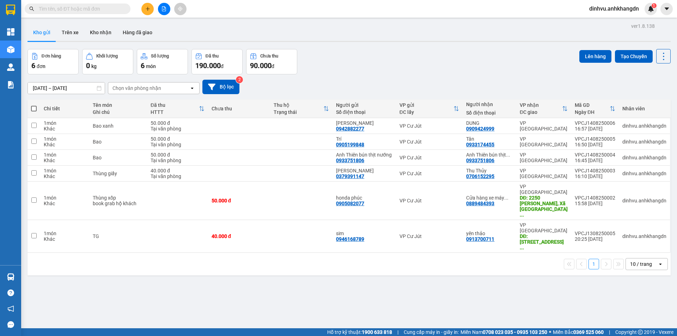
click at [149, 10] on icon "plus" at bounding box center [147, 8] width 5 height 5
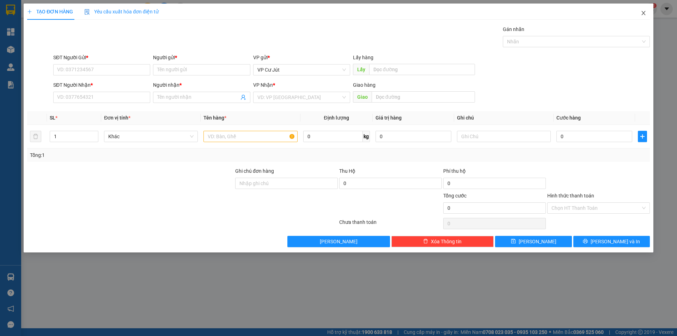
click at [648, 13] on span "Close" at bounding box center [643, 14] width 20 height 20
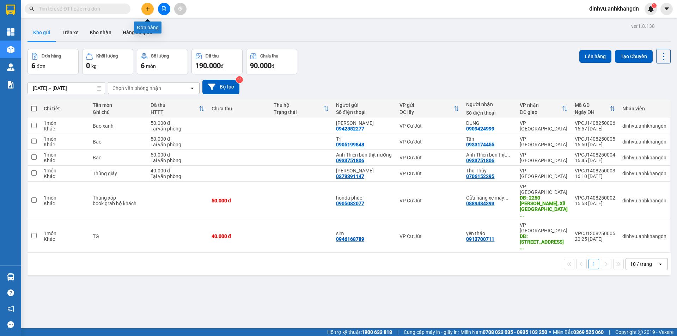
click at [149, 11] on icon "plus" at bounding box center [147, 8] width 5 height 5
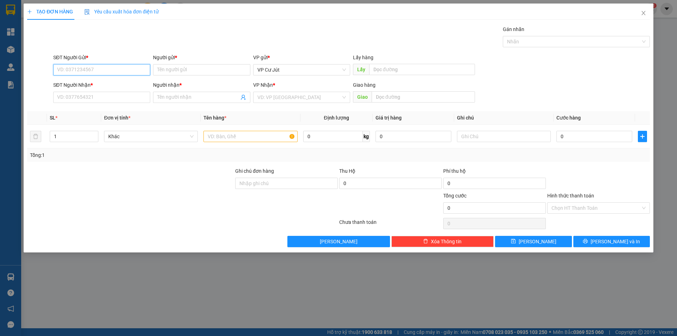
click at [131, 68] on input "SĐT Người Gửi *" at bounding box center [101, 69] width 97 height 11
click at [112, 81] on div "0334144305 - [PERSON_NAME]" at bounding box center [101, 84] width 88 height 8
type input "0334144305"
type input "Cô Phượng"
type input "0903963239"
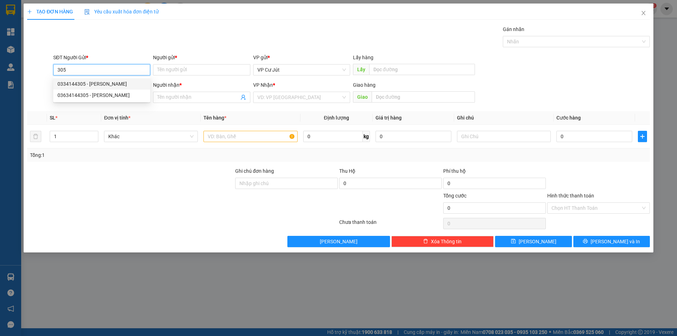
type input "Hiếu"
type input "CCBD"
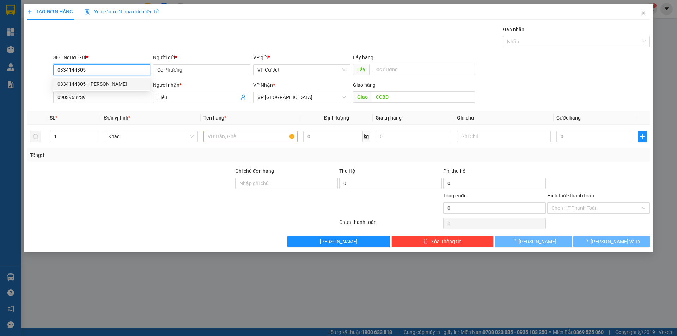
type input "100.000"
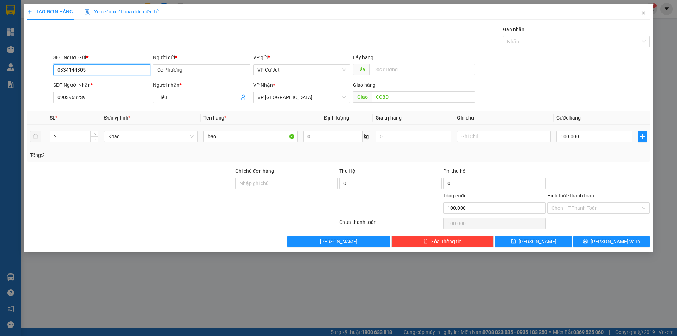
type input "0334144305"
click at [52, 139] on input "2" at bounding box center [74, 136] width 48 height 11
type input "4"
click at [268, 138] on input "bao" at bounding box center [250, 136] width 94 height 11
click at [82, 134] on input "4" at bounding box center [74, 136] width 48 height 11
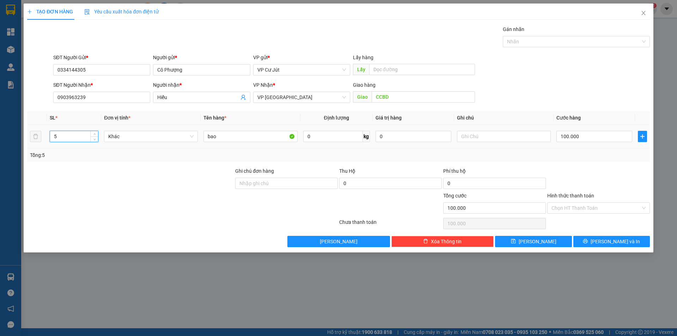
type input "5"
click at [159, 182] on div at bounding box center [130, 179] width 208 height 25
click at [587, 135] on input "100.000" at bounding box center [594, 136] width 76 height 11
type input "0"
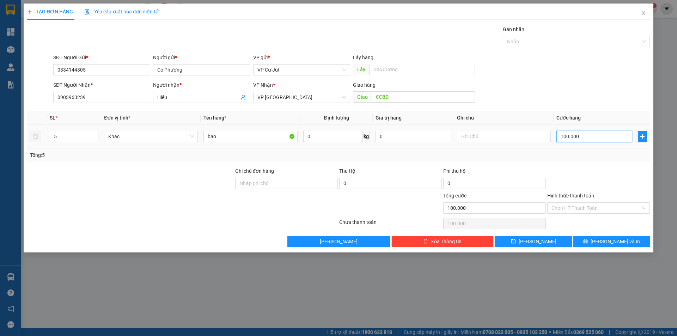
type input "0"
type input "20"
type input "220"
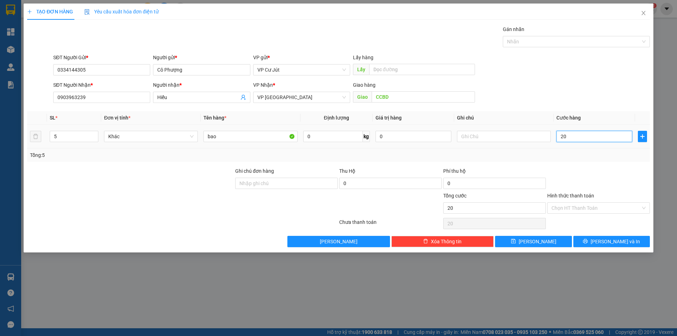
type input "220"
type input "2.200"
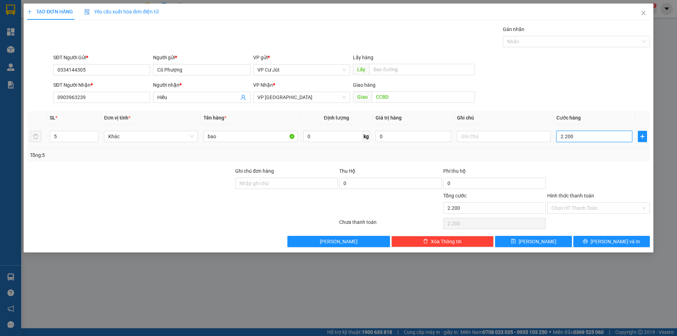
type input "22.000"
type input "220.000"
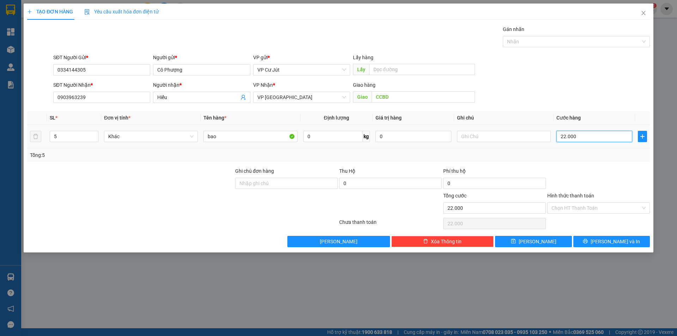
type input "220.000"
type input "2.200.000"
type input "220.000"
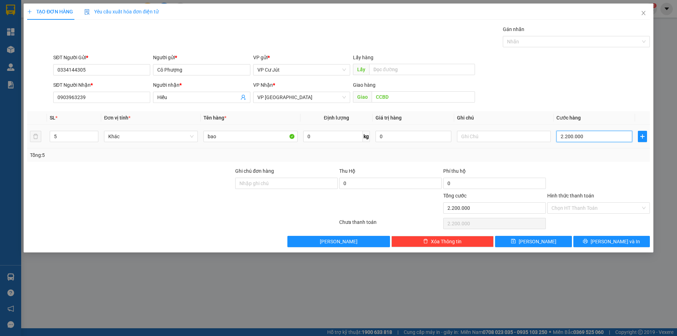
type input "220.000"
click at [596, 244] on button "[PERSON_NAME] và In" at bounding box center [611, 241] width 76 height 11
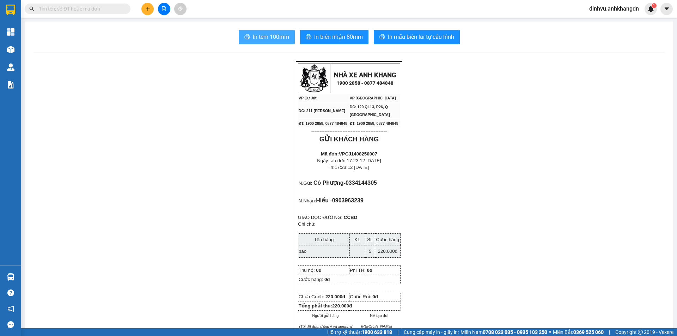
click at [271, 32] on button "In tem 100mm" at bounding box center [267, 37] width 56 height 14
click at [332, 39] on span "In biên nhận 80mm" at bounding box center [338, 36] width 49 height 9
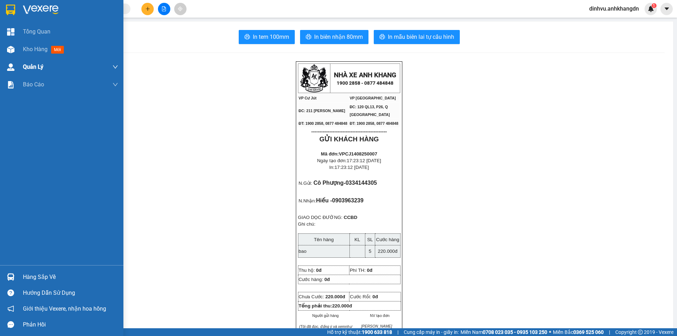
drag, startPoint x: 7, startPoint y: 48, endPoint x: 18, endPoint y: 60, distance: 16.5
click at [7, 47] on img at bounding box center [10, 49] width 7 height 7
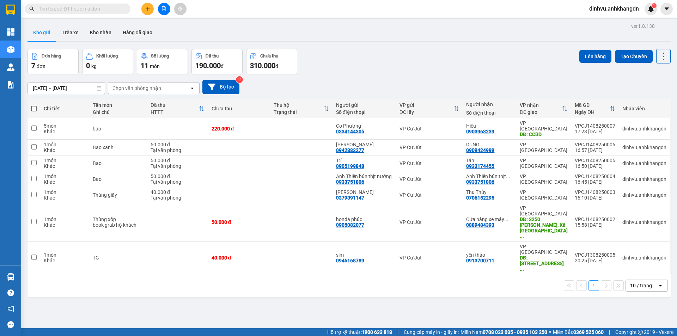
click at [211, 280] on div "1 10 / trang open" at bounding box center [348, 286] width 637 height 12
click at [472, 49] on div "Đơn hàng 7 đơn Khối lượng 0 kg Số lượng 11 món Đã thu 190.000 đ Chưa thu 310.00…" at bounding box center [348, 61] width 643 height 25
click at [431, 63] on div "Đơn hàng 7 đơn Khối lượng 0 kg Số lượng 11 món Đã thu 190.000 đ Chưa thu 310.00…" at bounding box center [348, 61] width 643 height 25
click at [147, 11] on icon "plus" at bounding box center [147, 8] width 5 height 5
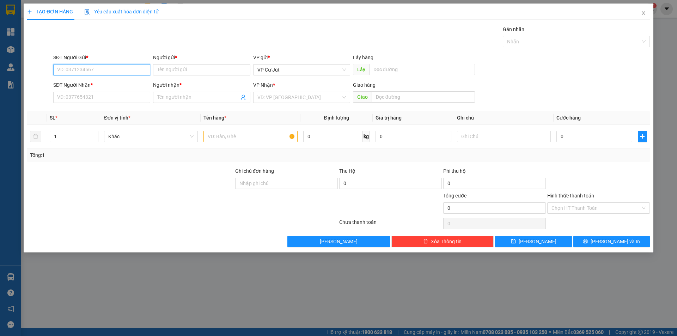
click at [121, 69] on input "SĐT Người Gửi *" at bounding box center [101, 69] width 97 height 11
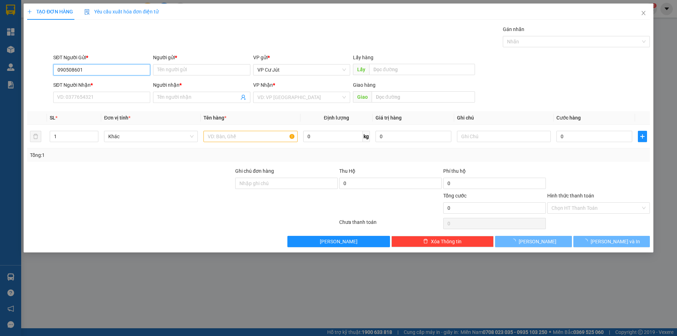
type input "0905086011"
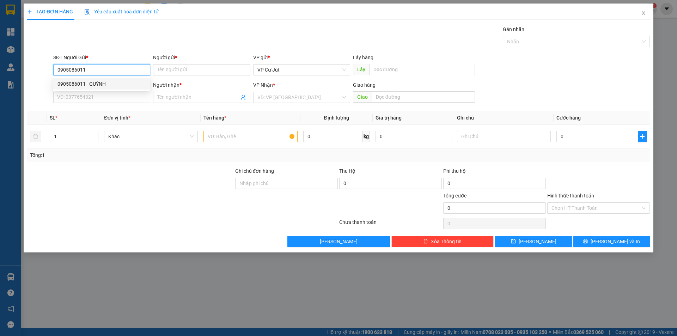
click at [119, 83] on div "0905086011 - QUỲNH" at bounding box center [101, 84] width 88 height 8
type input "QUỲNH"
type input "0942014444"
type input "TRÂM"
type input "BOOK GRAB"
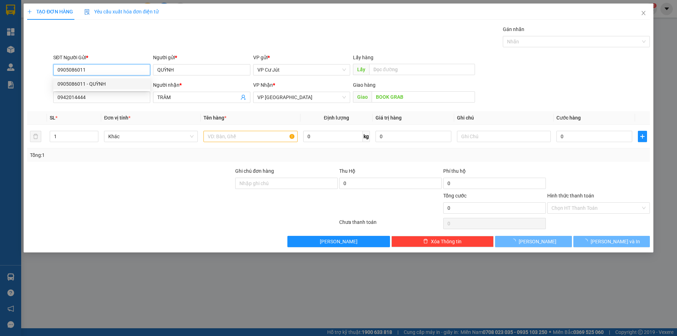
type input "30.000"
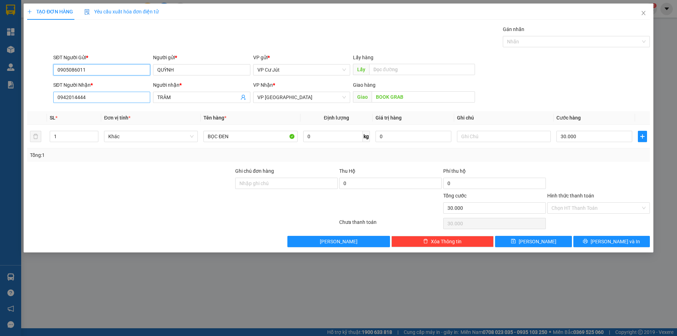
type input "0905086011"
drag, startPoint x: 100, startPoint y: 97, endPoint x: 53, endPoint y: 98, distance: 47.3
click at [53, 98] on input "0942014444" at bounding box center [101, 97] width 97 height 11
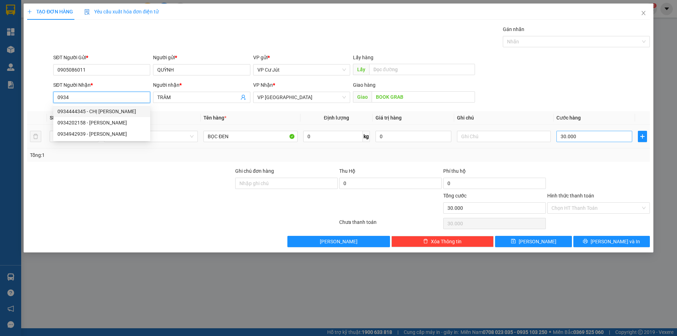
type input "0934"
click at [581, 137] on input "30.000" at bounding box center [594, 136] width 76 height 11
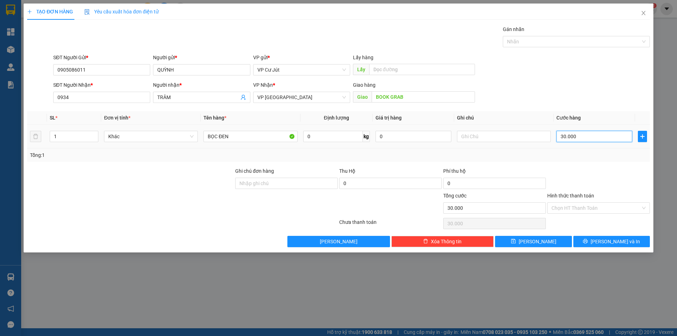
type input "4"
type input "40"
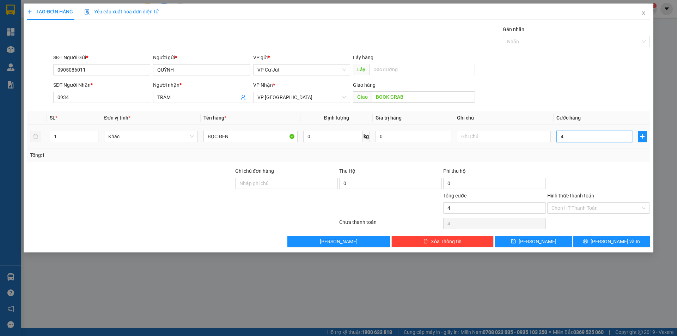
type input "40"
type input "400"
type input "4.000"
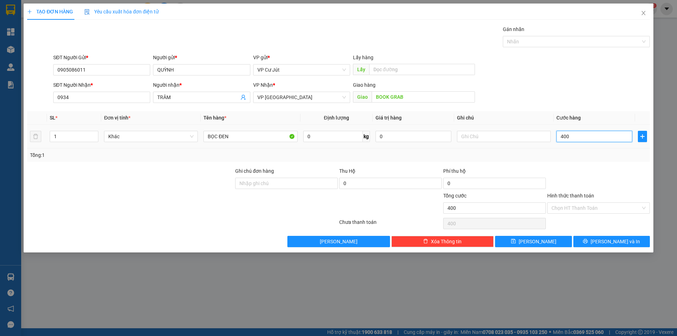
type input "4.000"
type input "40.000"
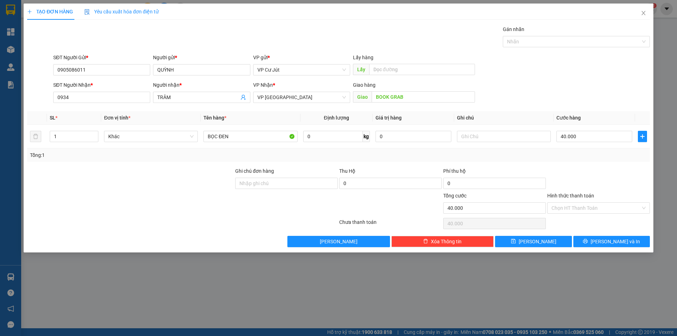
click at [574, 178] on div at bounding box center [598, 179] width 104 height 25
click at [485, 136] on input "text" at bounding box center [504, 136] width 94 height 11
click at [412, 95] on input "BOOK GRAB" at bounding box center [423, 96] width 103 height 11
click at [544, 96] on div "SĐT Người Nhận * 0934 Người nhận * TRÂM VP Nhận * VP [GEOGRAPHIC_DATA] Giao hàn…" at bounding box center [351, 93] width 599 height 25
click at [417, 100] on input "BOOK GRAB" at bounding box center [423, 96] width 103 height 11
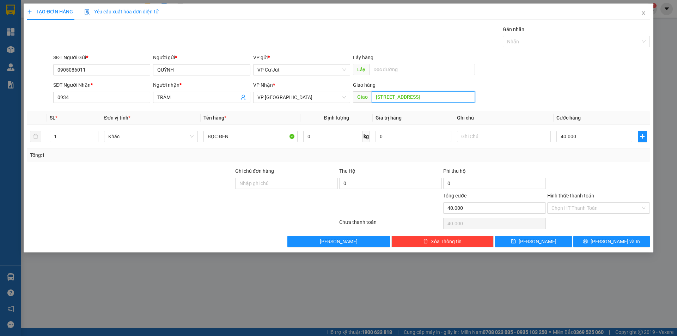
type input "[STREET_ADDRESS]"
click at [537, 84] on div "SĐT Người Nhận * 0934 Người nhận * TRÂM VP Nhận * VP [GEOGRAPHIC_DATA] Giao hàn…" at bounding box center [351, 93] width 599 height 25
click at [439, 97] on input "[STREET_ADDRESS]" at bounding box center [423, 96] width 103 height 11
click at [585, 135] on input "40.000" at bounding box center [594, 136] width 76 height 11
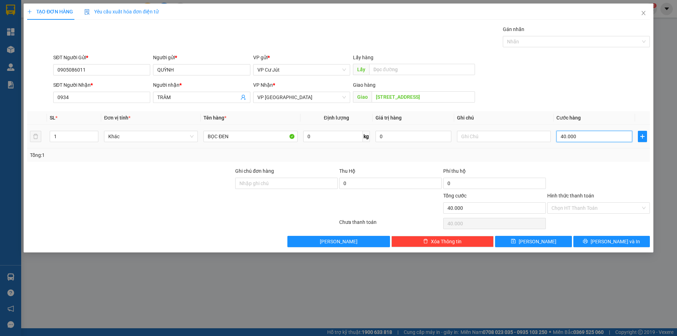
type input "1"
type input "11"
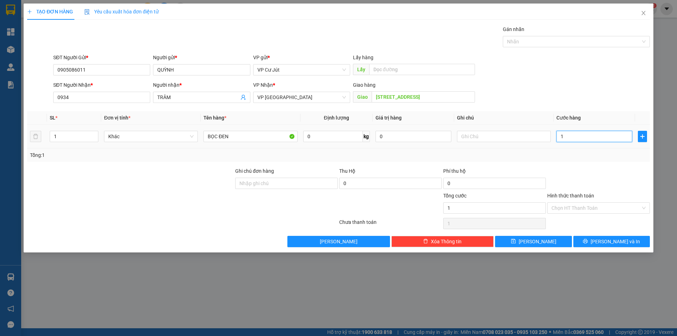
type input "11"
type input "110"
type input "1.100"
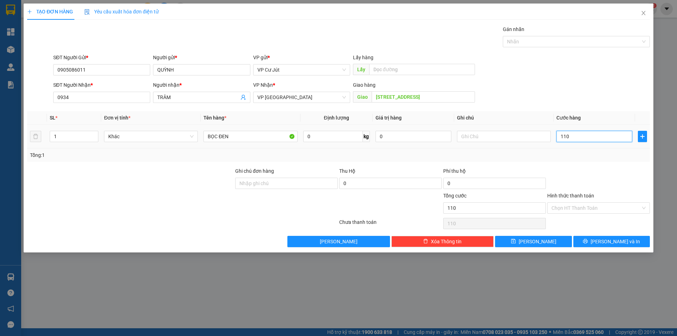
type input "1.100"
type input "11.000"
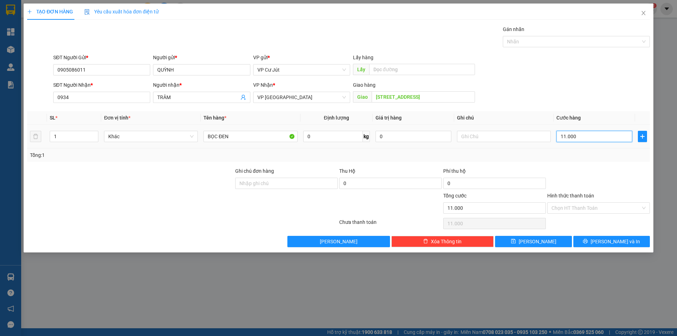
type input "110.000"
click at [588, 210] on input "Hình thức thanh toán" at bounding box center [595, 208] width 89 height 11
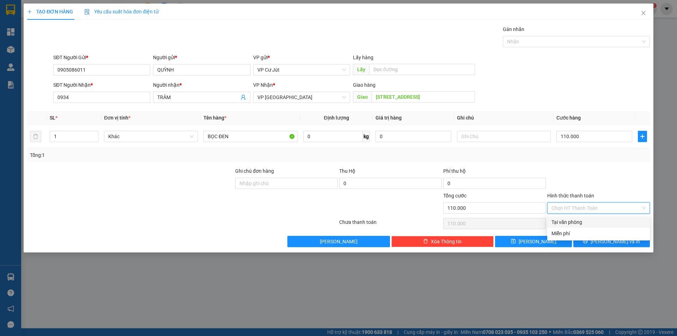
drag, startPoint x: 577, startPoint y: 223, endPoint x: 512, endPoint y: 188, distance: 73.8
click at [577, 223] on div "Tại văn phòng" at bounding box center [598, 222] width 94 height 8
type input "0"
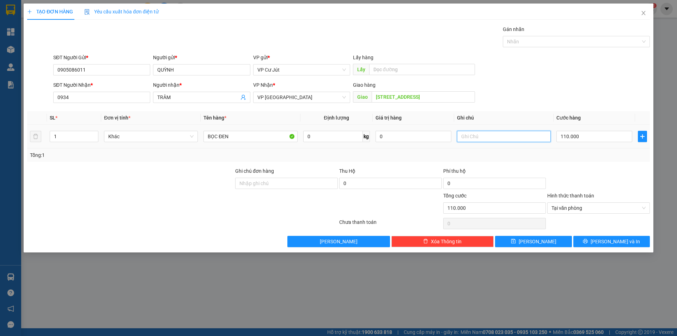
click at [489, 136] on input "text" at bounding box center [504, 136] width 94 height 11
type input "d"
type input "đã bao gồm phí grab 70k"
click at [615, 240] on span "[PERSON_NAME] và In" at bounding box center [614, 242] width 49 height 8
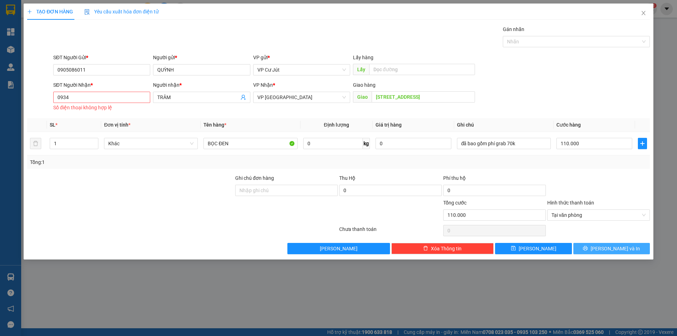
click at [609, 251] on button "[PERSON_NAME] và In" at bounding box center [611, 248] width 76 height 11
click at [590, 246] on button "[PERSON_NAME] và In" at bounding box center [611, 248] width 76 height 11
click at [590, 248] on button "[PERSON_NAME] và In" at bounding box center [611, 248] width 76 height 11
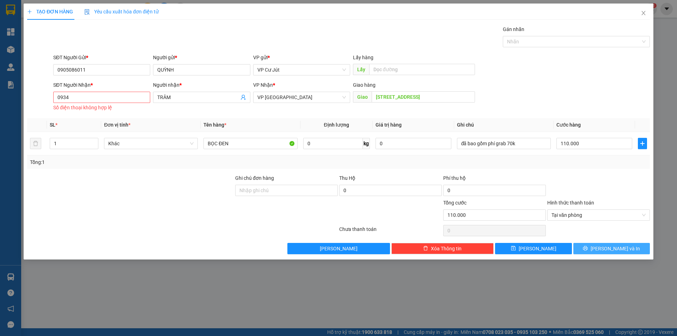
click at [590, 248] on button "[PERSON_NAME] và In" at bounding box center [611, 248] width 76 height 11
click at [118, 93] on input "0934" at bounding box center [101, 97] width 97 height 11
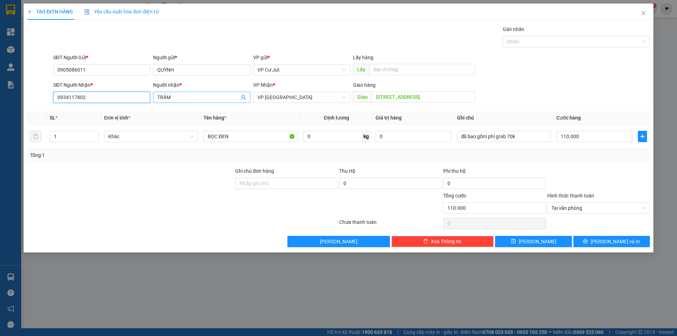
type input "0934117802"
click at [191, 97] on input "TRÂM" at bounding box center [197, 97] width 81 height 8
click at [101, 100] on input "0934117802" at bounding box center [101, 97] width 97 height 11
click at [606, 238] on span "[PERSON_NAME] và In" at bounding box center [614, 242] width 49 height 8
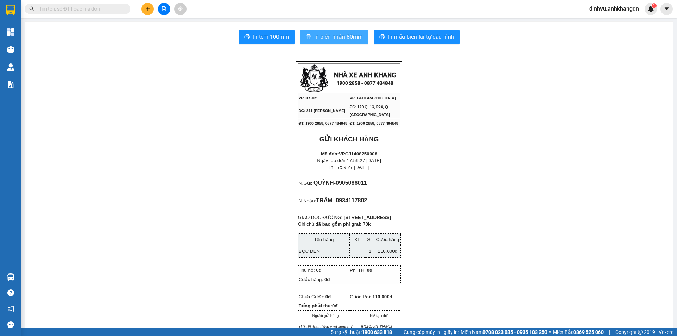
click at [317, 35] on span "In biên nhận 80mm" at bounding box center [338, 36] width 49 height 9
click at [145, 10] on button at bounding box center [147, 9] width 12 height 12
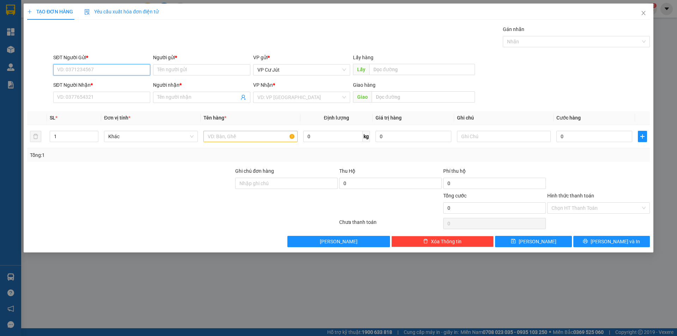
click at [104, 72] on input "SĐT Người Gửi *" at bounding box center [101, 69] width 97 height 11
click at [643, 13] on icon "close" at bounding box center [643, 13] width 4 height 4
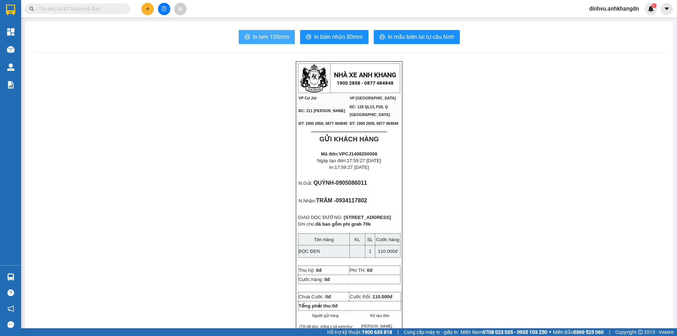
click at [266, 34] on span "In tem 100mm" at bounding box center [271, 36] width 36 height 9
click at [151, 11] on button at bounding box center [147, 9] width 12 height 12
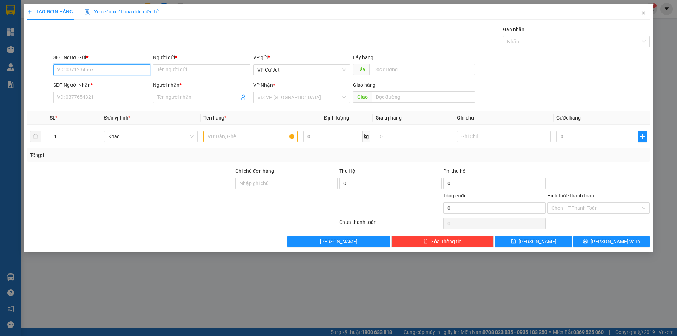
click at [125, 69] on input "SĐT Người Gửi *" at bounding box center [101, 69] width 97 height 11
type input "0854453878"
click at [179, 69] on input "Người gửi *" at bounding box center [201, 69] width 97 height 11
drag, startPoint x: 103, startPoint y: 67, endPoint x: 47, endPoint y: 67, distance: 56.1
click at [35, 69] on div "SĐT Người Gửi * 0854453878 0854453878 Người gửi * Tên người gửi VP gửi * VP [PE…" at bounding box center [338, 66] width 624 height 25
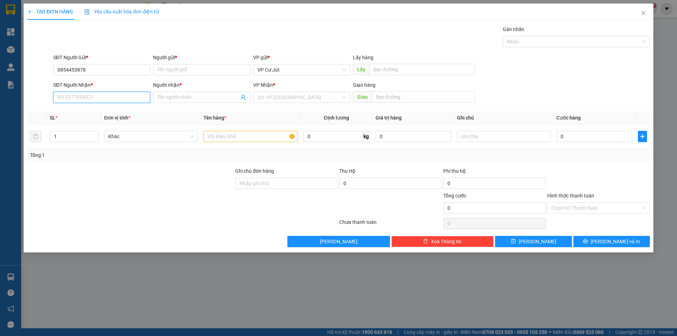
click at [88, 97] on input "SĐT Người Nhận *" at bounding box center [101, 97] width 97 height 11
paste input "0854453878"
type input "0854453878"
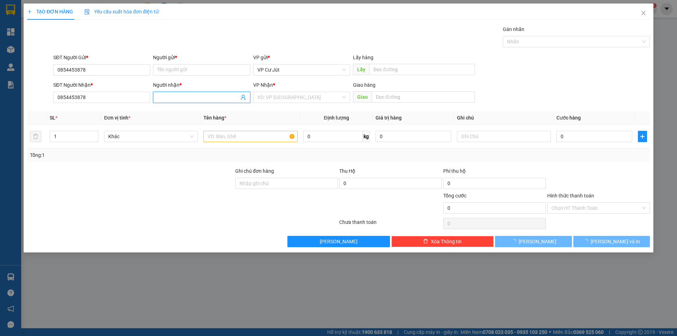
click at [176, 100] on input "Người nhận *" at bounding box center [197, 97] width 81 height 8
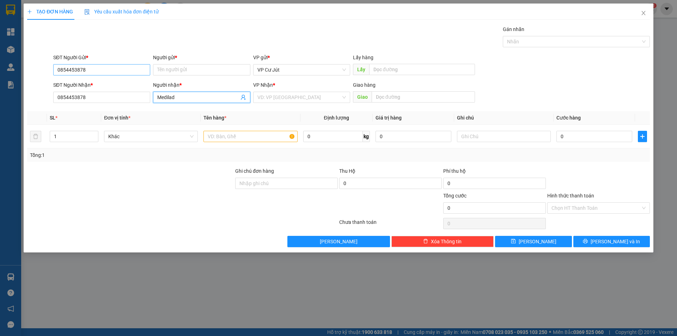
type input "Medilad"
drag, startPoint x: 96, startPoint y: 69, endPoint x: 53, endPoint y: 71, distance: 43.8
click at [53, 71] on div "SĐT Người Gửi * 0854453878 0854453878" at bounding box center [102, 66] width 100 height 25
type input "0983852421"
click at [185, 73] on input "Người gửi *" at bounding box center [201, 69] width 97 height 11
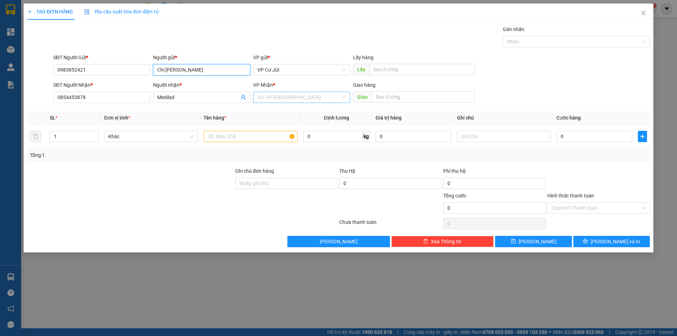
type input "Chị [PERSON_NAME]"
click at [292, 97] on input "search" at bounding box center [299, 97] width 84 height 11
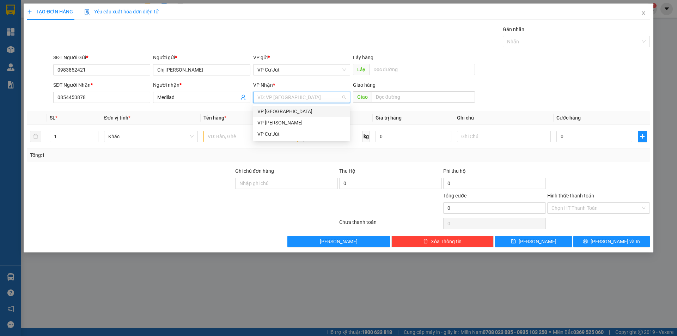
click at [283, 112] on div "VP [GEOGRAPHIC_DATA]" at bounding box center [301, 112] width 88 height 8
click at [261, 137] on input "text" at bounding box center [250, 136] width 94 height 11
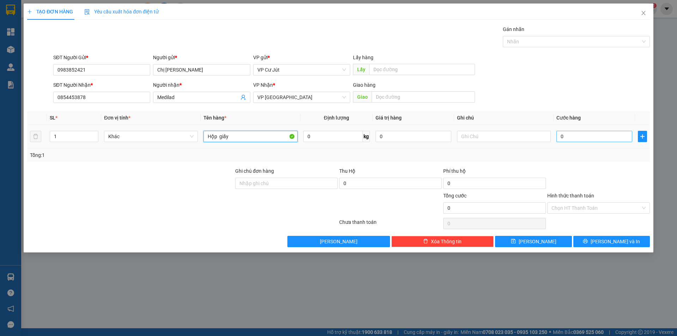
type input "Hộp giấy"
click at [573, 132] on input "0" at bounding box center [594, 136] width 76 height 11
type input "3"
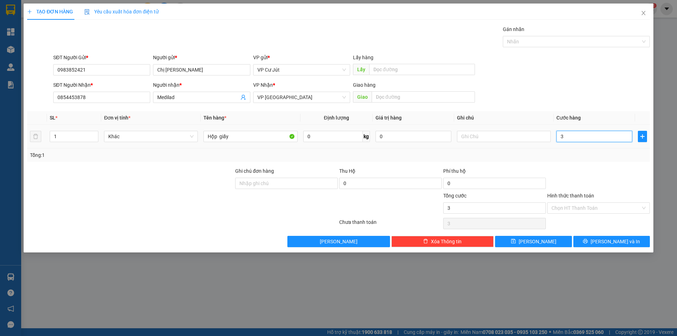
type input "30"
type input "300"
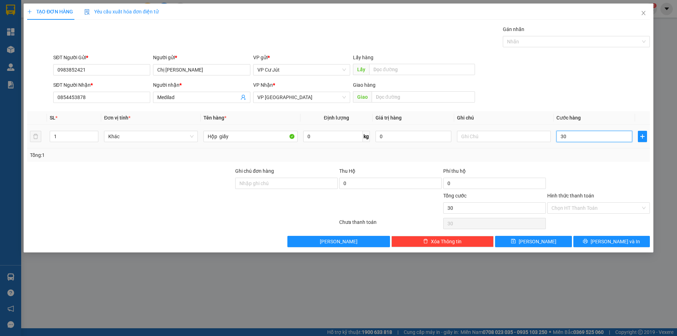
type input "300"
type input "3.000"
type input "30.000"
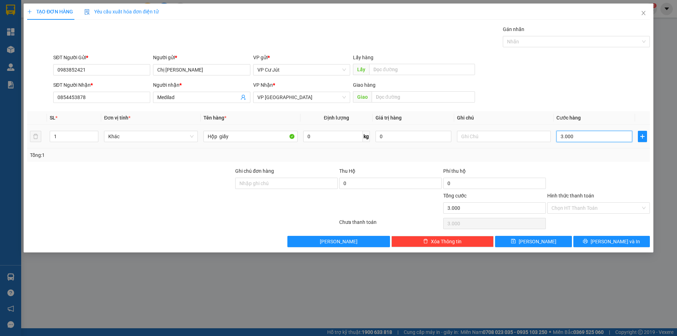
type input "30.000"
click at [608, 242] on span "[PERSON_NAME] và In" at bounding box center [614, 242] width 49 height 8
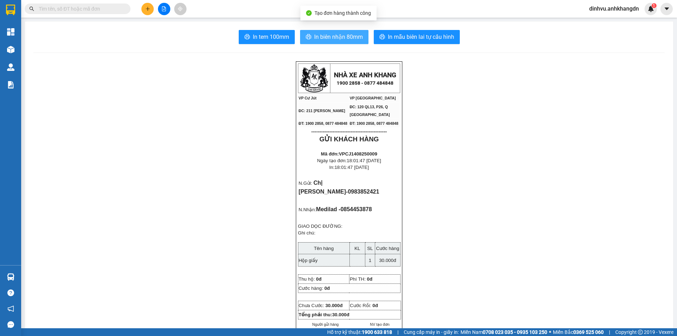
click at [329, 37] on span "In biên nhận 80mm" at bounding box center [338, 36] width 49 height 9
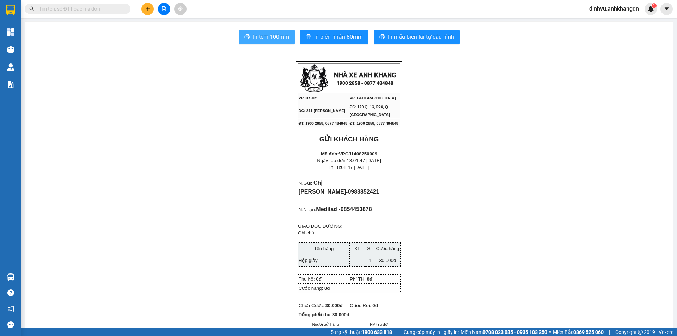
click at [271, 38] on span "In tem 100mm" at bounding box center [271, 36] width 36 height 9
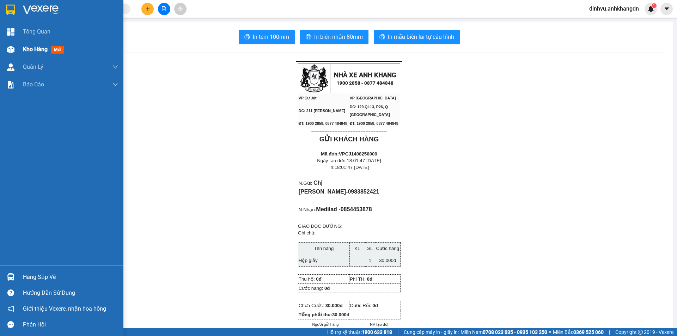
click at [22, 47] on div "Kho hàng mới" at bounding box center [61, 50] width 123 height 18
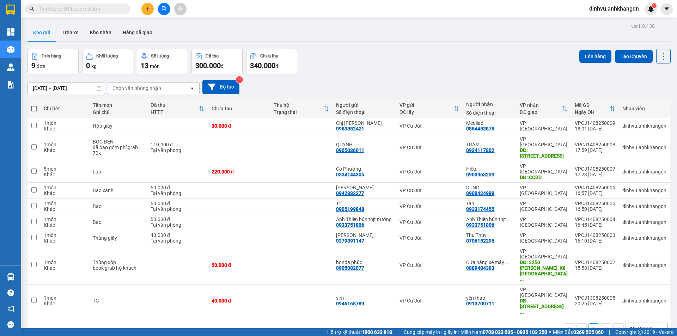
click at [416, 74] on div "[DATE] – [DATE] Press the down arrow key to interact with the calendar and sele…" at bounding box center [348, 86] width 643 height 25
drag, startPoint x: 223, startPoint y: 298, endPoint x: 224, endPoint y: 290, distance: 7.8
click at [223, 323] on div "1 10 / trang open" at bounding box center [348, 329] width 637 height 12
click at [164, 11] on icon "file-add" at bounding box center [164, 8] width 4 height 5
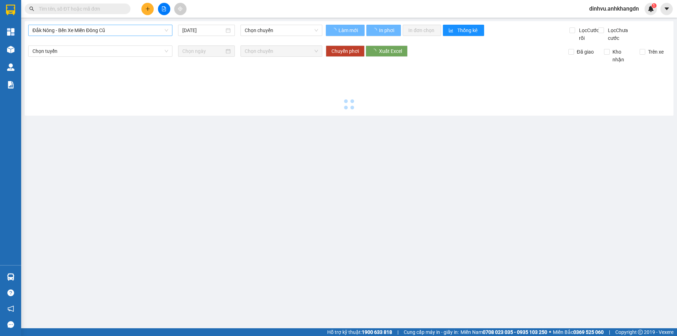
click at [155, 31] on span "Đắk Nông - Bến Xe Miền Đông Cũ" at bounding box center [100, 30] width 136 height 11
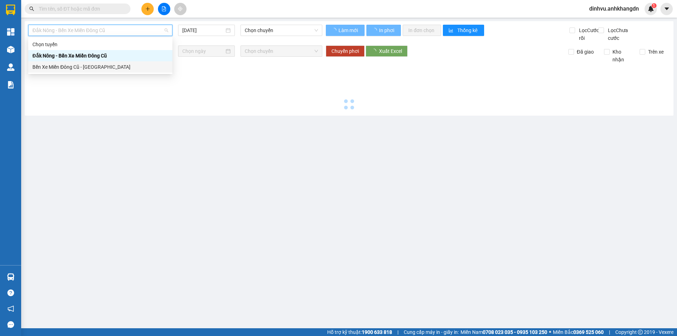
click at [134, 71] on div "Bến Xe Miền Đông Cũ - [GEOGRAPHIC_DATA]" at bounding box center [100, 66] width 144 height 11
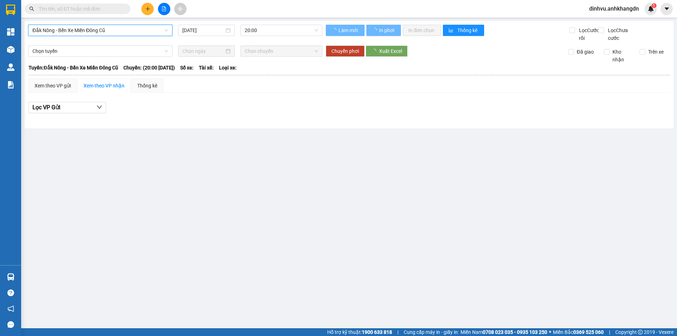
click at [199, 33] on input "[DATE]" at bounding box center [203, 30] width 42 height 8
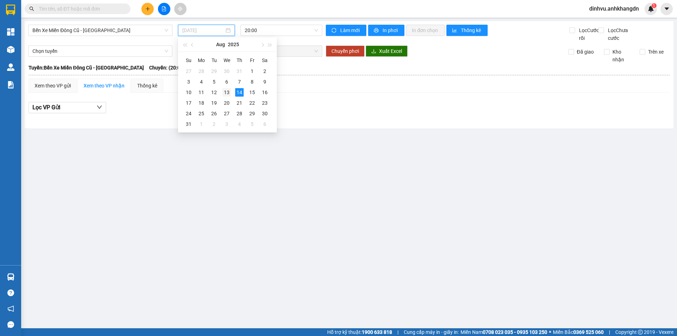
click at [228, 93] on div "13" at bounding box center [226, 92] width 8 height 8
type input "[DATE]"
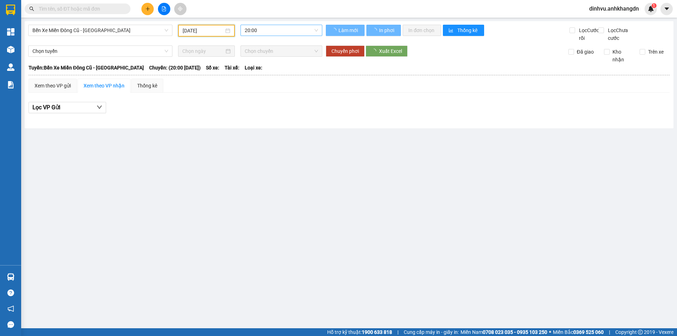
click at [269, 31] on span "20:00" at bounding box center [281, 30] width 73 height 11
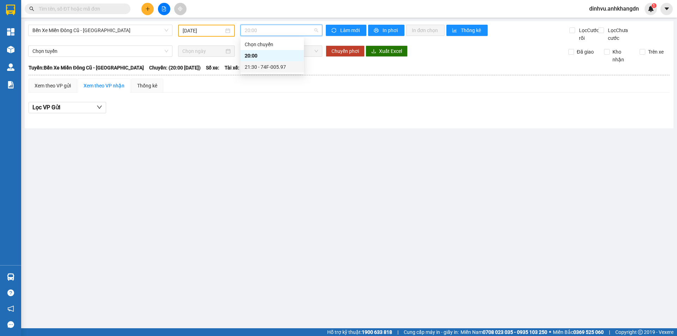
click at [267, 67] on div "21:30 - 74F-005.97" at bounding box center [272, 67] width 55 height 8
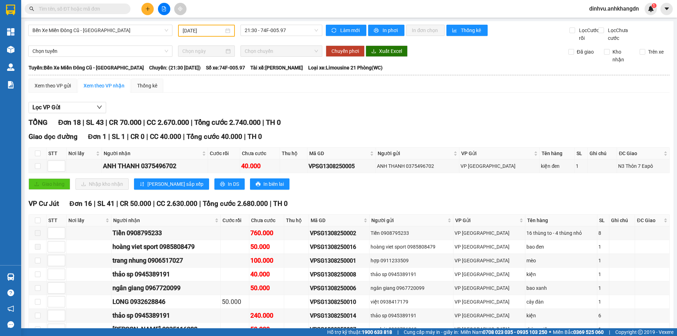
drag, startPoint x: 373, startPoint y: 272, endPoint x: 319, endPoint y: 270, distance: 54.3
click at [112, 9] on input "text" at bounding box center [80, 9] width 83 height 8
paste input "VPSG1308250004"
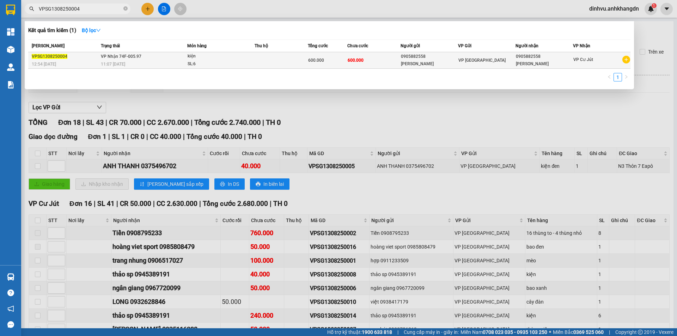
type input "VPSG1308250004"
click at [270, 65] on td at bounding box center [281, 60] width 53 height 17
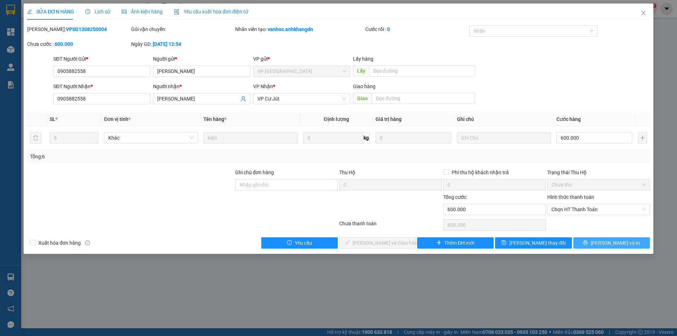
click at [615, 247] on button "[PERSON_NAME] và In" at bounding box center [611, 242] width 76 height 11
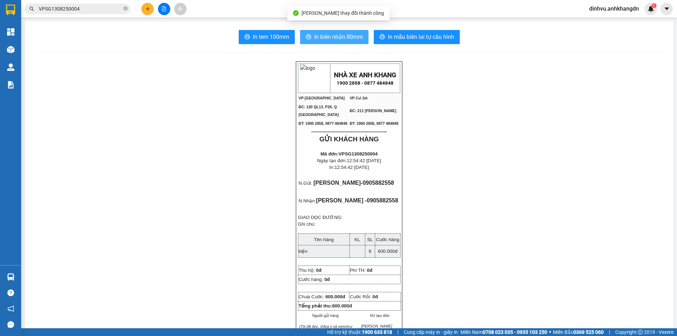
click at [359, 42] on button "In biên nhận 80mm" at bounding box center [334, 37] width 68 height 14
click at [334, 39] on span "In biên nhận 80mm" at bounding box center [338, 36] width 49 height 9
